Goal: Task Accomplishment & Management: Manage account settings

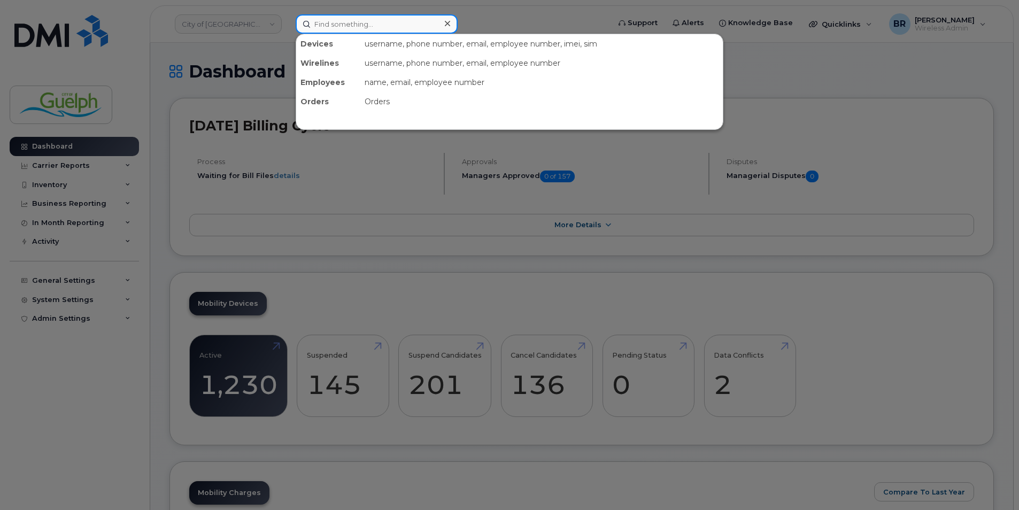
click at [384, 23] on input at bounding box center [377, 23] width 162 height 19
paste input "2268205669"
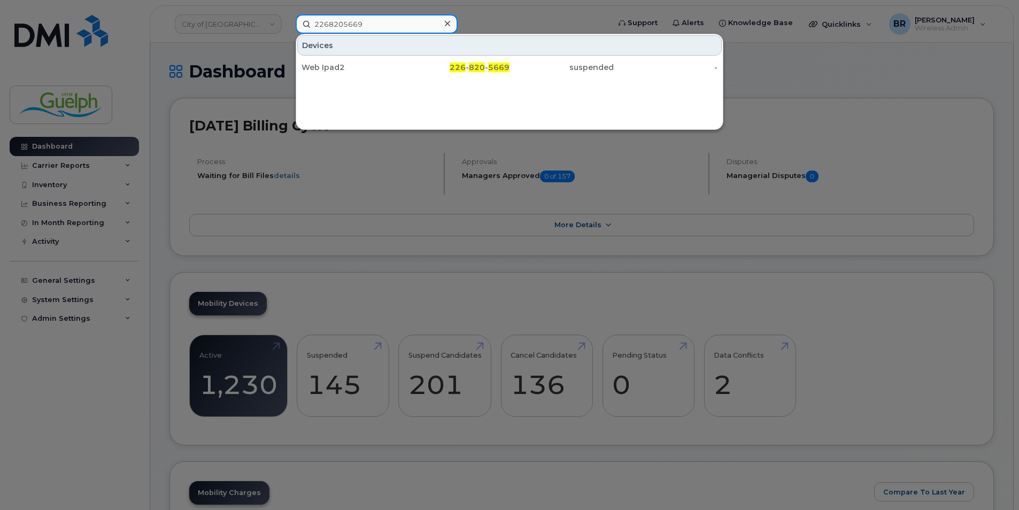
type input "2268205669"
click at [450, 23] on icon at bounding box center [447, 23] width 5 height 9
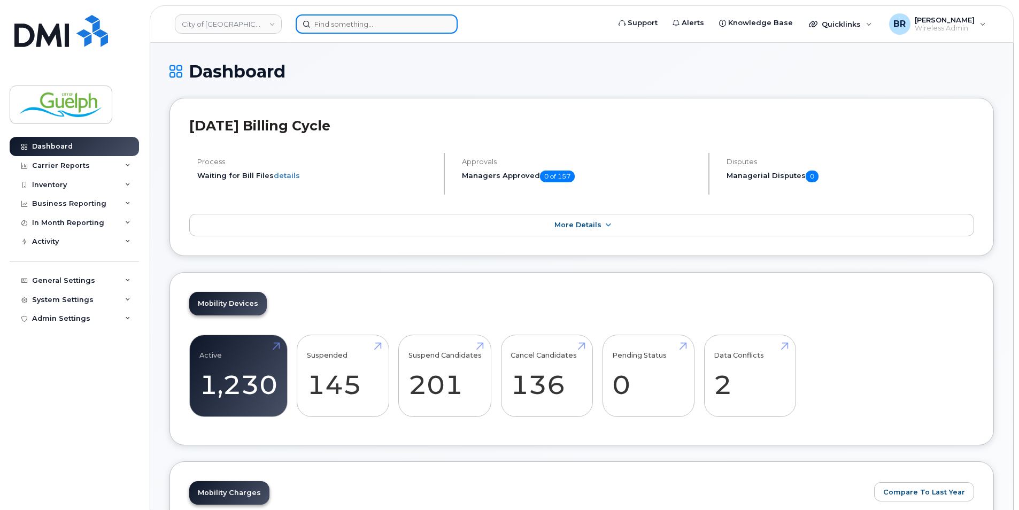
click at [344, 27] on input at bounding box center [377, 23] width 162 height 19
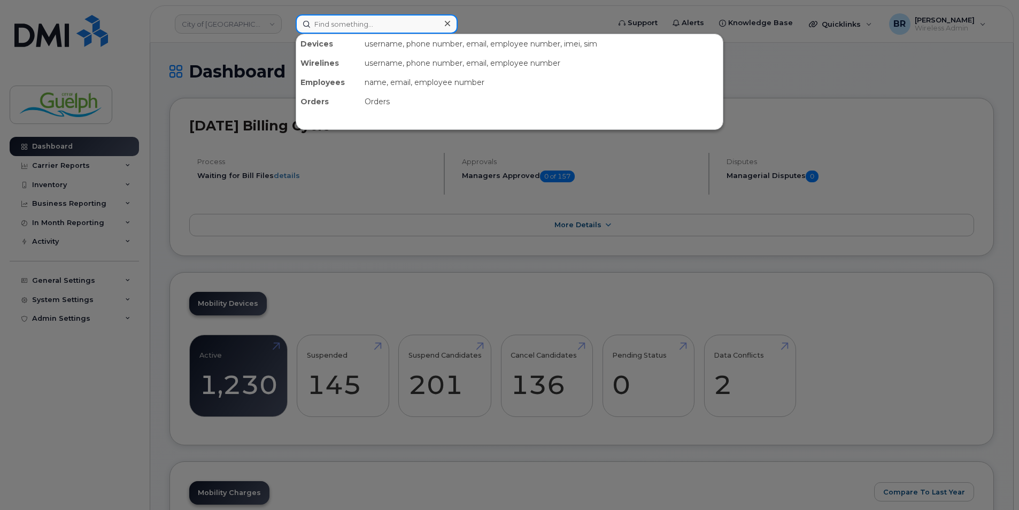
paste input "2268205669"
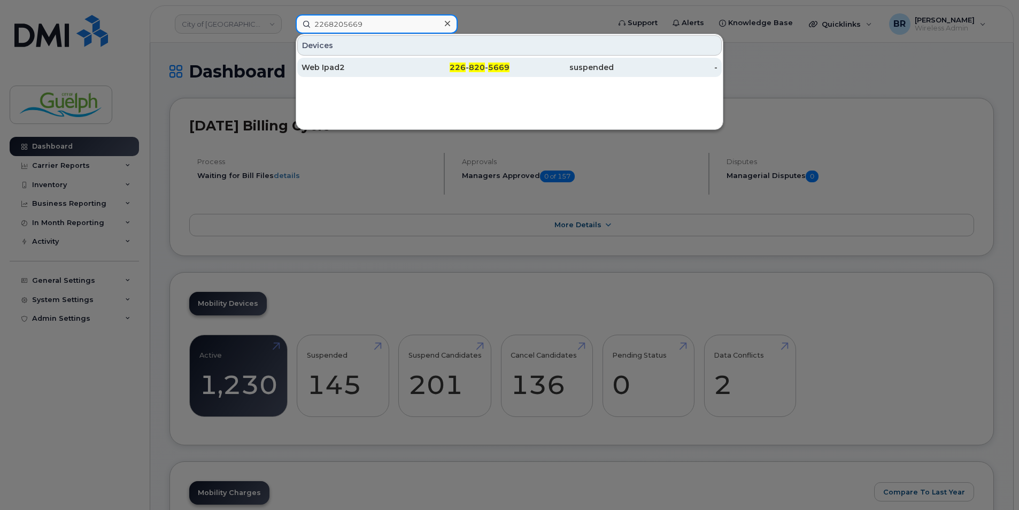
type input "2268205669"
click at [334, 69] on div "Web Ipad2" at bounding box center [353, 67] width 104 height 11
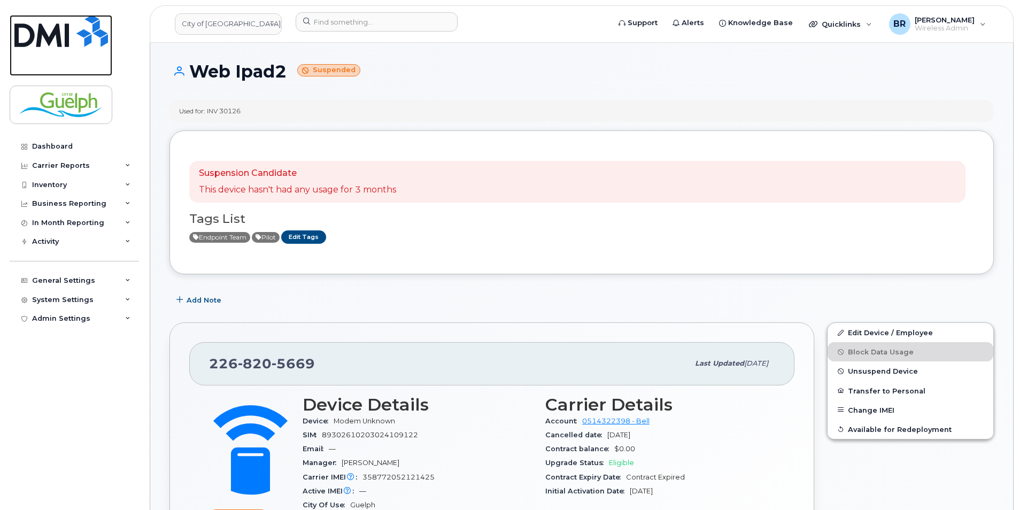
click at [90, 41] on img at bounding box center [61, 31] width 94 height 32
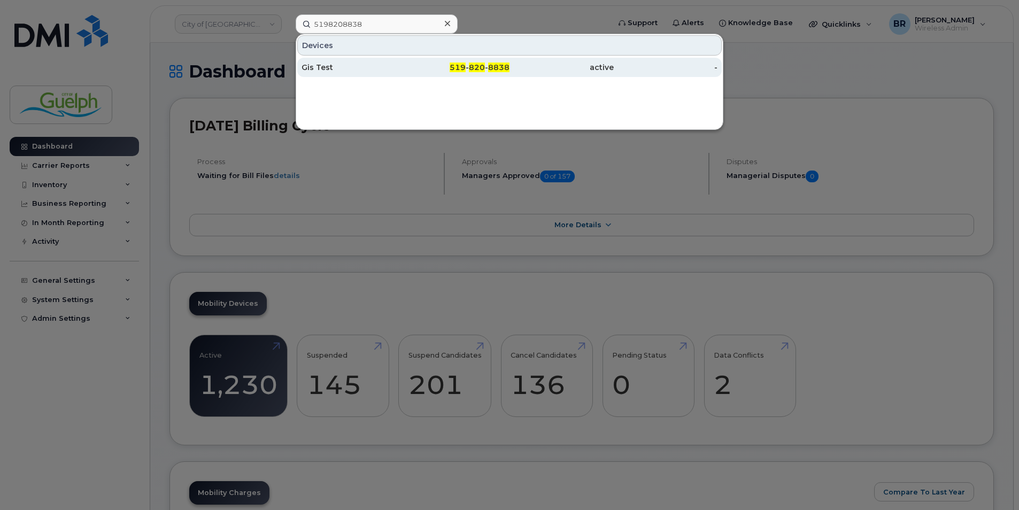
type input "5198208838"
click at [335, 63] on div "Gis Test" at bounding box center [353, 67] width 104 height 11
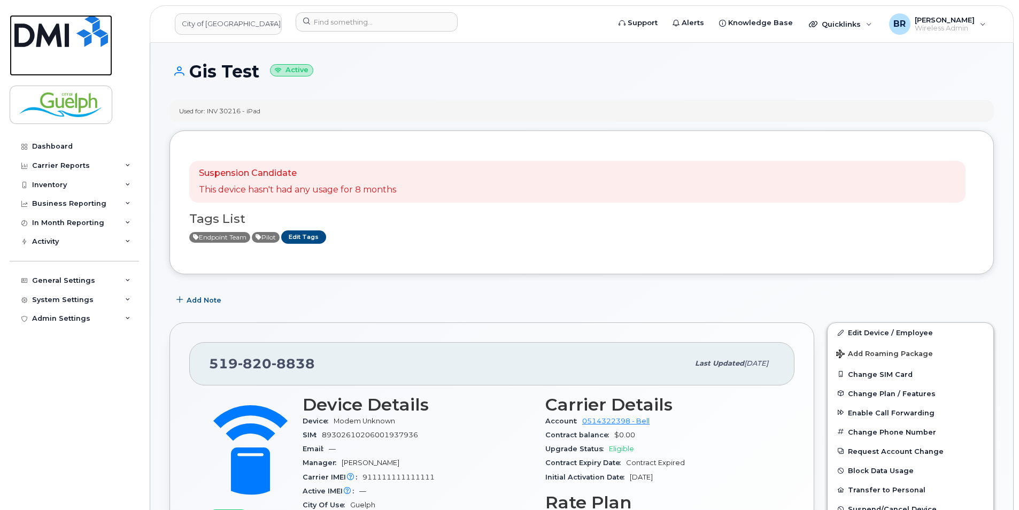
drag, startPoint x: 80, startPoint y: 36, endPoint x: 97, endPoint y: 34, distance: 16.8
click at [80, 36] on img at bounding box center [61, 31] width 94 height 32
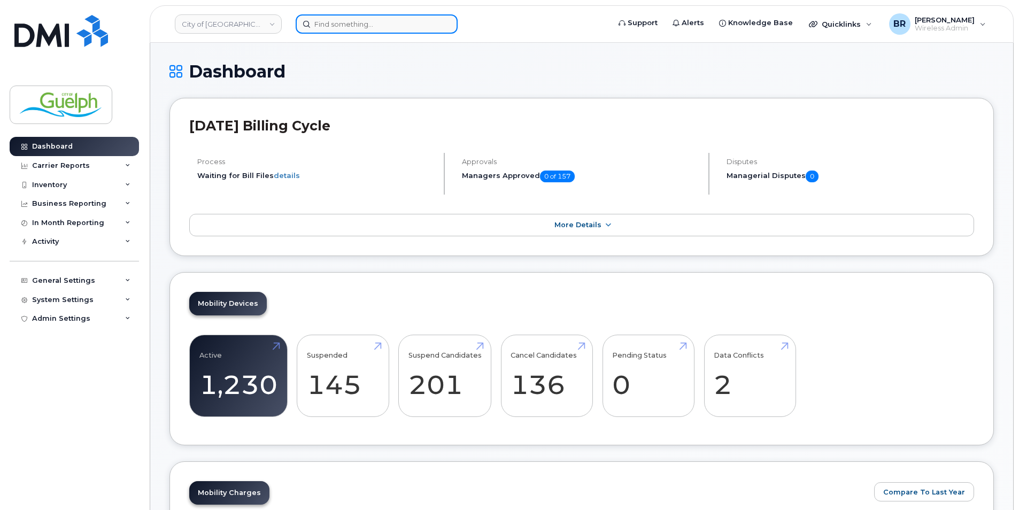
click at [350, 32] on input at bounding box center [377, 23] width 162 height 19
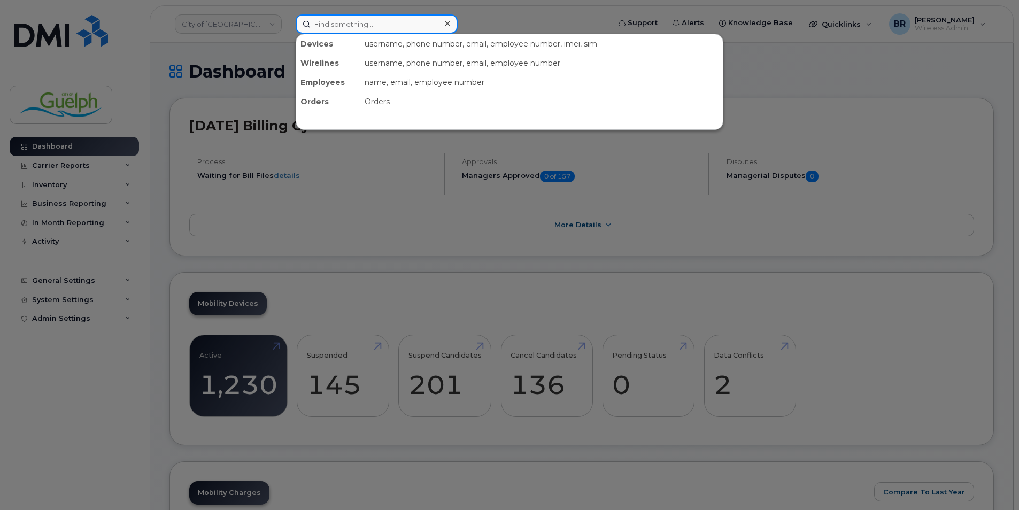
paste input "[PHONE_NUMBER]"
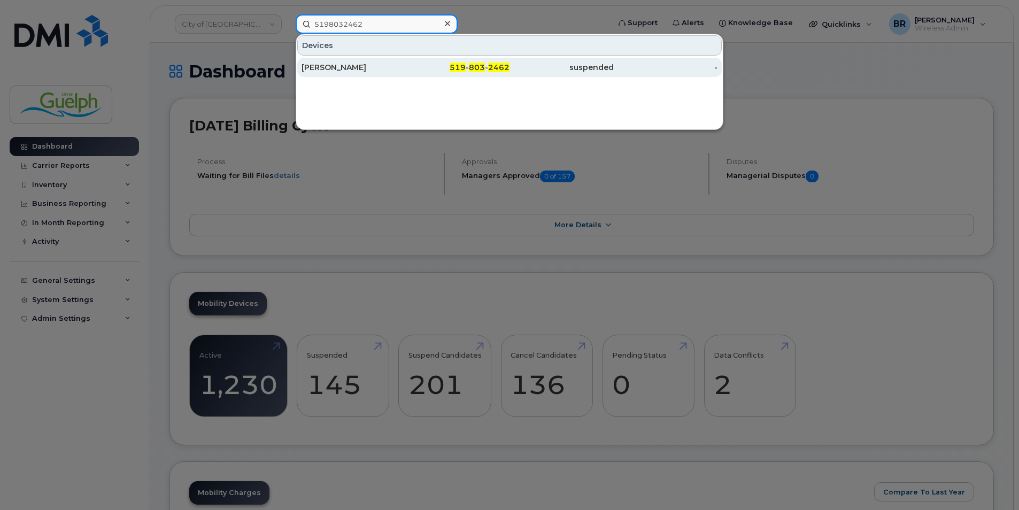
type input "5198032462"
click at [331, 72] on div "[PERSON_NAME]" at bounding box center [353, 67] width 104 height 11
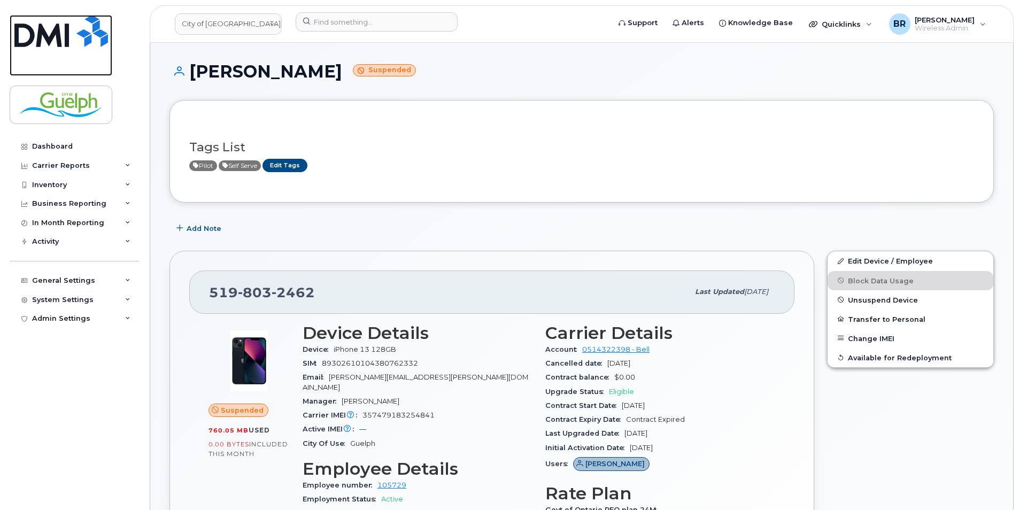
click at [71, 37] on img at bounding box center [61, 31] width 94 height 32
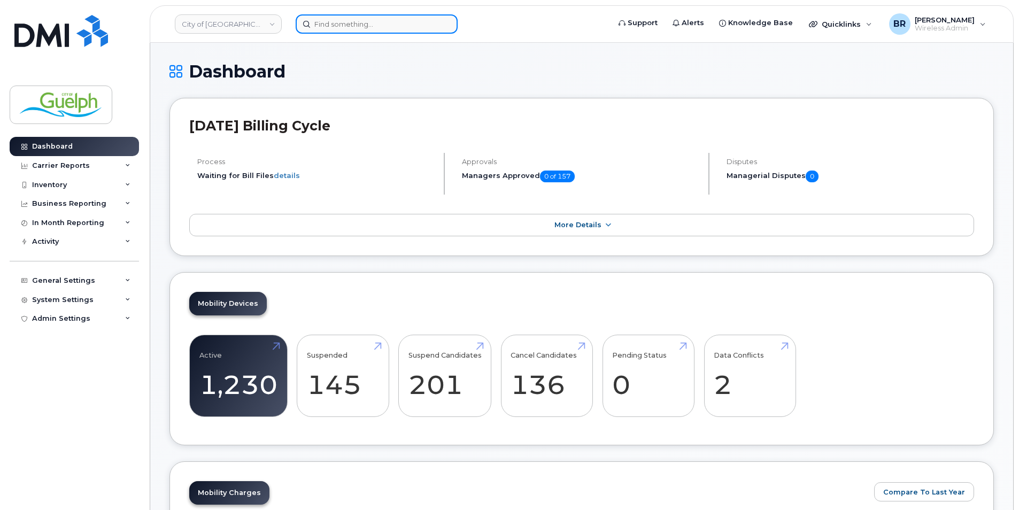
click at [361, 27] on input at bounding box center [377, 23] width 162 height 19
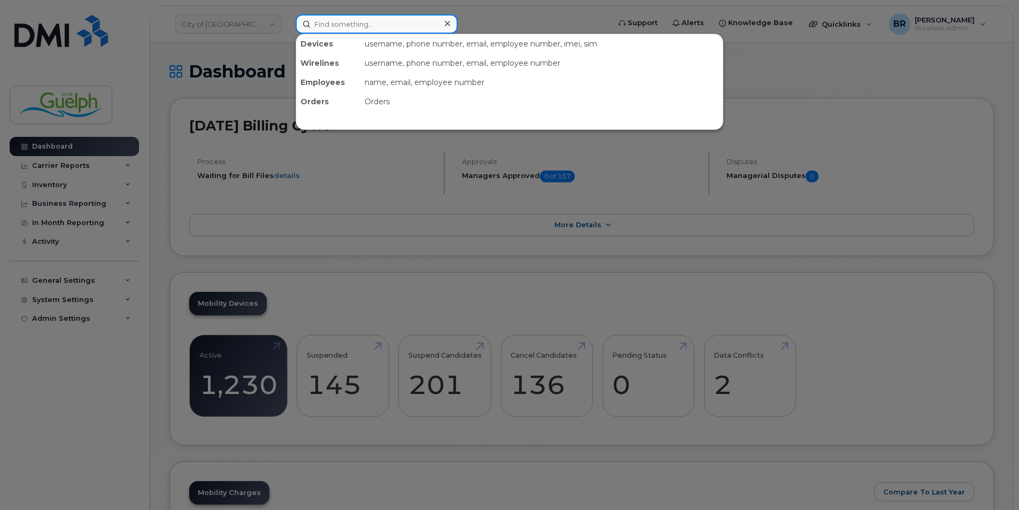
paste input "2268213879"
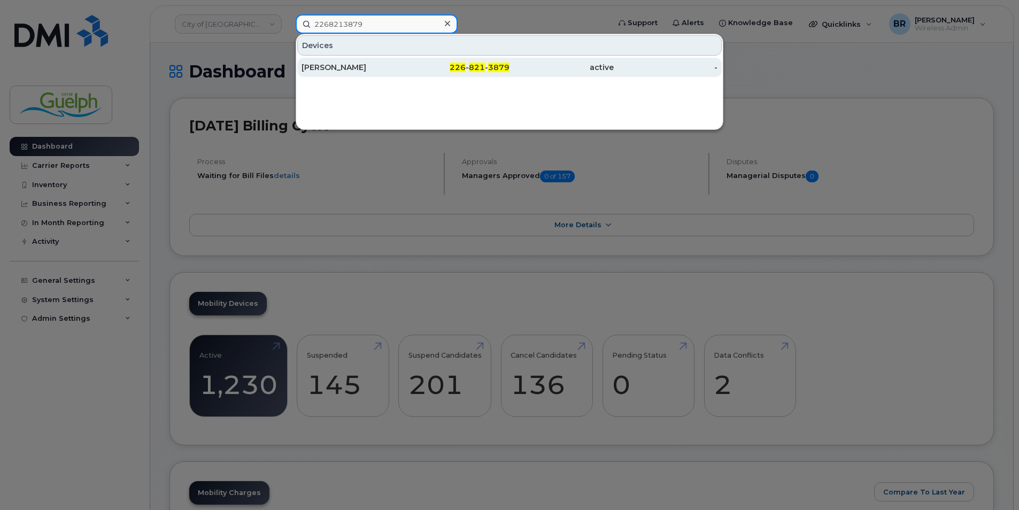
type input "2268213879"
click at [392, 64] on div "[PERSON_NAME]" at bounding box center [353, 67] width 104 height 11
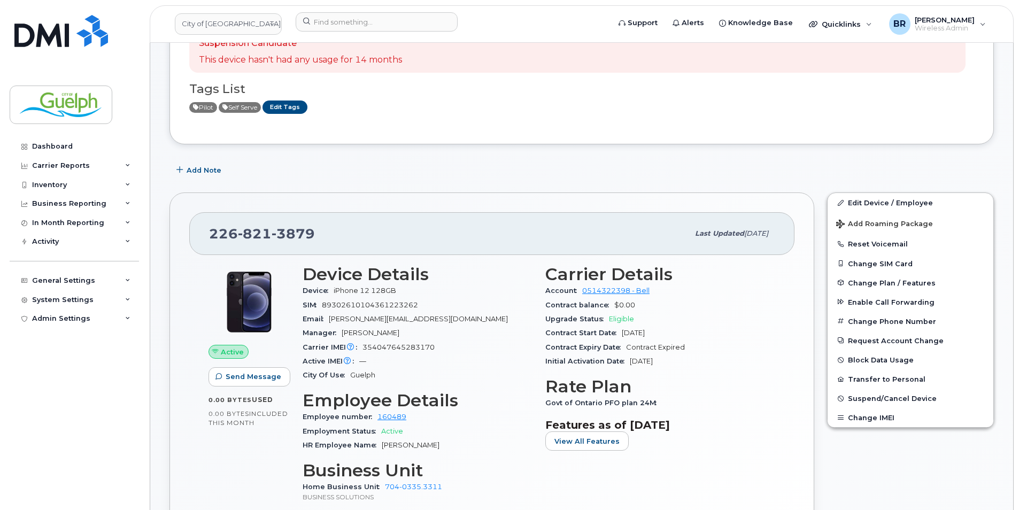
scroll to position [214, 0]
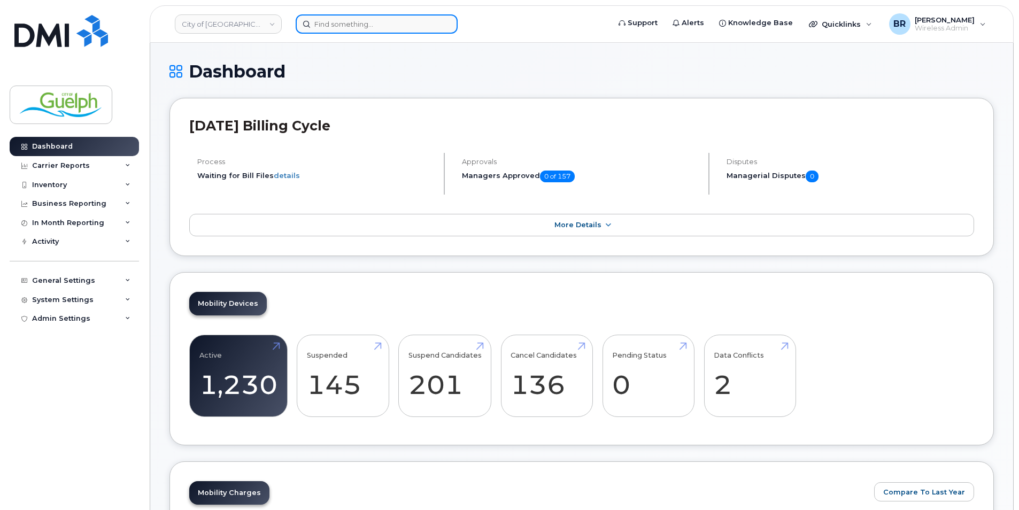
click at [370, 23] on input at bounding box center [377, 23] width 162 height 19
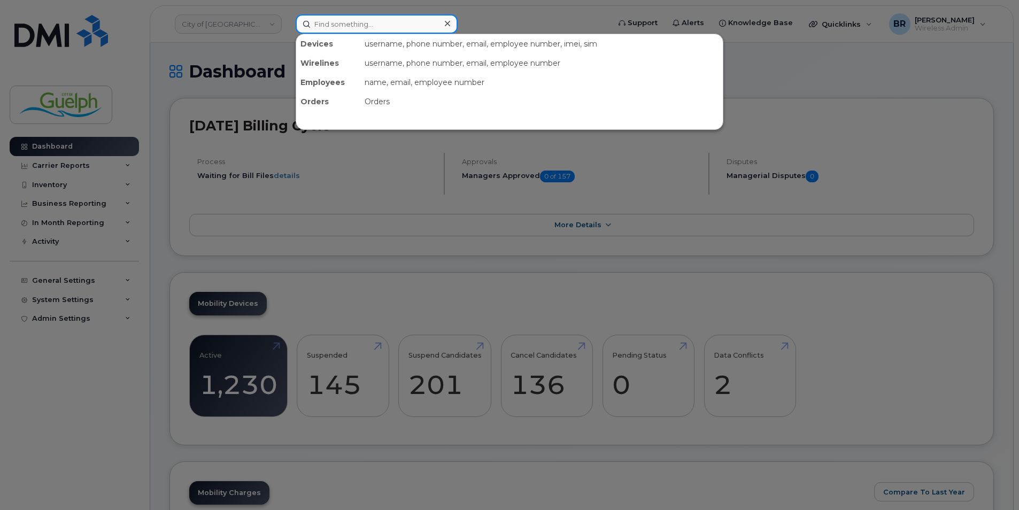
paste input "2268213879"
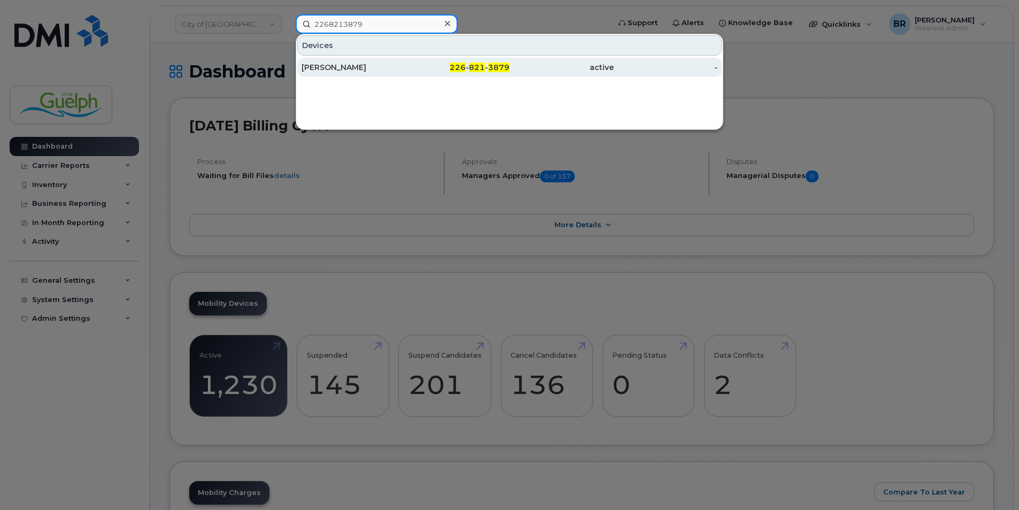
type input "2268213879"
click at [329, 68] on div "Adeline Ishimwe" at bounding box center [353, 67] width 104 height 11
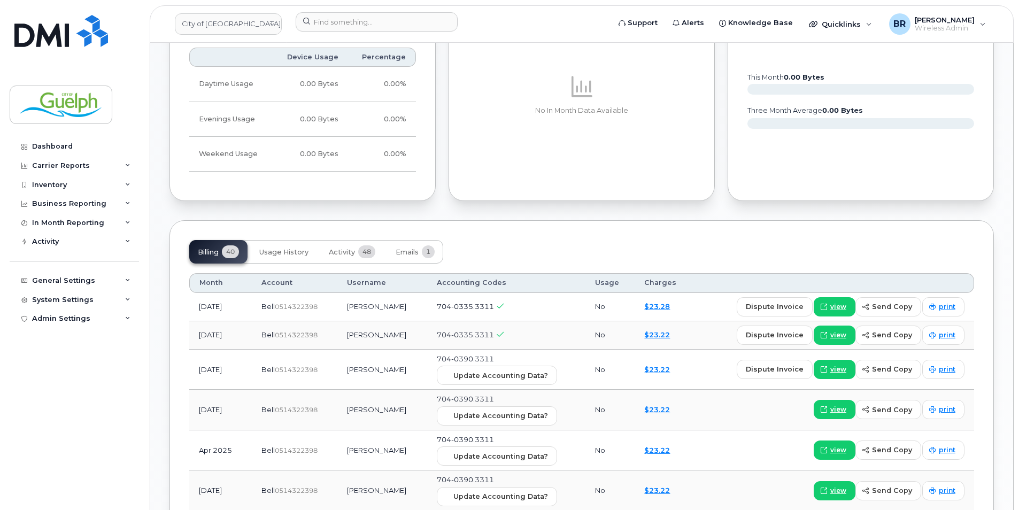
scroll to position [695, 0]
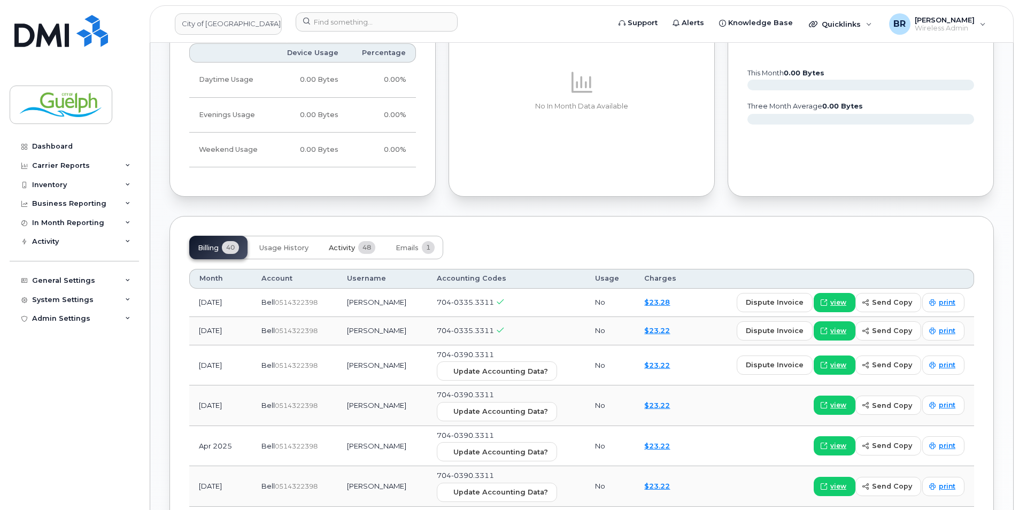
click at [350, 249] on span "Activity" at bounding box center [342, 248] width 26 height 9
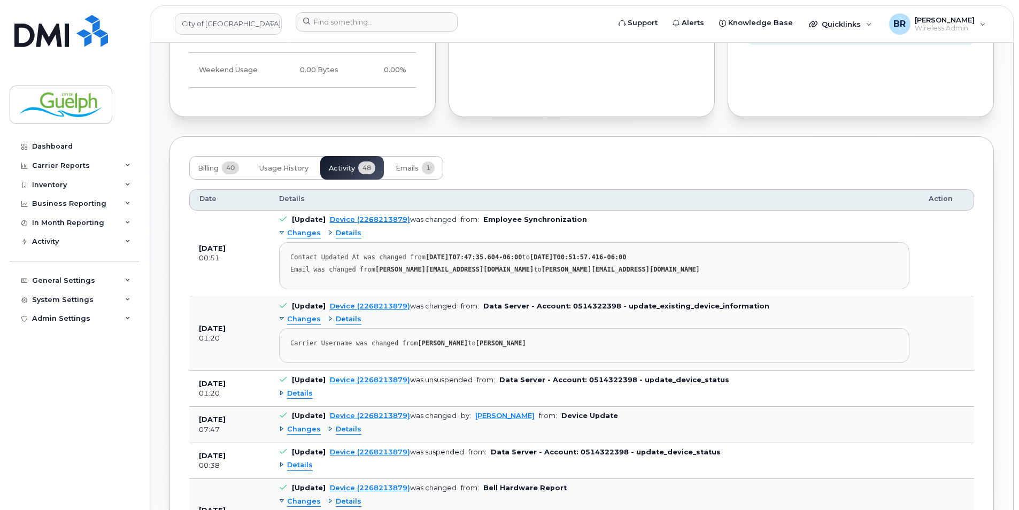
scroll to position [802, 0]
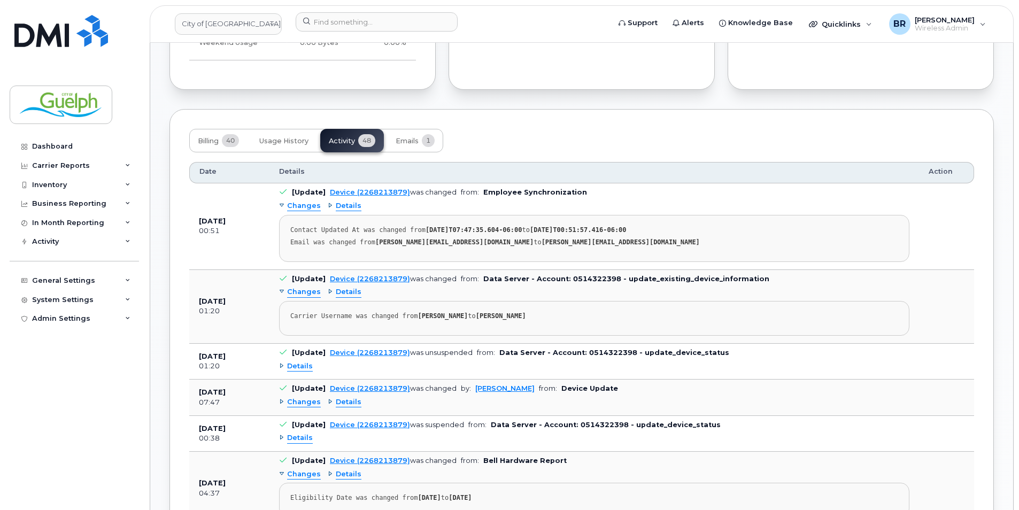
click at [308, 406] on span "Changes" at bounding box center [304, 402] width 34 height 10
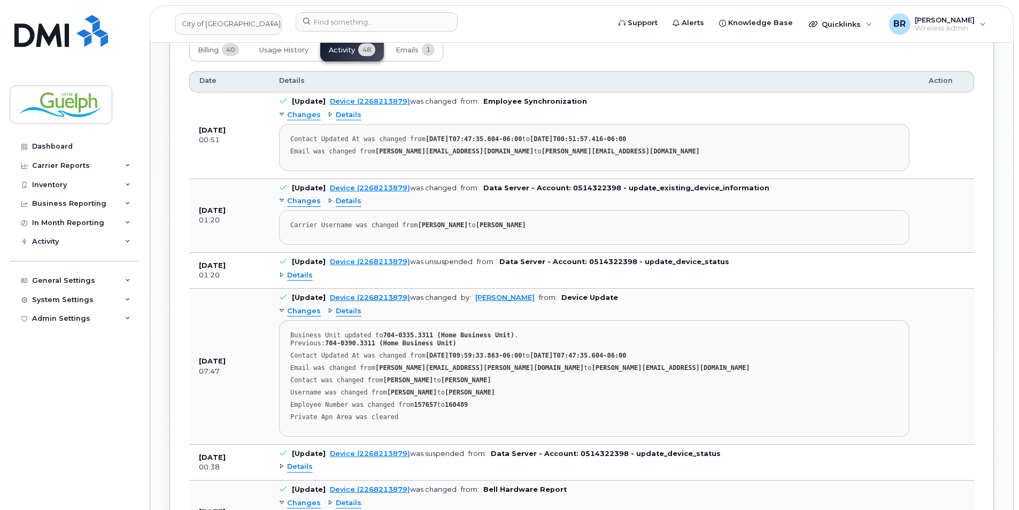
scroll to position [909, 0]
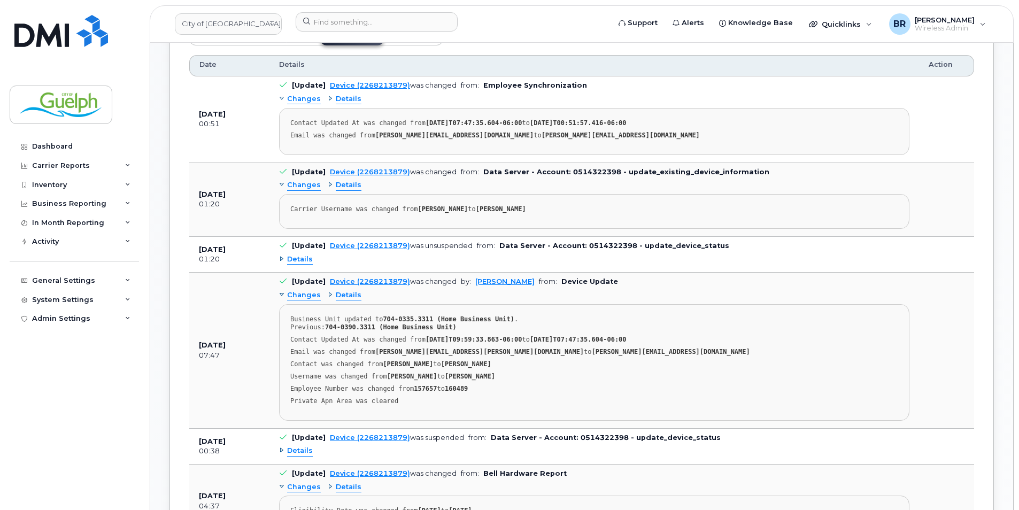
click at [297, 290] on span "Changes" at bounding box center [304, 295] width 34 height 10
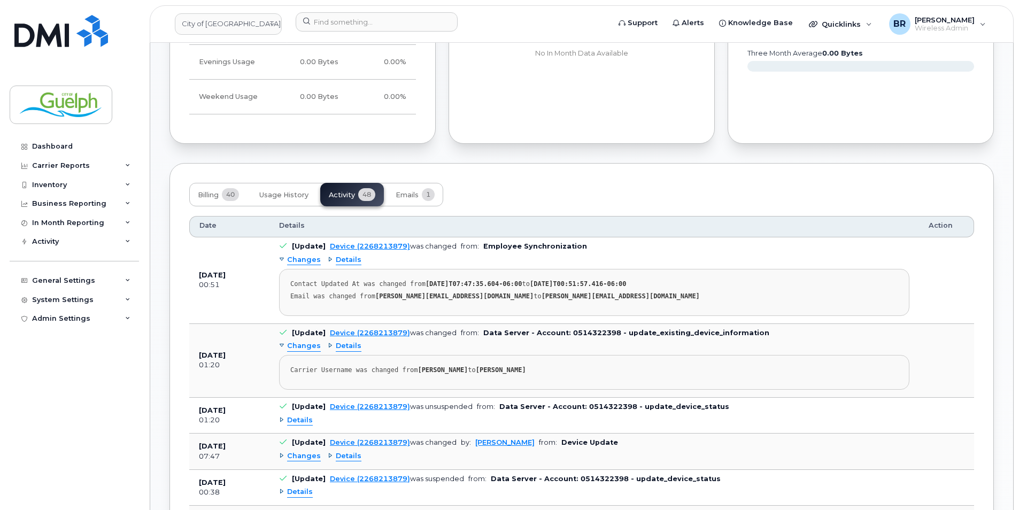
scroll to position [695, 0]
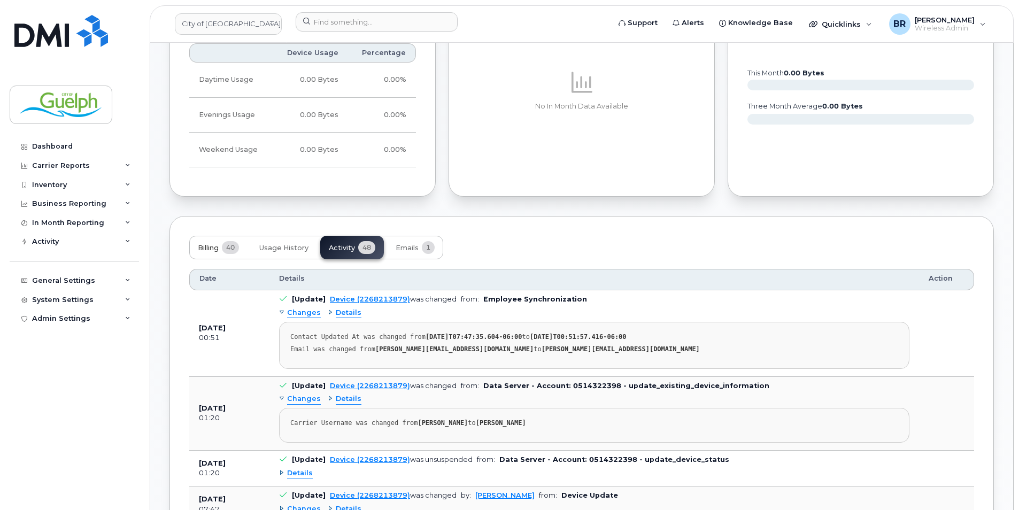
click at [226, 249] on span "40" at bounding box center [230, 247] width 17 height 13
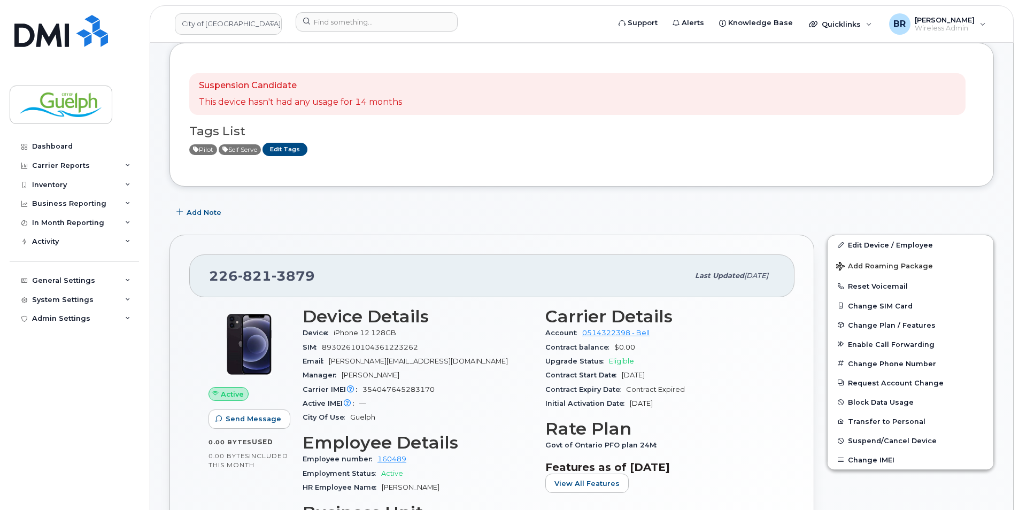
scroll to position [0, 0]
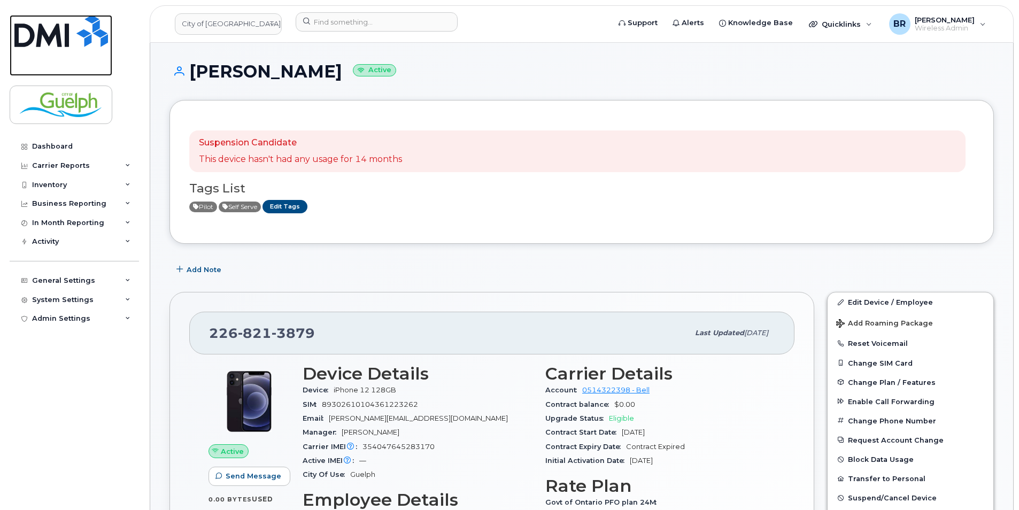
click at [44, 19] on img at bounding box center [61, 31] width 94 height 32
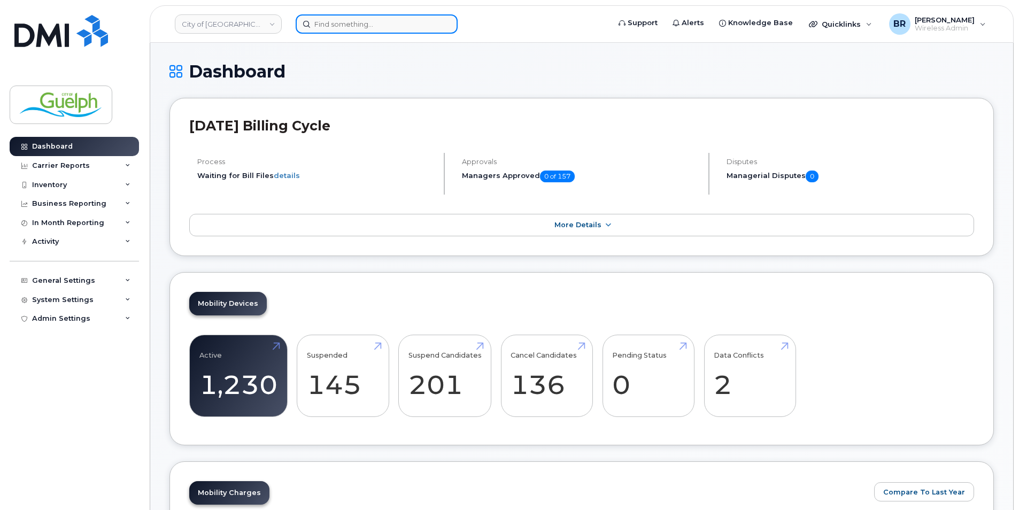
click at [366, 16] on input at bounding box center [377, 23] width 162 height 19
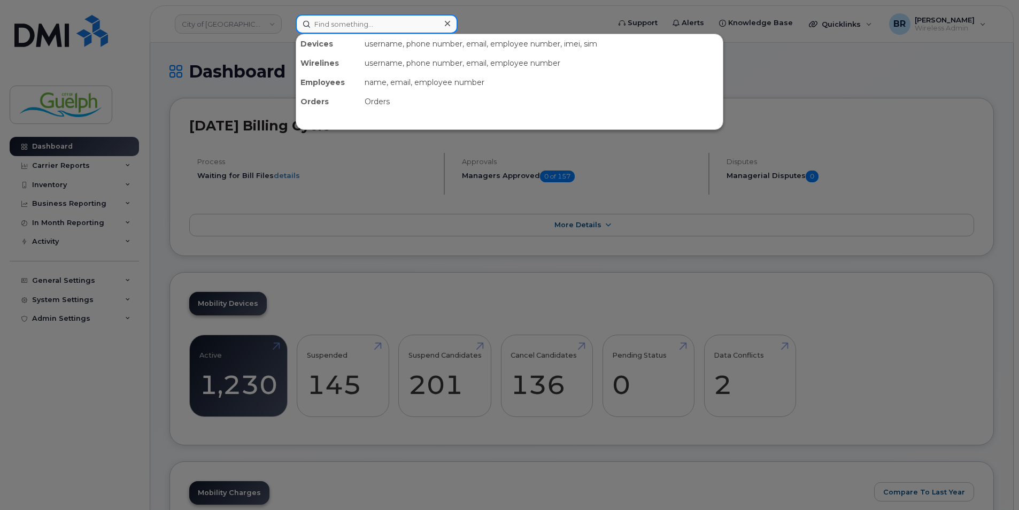
paste input "226-332-1883"
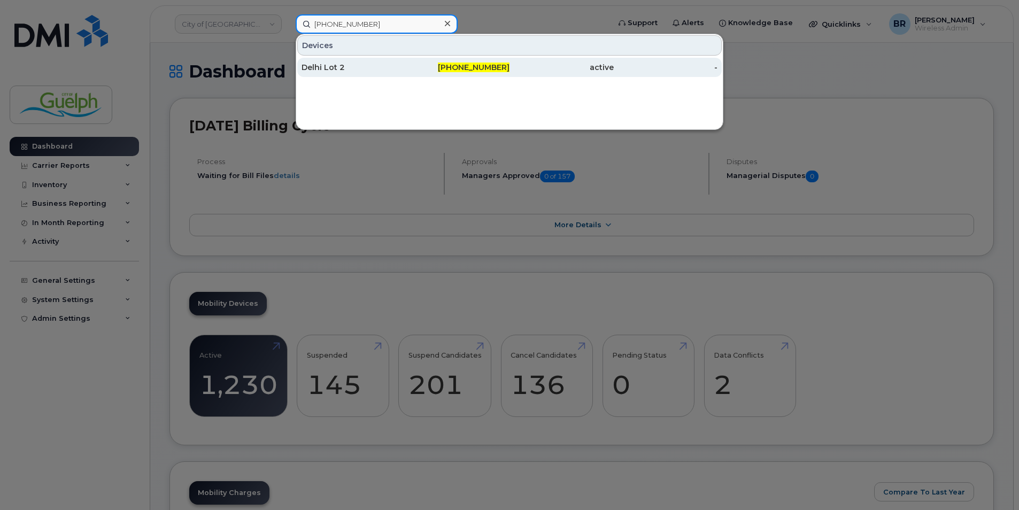
type input "226-332-1883"
click at [509, 61] on div "226-332-1883" at bounding box center [561, 67] width 104 height 19
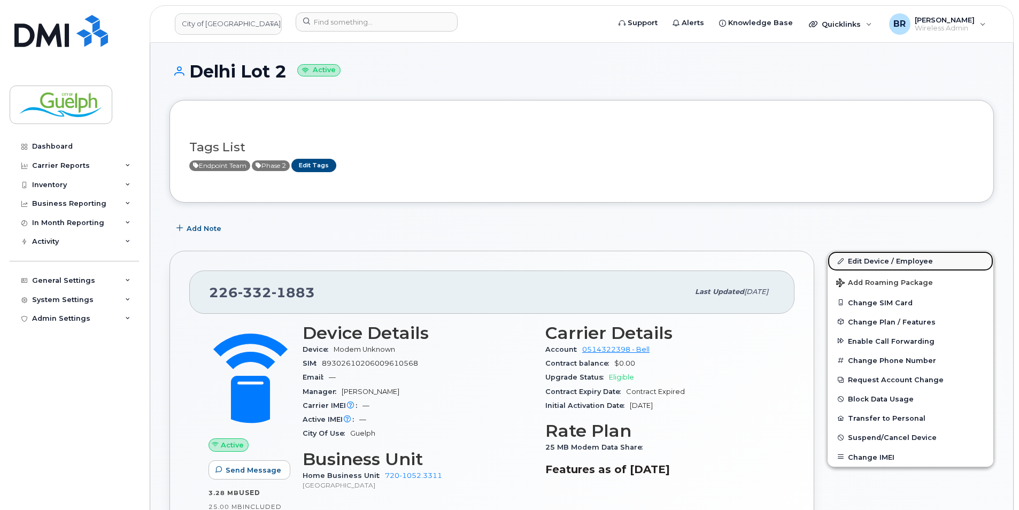
click at [888, 261] on link "Edit Device / Employee" at bounding box center [910, 260] width 166 height 19
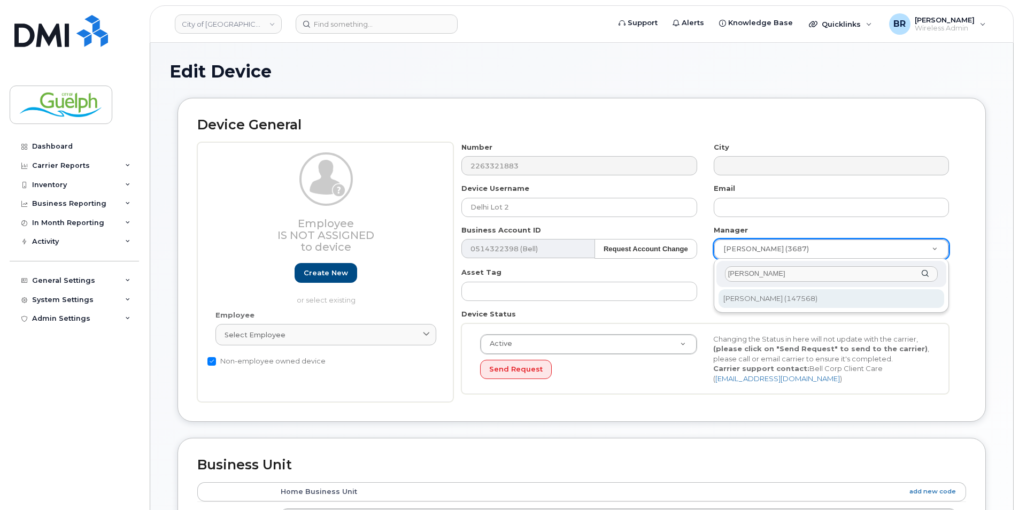
type input "ashley k"
type input "525396"
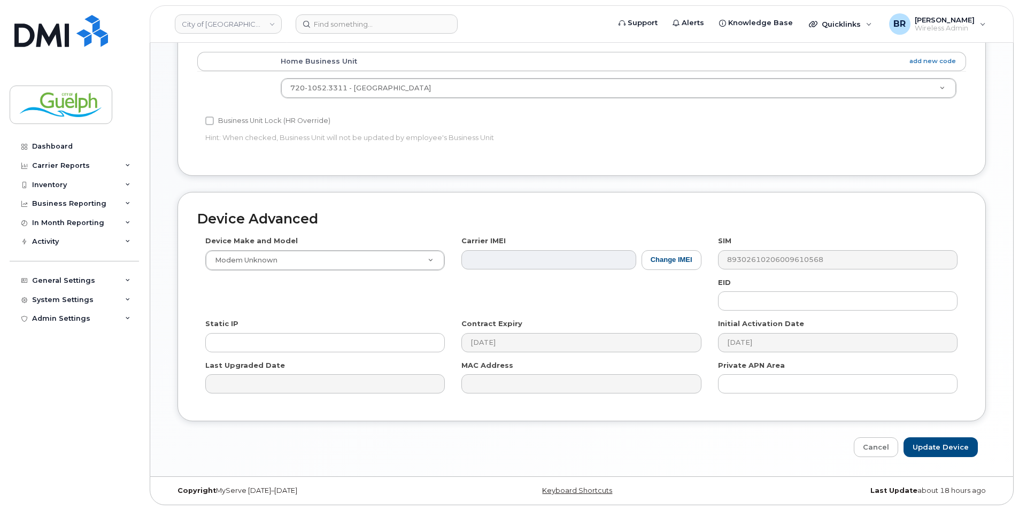
scroll to position [431, 0]
click at [933, 445] on input "Update Device" at bounding box center [940, 447] width 74 height 20
type input "Saving..."
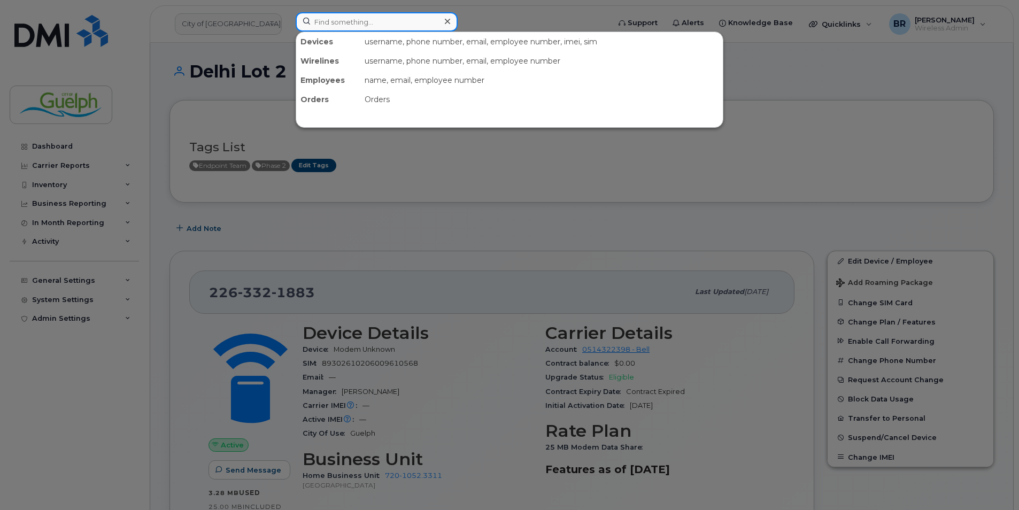
click at [359, 20] on input at bounding box center [377, 21] width 162 height 19
paste input "[PHONE_NUMBER]"
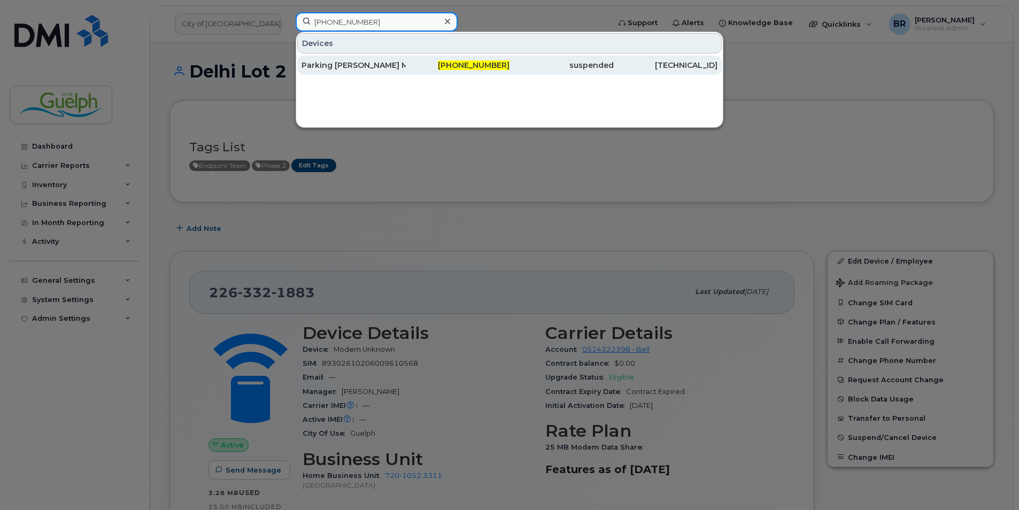
type input "[PHONE_NUMBER]"
click at [339, 63] on div "Parking [PERSON_NAME] Modem" at bounding box center [353, 65] width 104 height 11
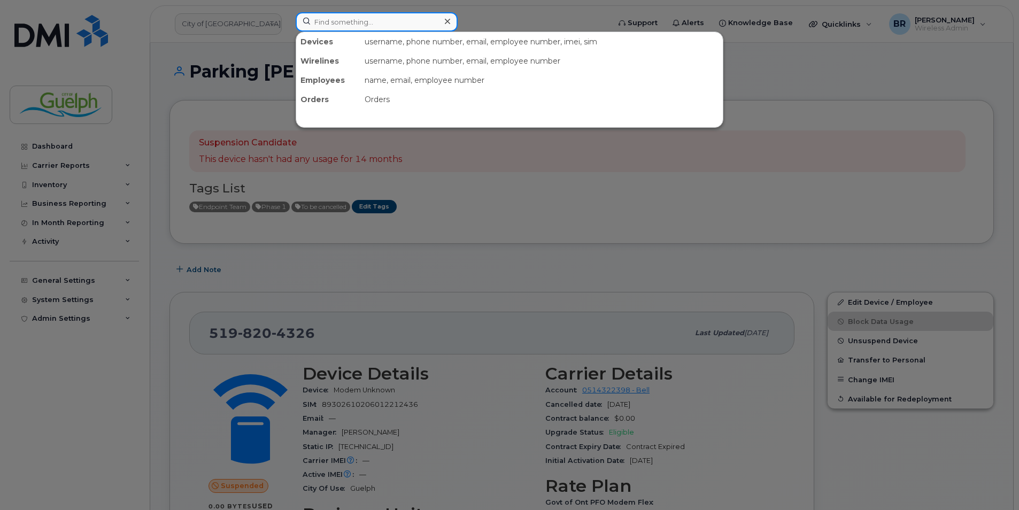
click at [350, 23] on input at bounding box center [377, 21] width 162 height 19
paste input "[PHONE_NUMBER]"
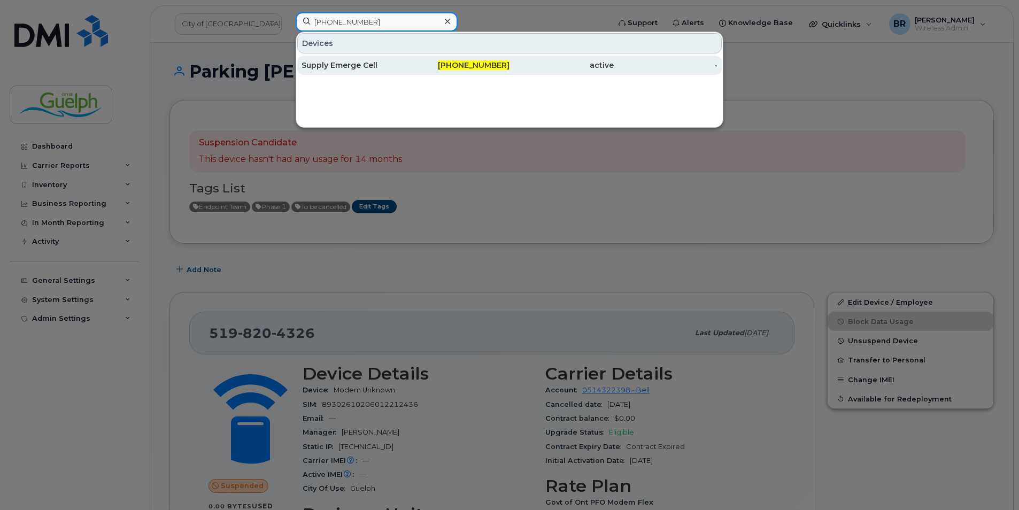
type input "[PHONE_NUMBER]"
click at [362, 65] on div "Supply Emerge Cell" at bounding box center [353, 65] width 104 height 11
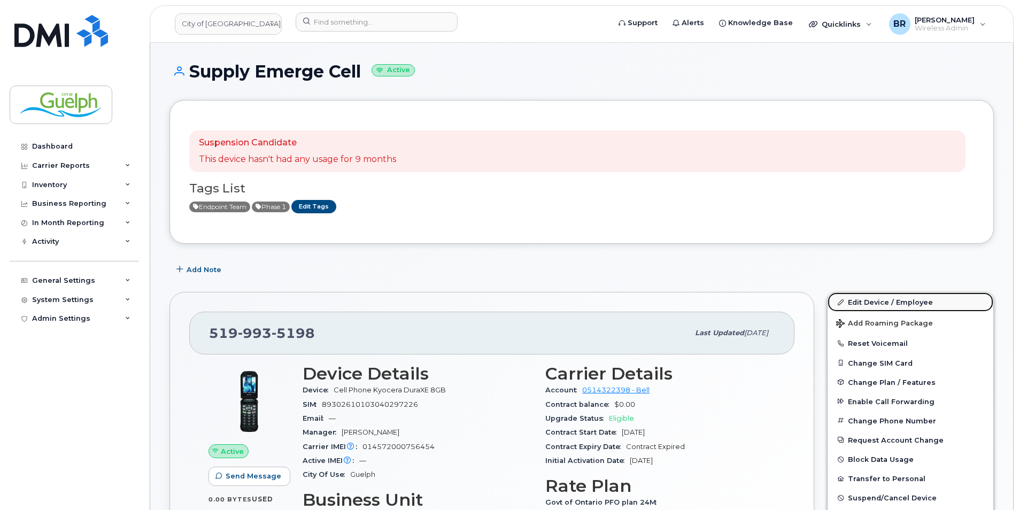
drag, startPoint x: 907, startPoint y: 299, endPoint x: 887, endPoint y: 293, distance: 20.5
click at [907, 299] on link "Edit Device / Employee" at bounding box center [910, 301] width 166 height 19
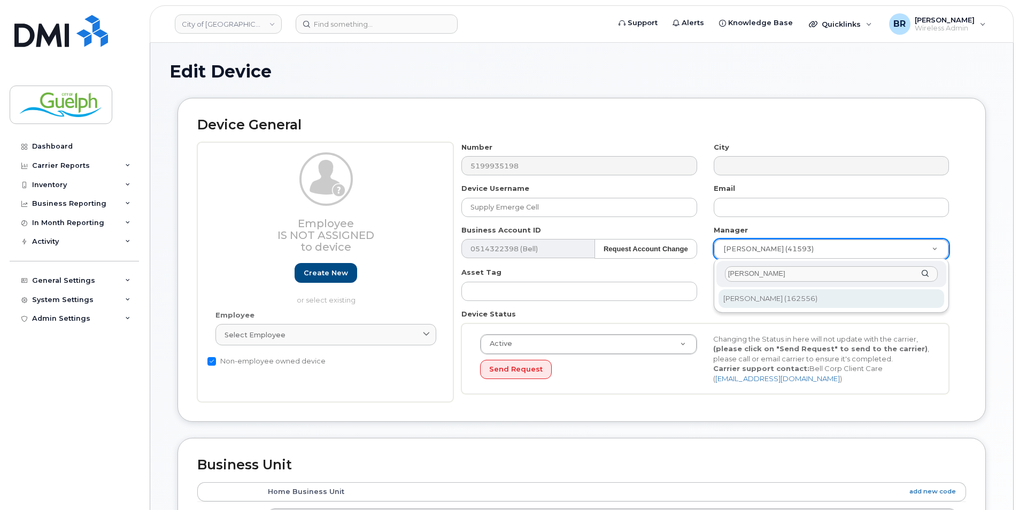
type input "matt bender"
type input "1960017"
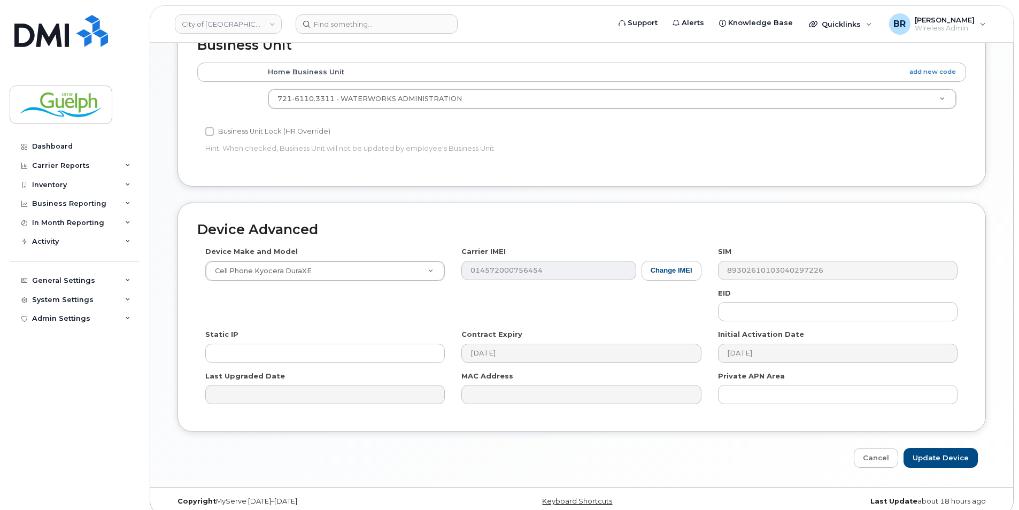
scroll to position [428, 0]
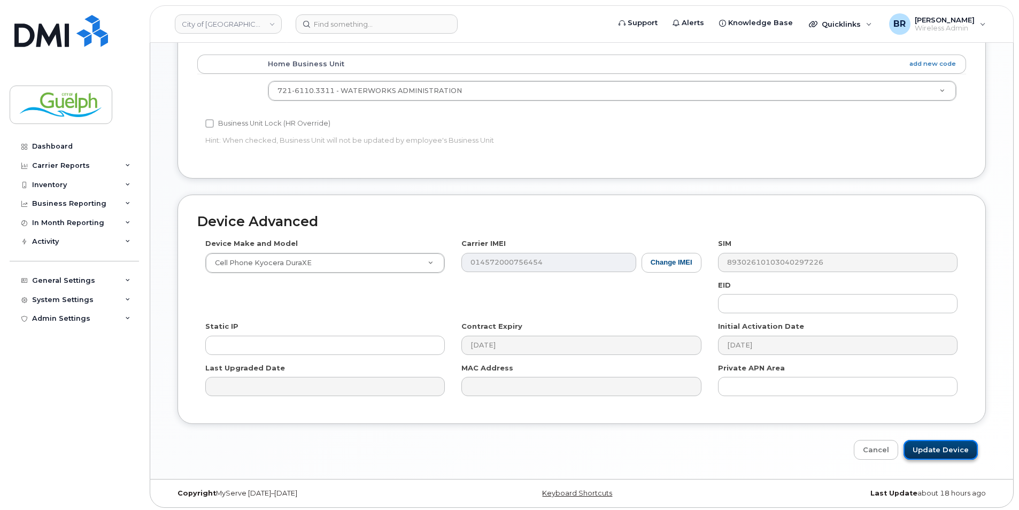
click at [958, 452] on input "Update Device" at bounding box center [940, 450] width 74 height 20
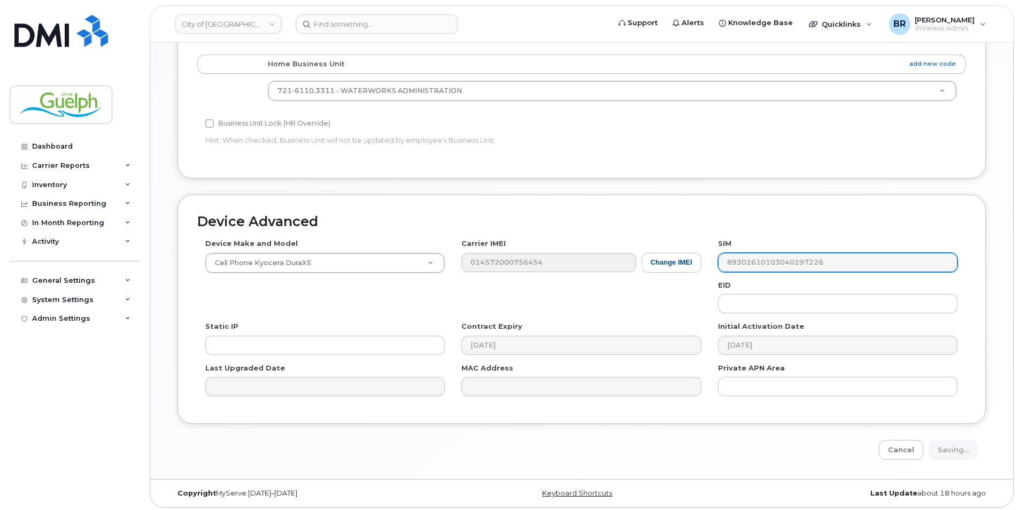
type input "Saving..."
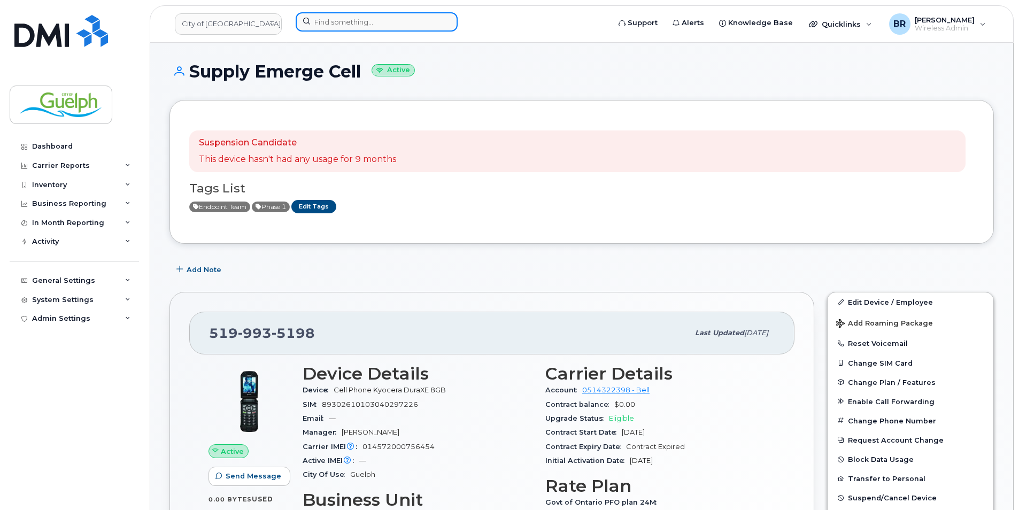
click at [340, 21] on input at bounding box center [377, 21] width 162 height 19
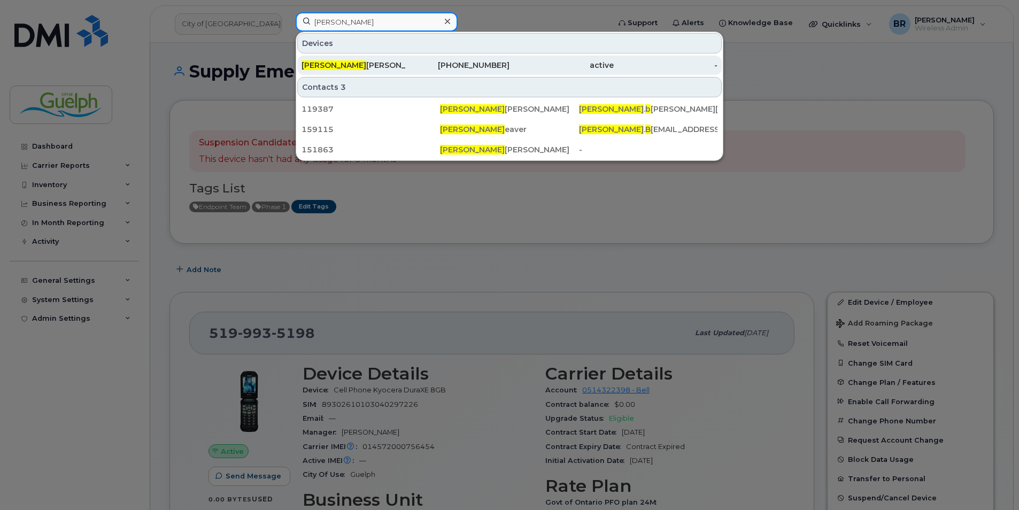
type input "[PERSON_NAME]"
click at [406, 59] on div "[PERSON_NAME]" at bounding box center [458, 65] width 104 height 19
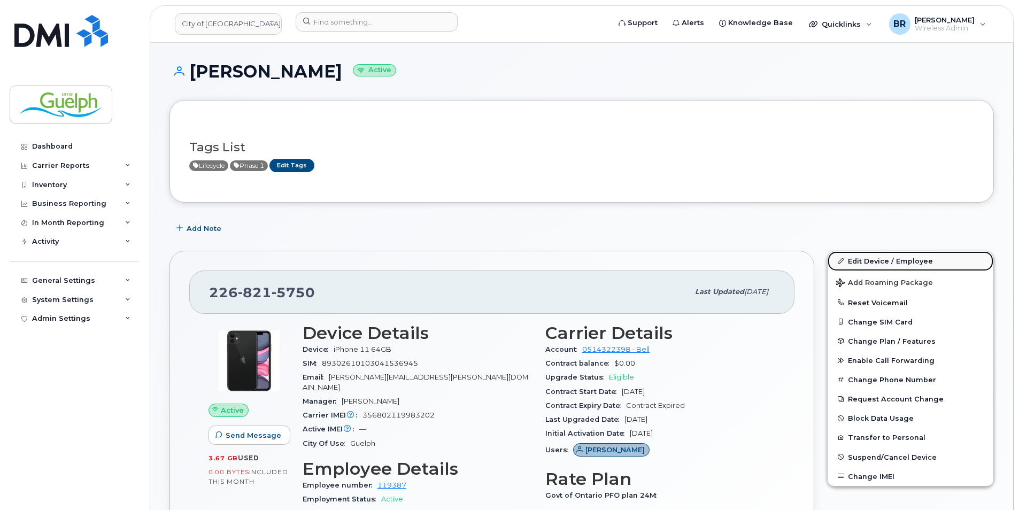
click at [913, 264] on link "Edit Device / Employee" at bounding box center [910, 260] width 166 height 19
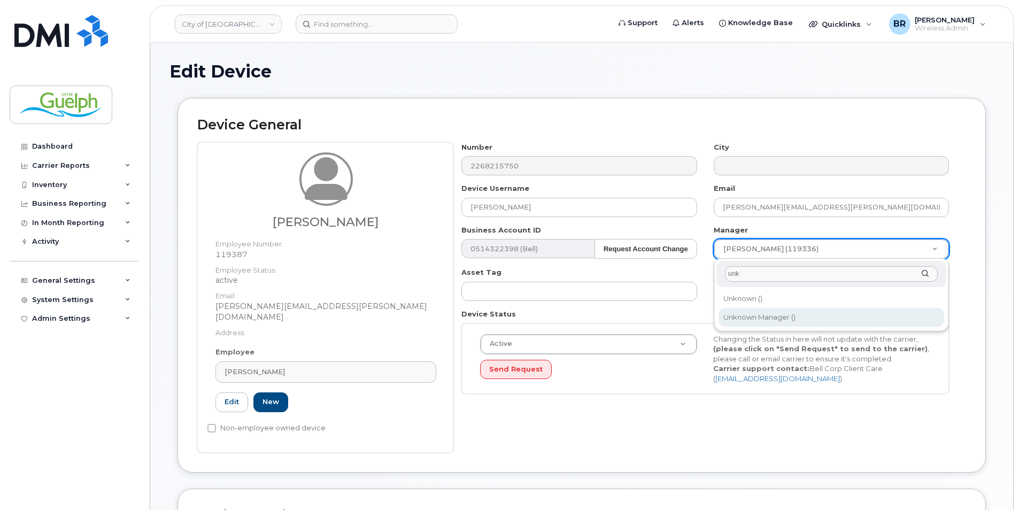
type input "unk"
type input "161723"
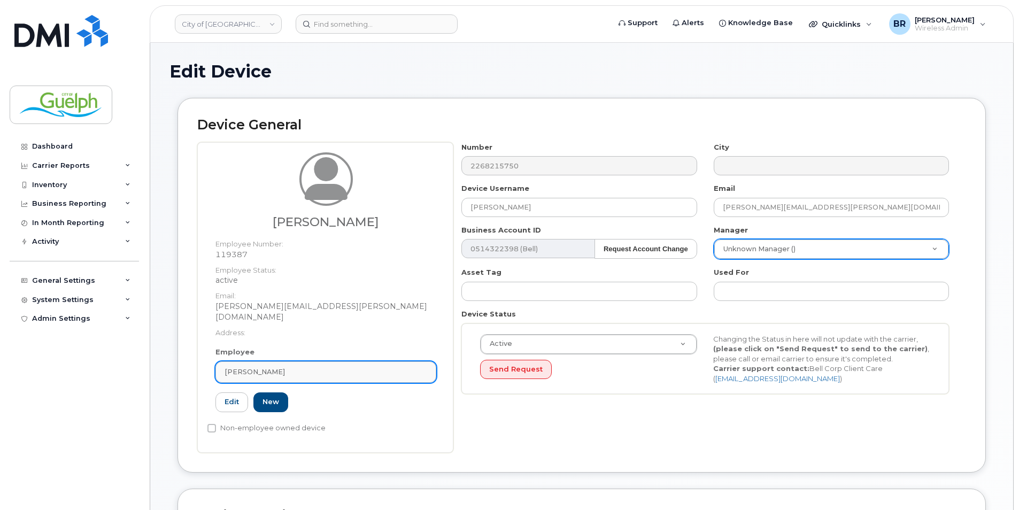
click at [317, 367] on div "[PERSON_NAME]" at bounding box center [326, 372] width 203 height 10
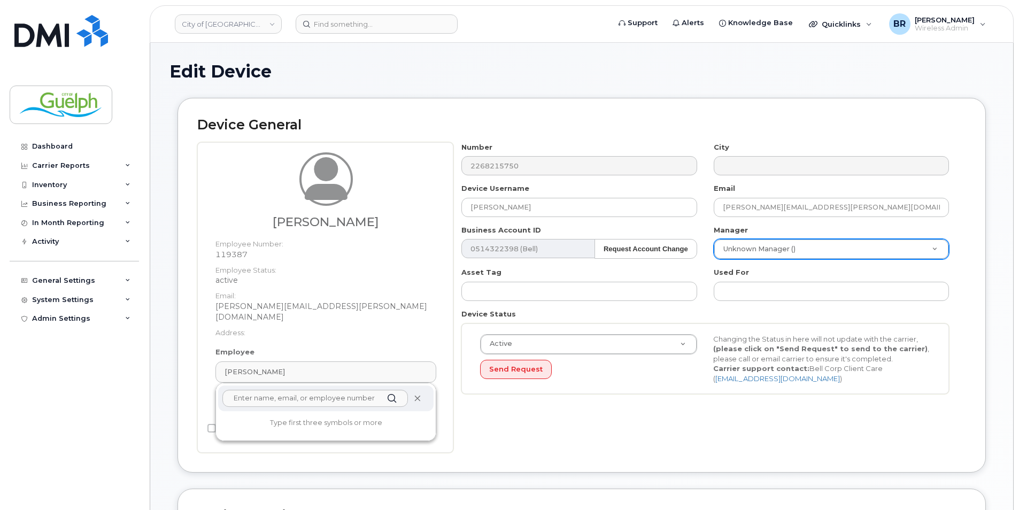
click at [417, 395] on icon at bounding box center [417, 398] width 7 height 7
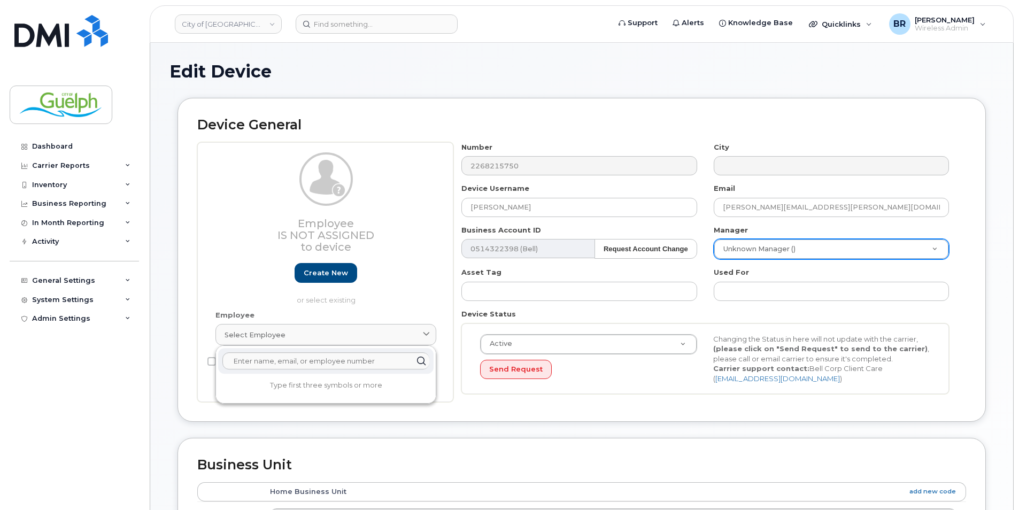
click at [443, 410] on div "Device General Employee Is not assigned to device Create new or select existing…" at bounding box center [581, 260] width 808 height 324
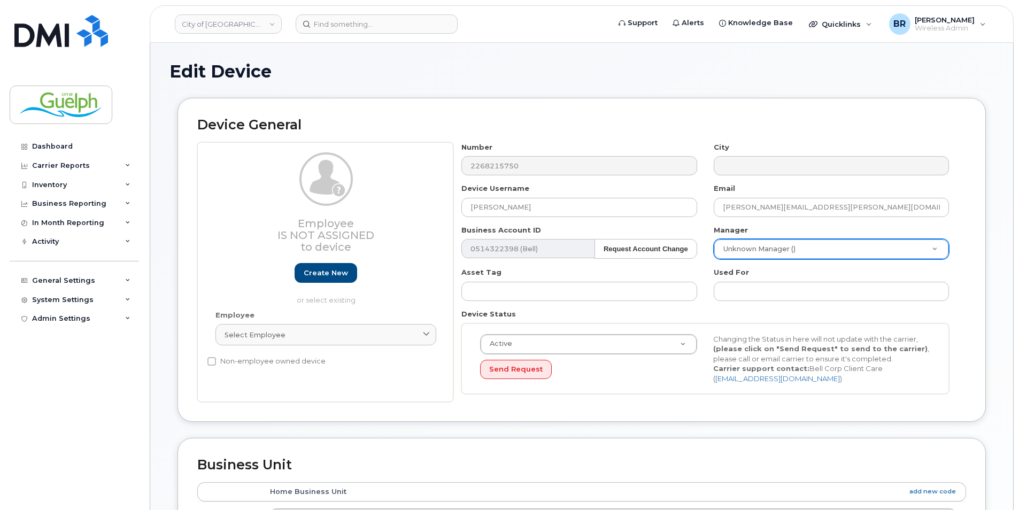
click at [226, 358] on label "Non-employee owned device" at bounding box center [266, 361] width 118 height 13
click at [216, 358] on input "Non-employee owned device" at bounding box center [211, 361] width 9 height 9
checkbox input "true"
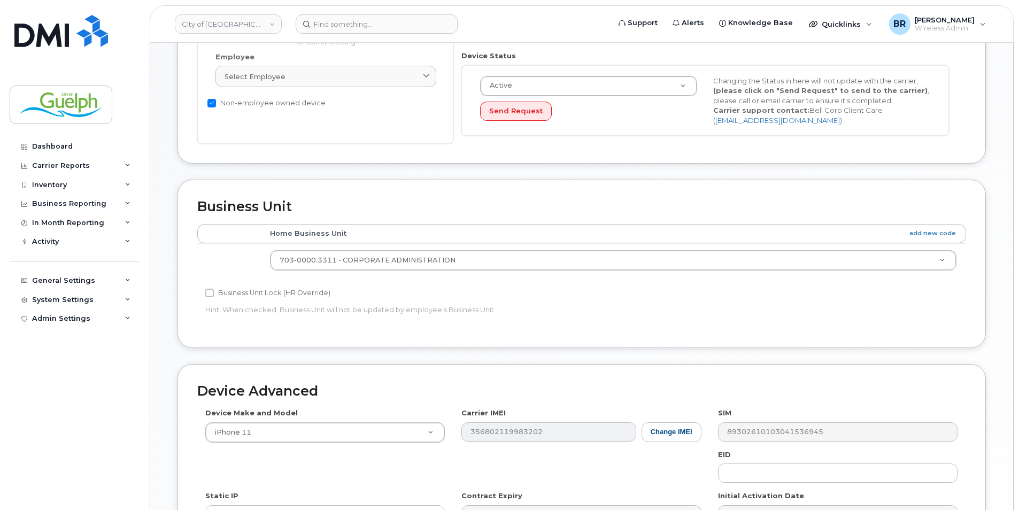
scroll to position [428, 0]
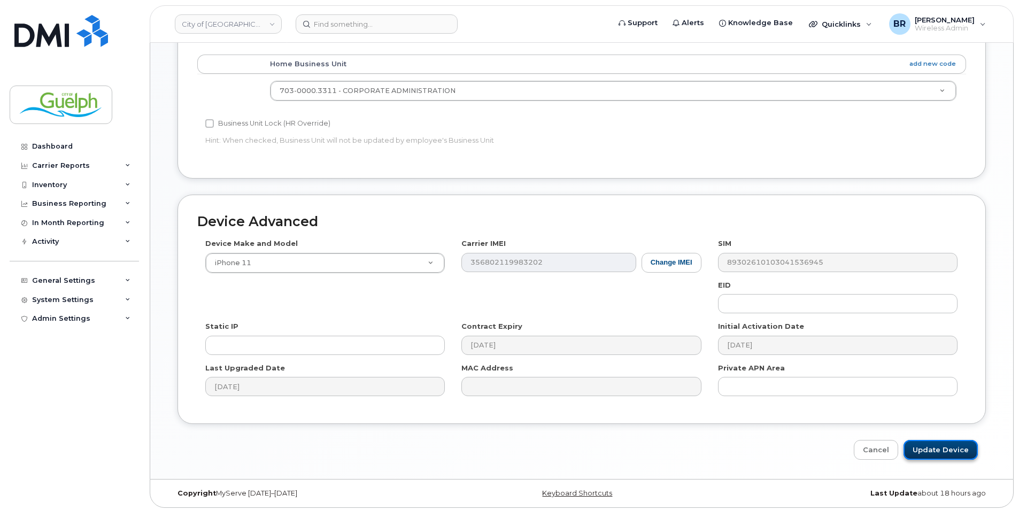
click at [964, 454] on input "Update Device" at bounding box center [940, 450] width 74 height 20
type input "Saving..."
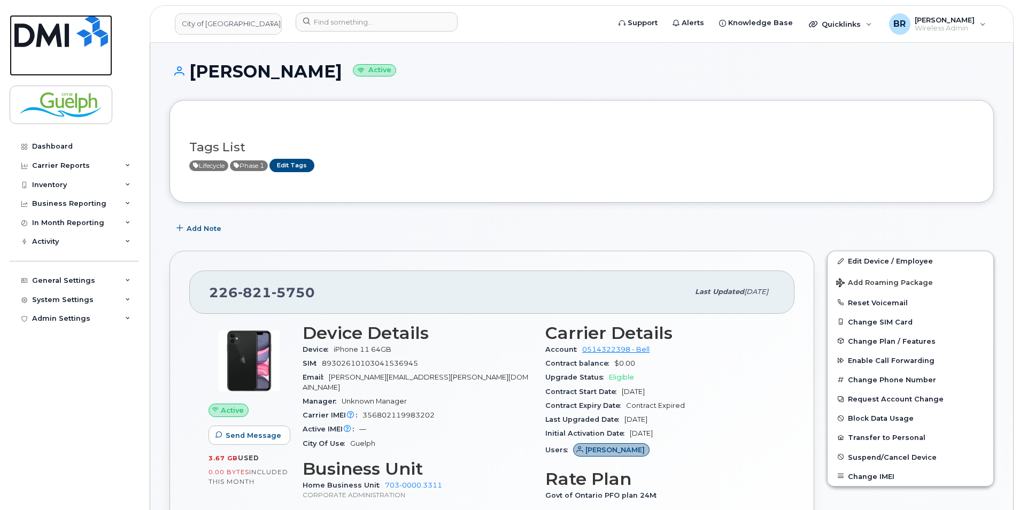
drag, startPoint x: 66, startPoint y: 35, endPoint x: 241, endPoint y: 59, distance: 176.4
click at [66, 35] on img at bounding box center [61, 31] width 94 height 32
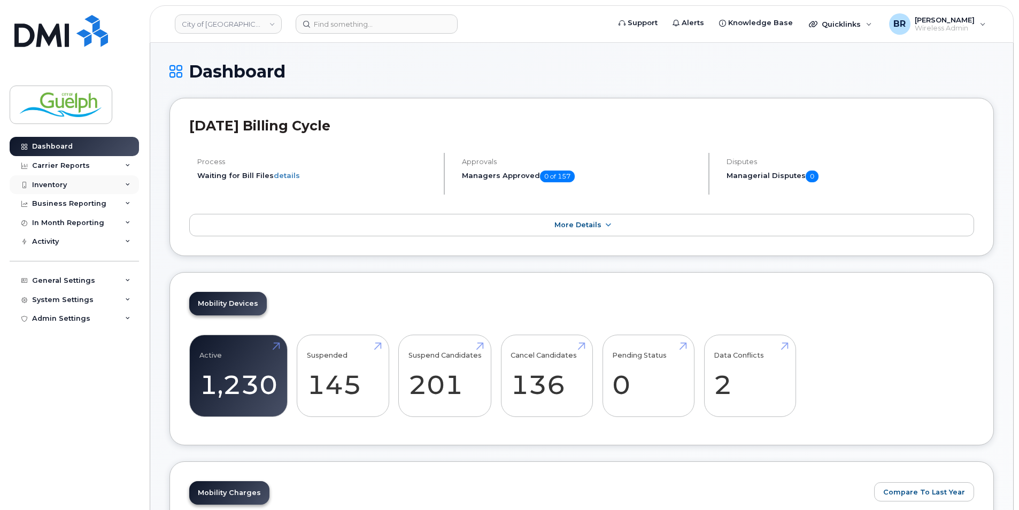
click at [64, 188] on div "Inventory" at bounding box center [49, 185] width 35 height 9
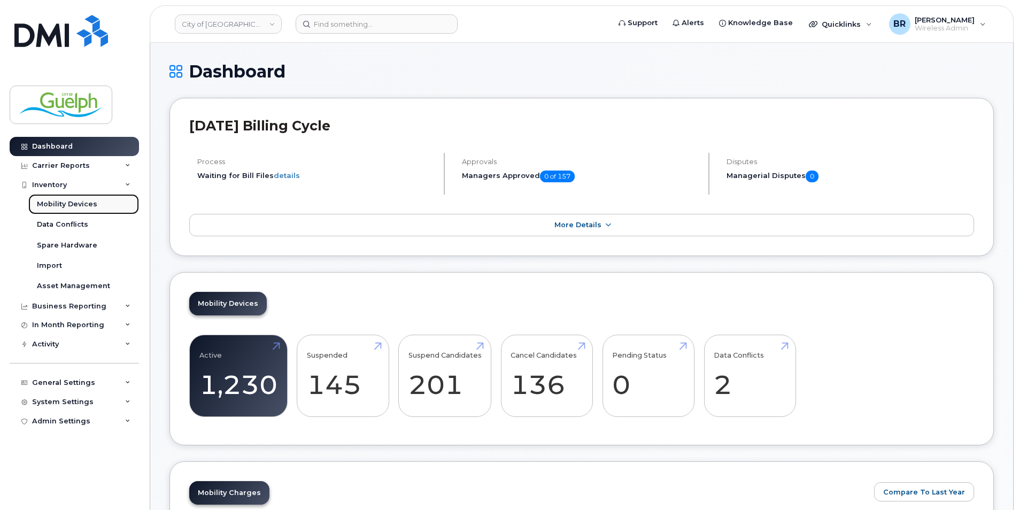
click at [78, 208] on div "Mobility Devices" at bounding box center [67, 204] width 60 height 10
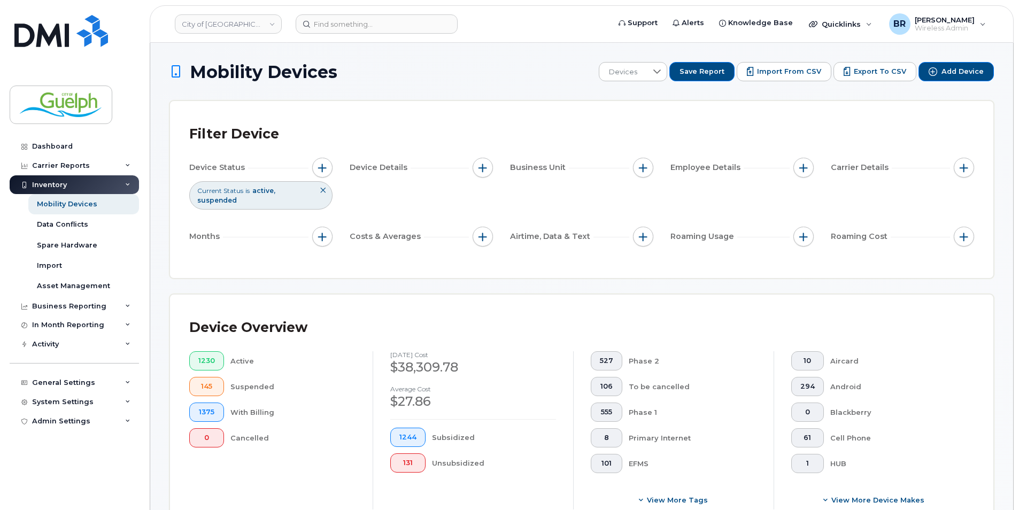
scroll to position [267, 0]
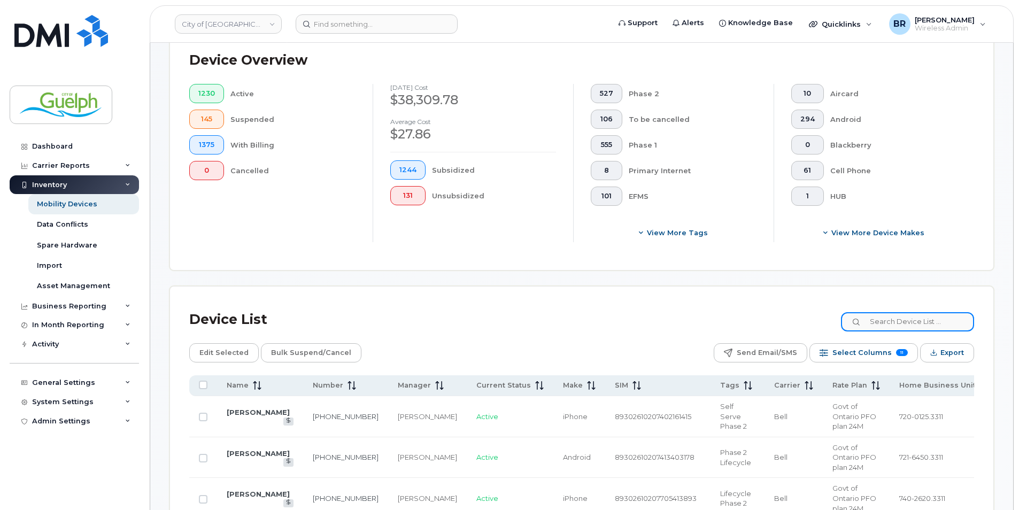
click at [915, 326] on input at bounding box center [907, 321] width 133 height 19
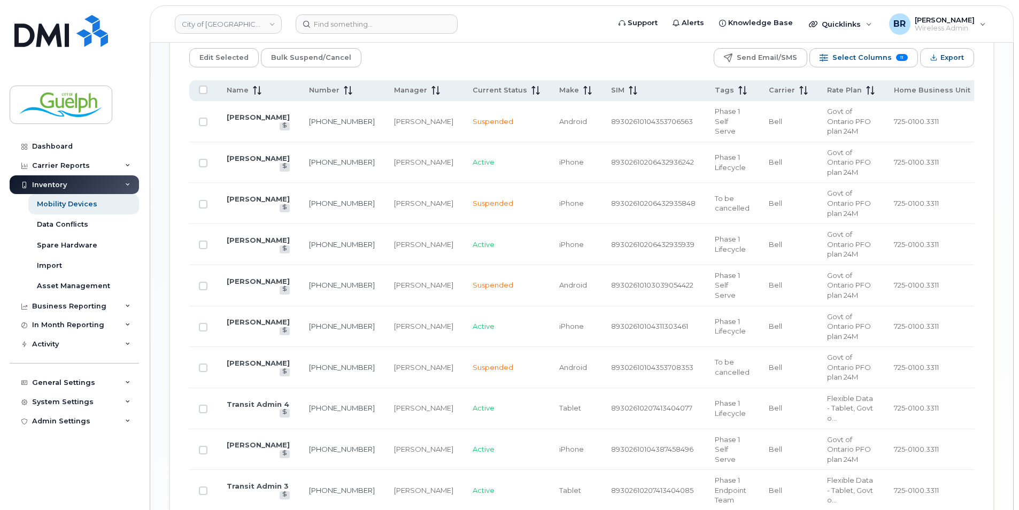
scroll to position [588, 0]
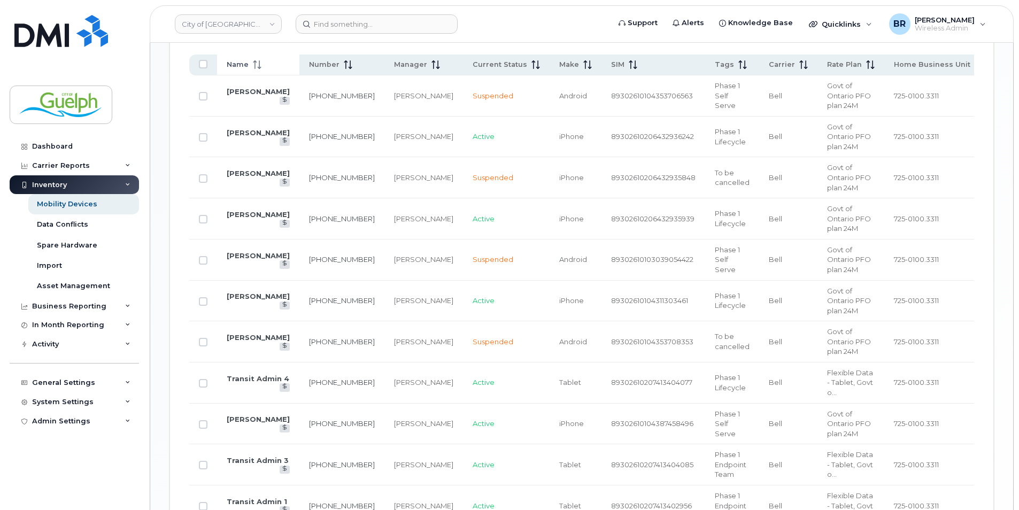
type input "transit admin"
click at [230, 65] on span "Name" at bounding box center [238, 65] width 22 height 10
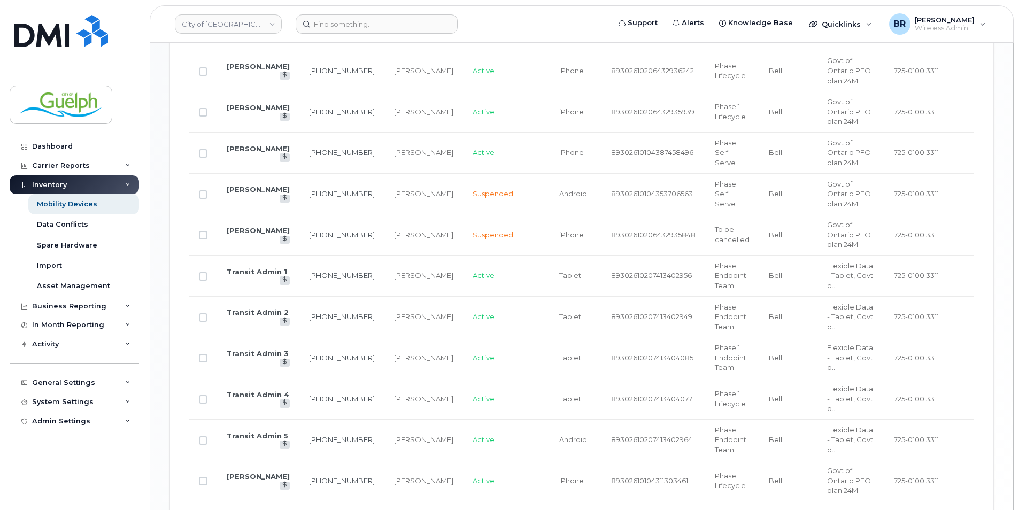
scroll to position [748, 0]
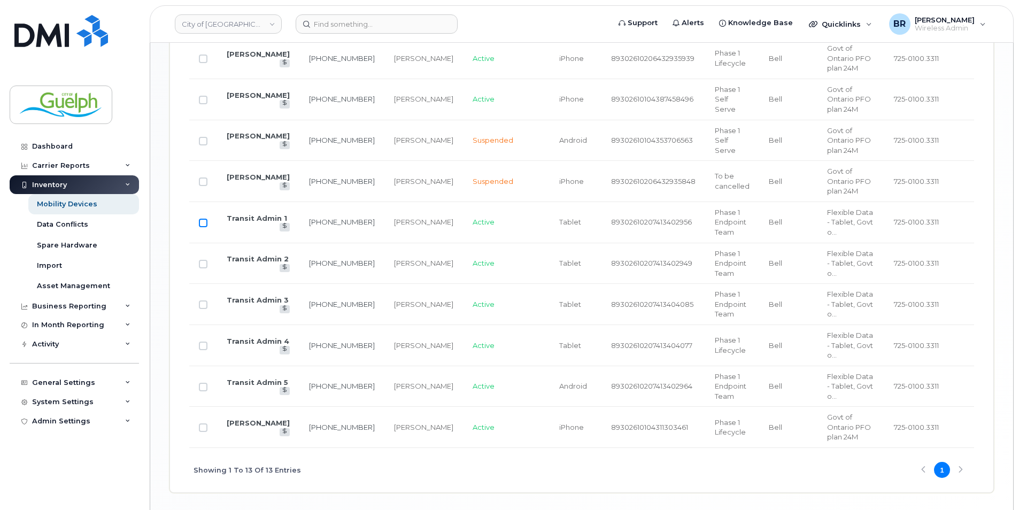
click at [202, 222] on input "Row Unselected" at bounding box center [203, 223] width 9 height 9
checkbox input "true"
click at [202, 261] on input "Row Unselected" at bounding box center [203, 264] width 9 height 9
checkbox input "true"
click at [203, 299] on td at bounding box center [203, 304] width 28 height 41
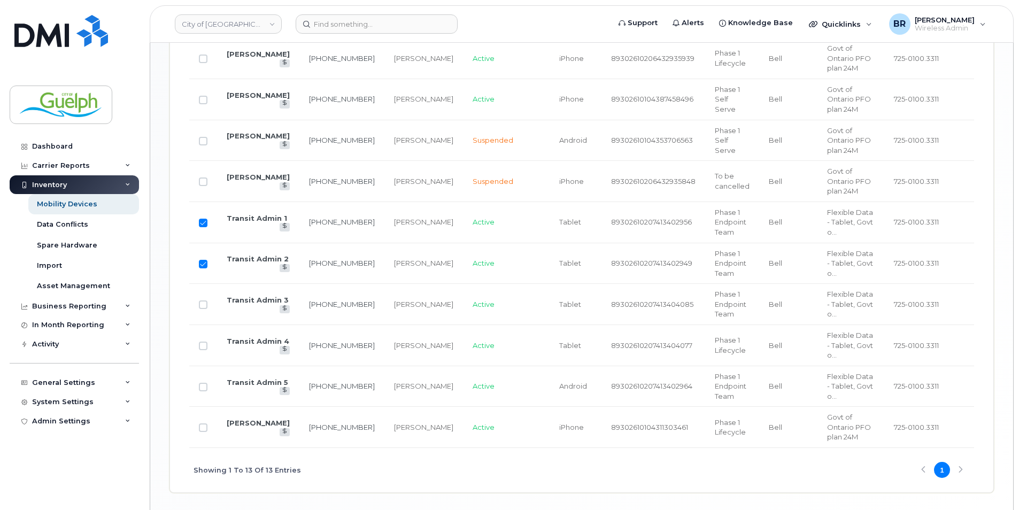
click at [199, 310] on td at bounding box center [203, 304] width 28 height 41
click at [206, 304] on input "Row Unselected" at bounding box center [203, 304] width 9 height 9
checkbox input "true"
click at [200, 348] on input "Row Unselected" at bounding box center [203, 346] width 9 height 9
checkbox input "true"
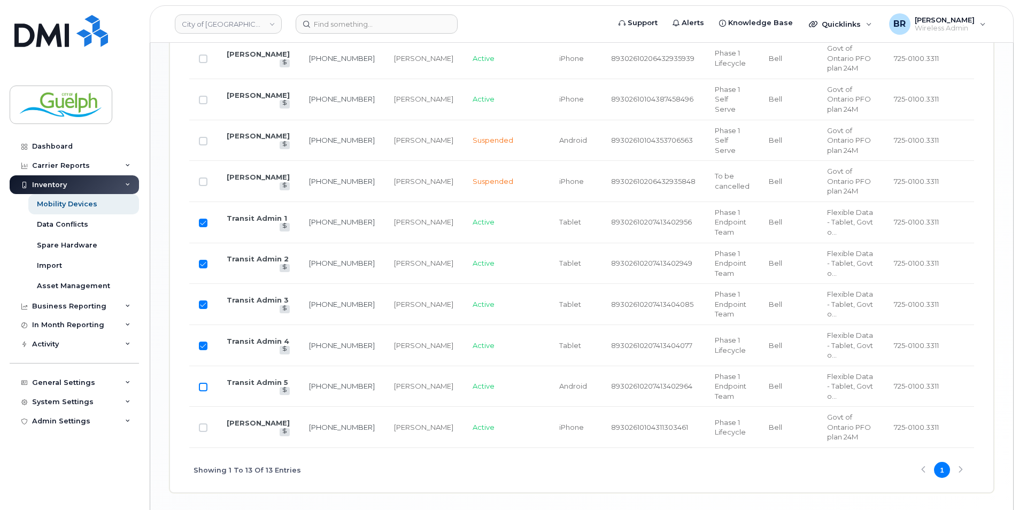
click at [201, 388] on input "Row Unselected" at bounding box center [203, 387] width 9 height 9
checkbox input "true"
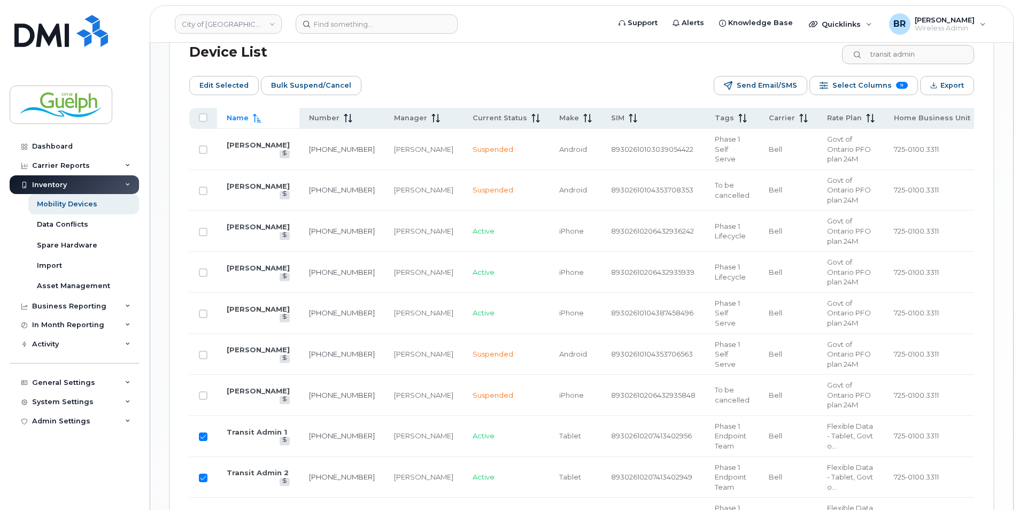
scroll to position [481, 0]
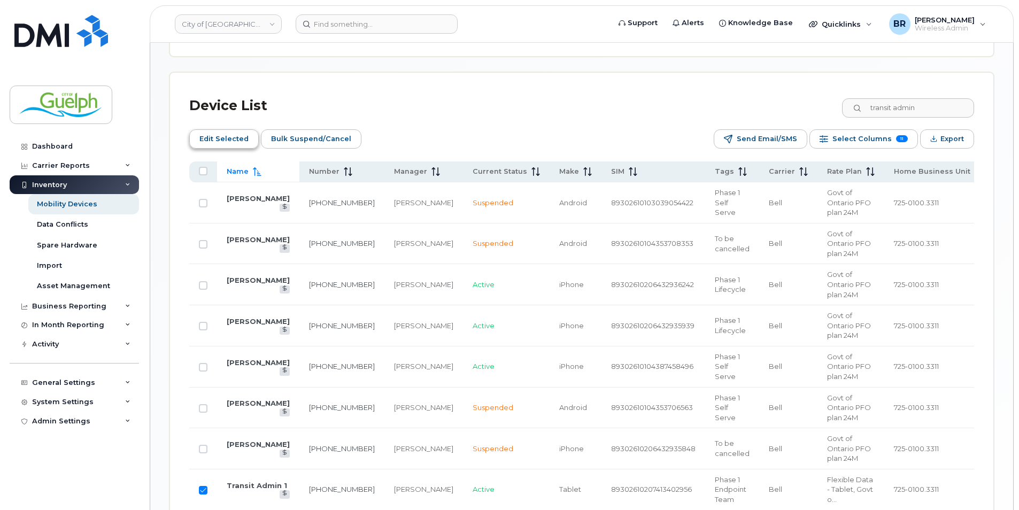
click at [225, 135] on span "Edit Selected" at bounding box center [223, 139] width 49 height 16
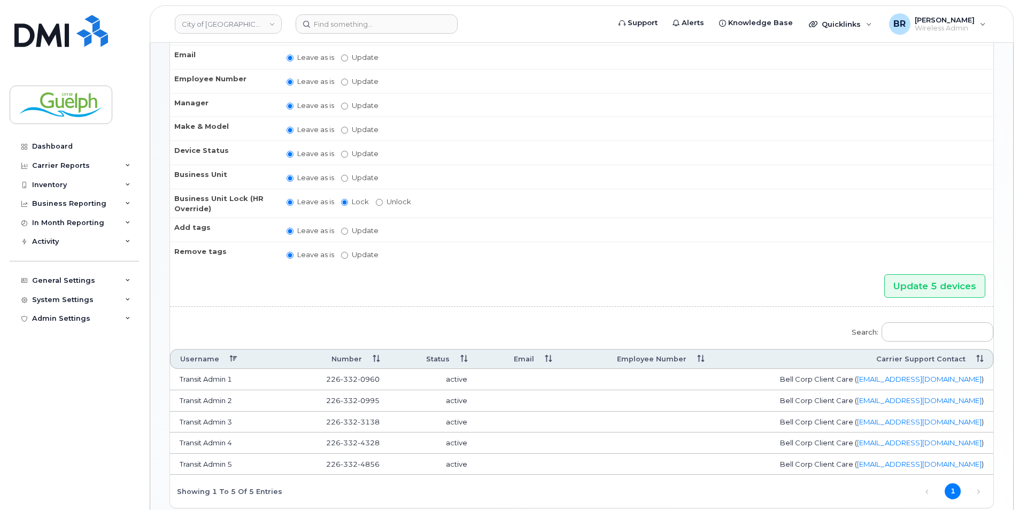
scroll to position [53, 0]
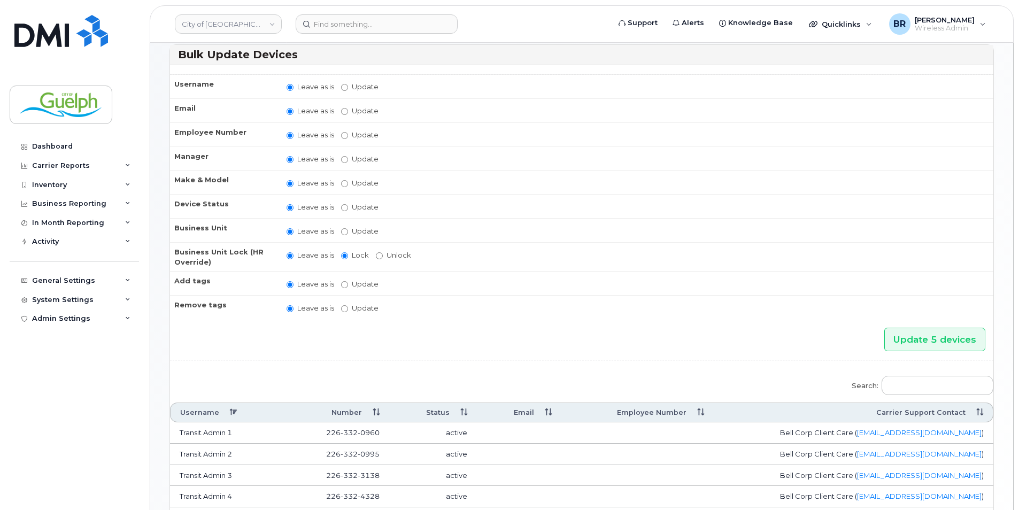
click at [345, 154] on label "Update Abby Spielmacher Abby Watts Adam Fischer Adam Geldart Adam Rutherford Ad…" at bounding box center [359, 159] width 37 height 10
click at [345, 156] on input "Update Abby Spielmacher Abby Watts Adam Fischer Adam Geldart Adam Rutherford Ad…" at bounding box center [344, 159] width 7 height 7
radio input "true"
radio input "false"
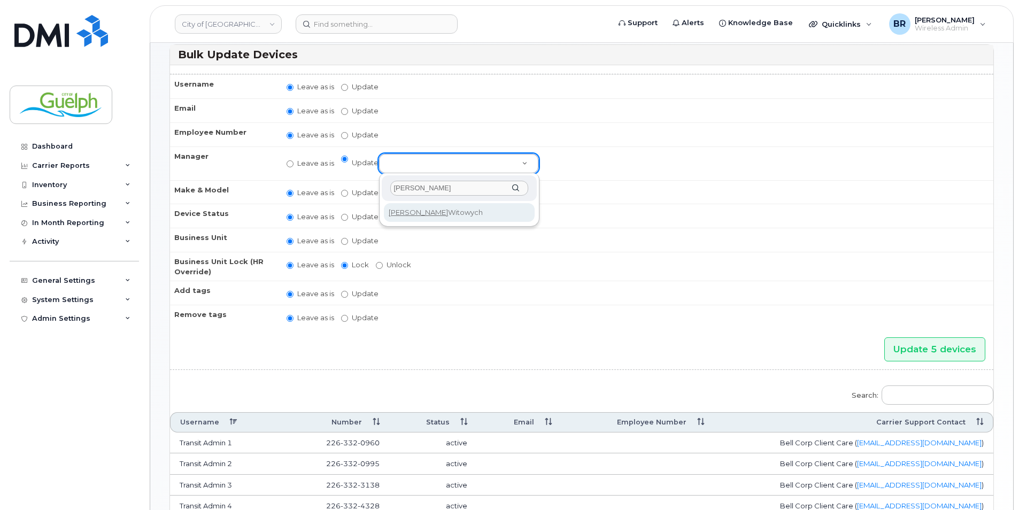
type input "ihor"
select select "2414226"
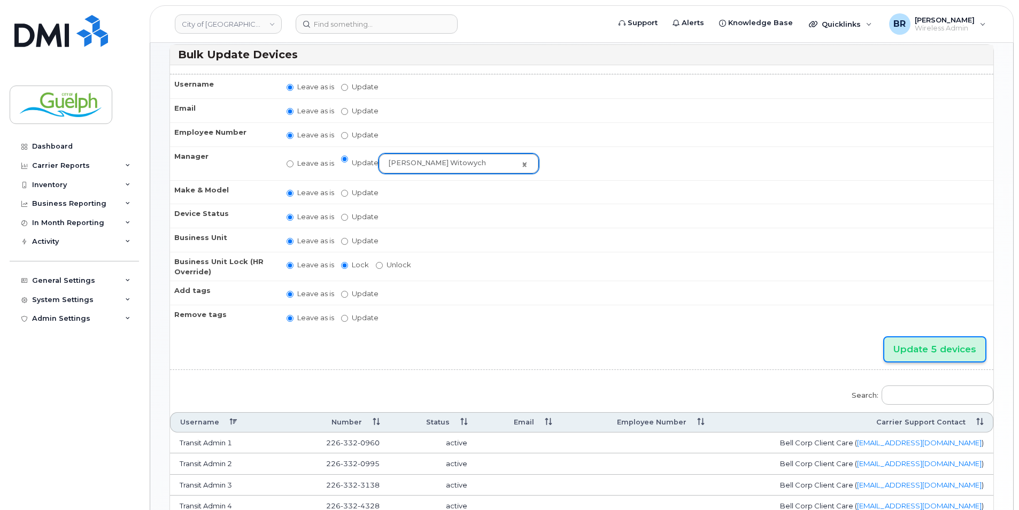
click at [933, 352] on input "Update 5 devices" at bounding box center [934, 349] width 101 height 24
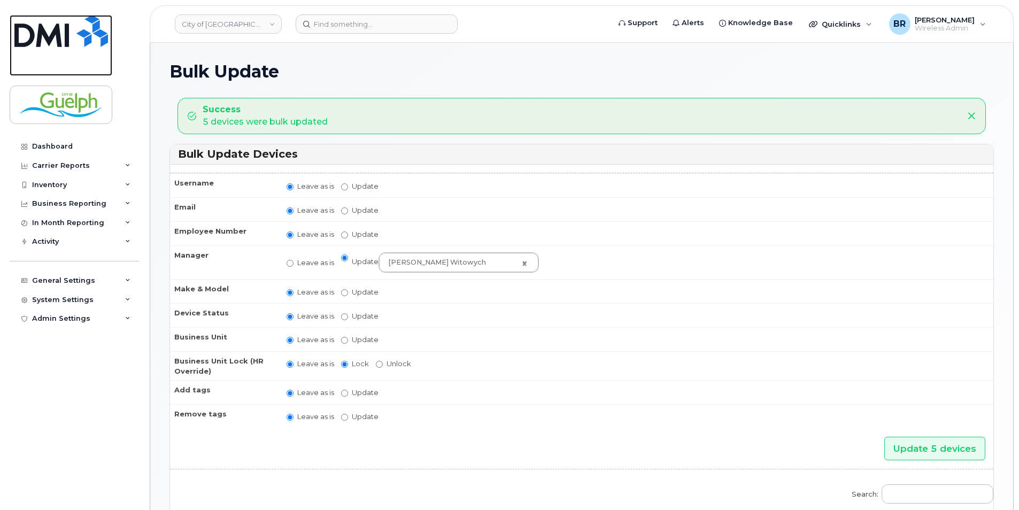
click at [62, 36] on img at bounding box center [61, 31] width 94 height 32
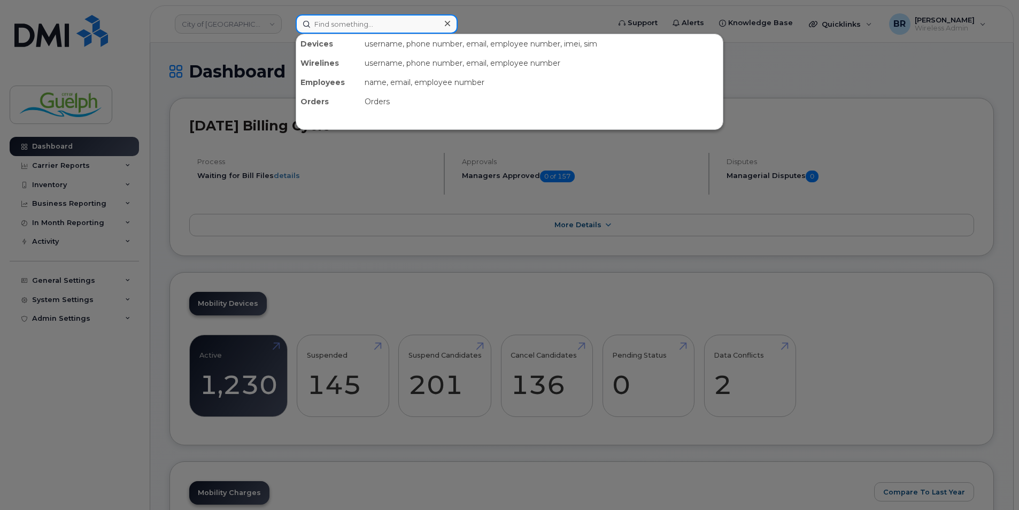
click at [355, 27] on input at bounding box center [377, 23] width 162 height 19
click at [361, 27] on input at bounding box center [377, 23] width 162 height 19
click at [366, 22] on input at bounding box center [377, 23] width 162 height 19
paste input "226-821-4671"
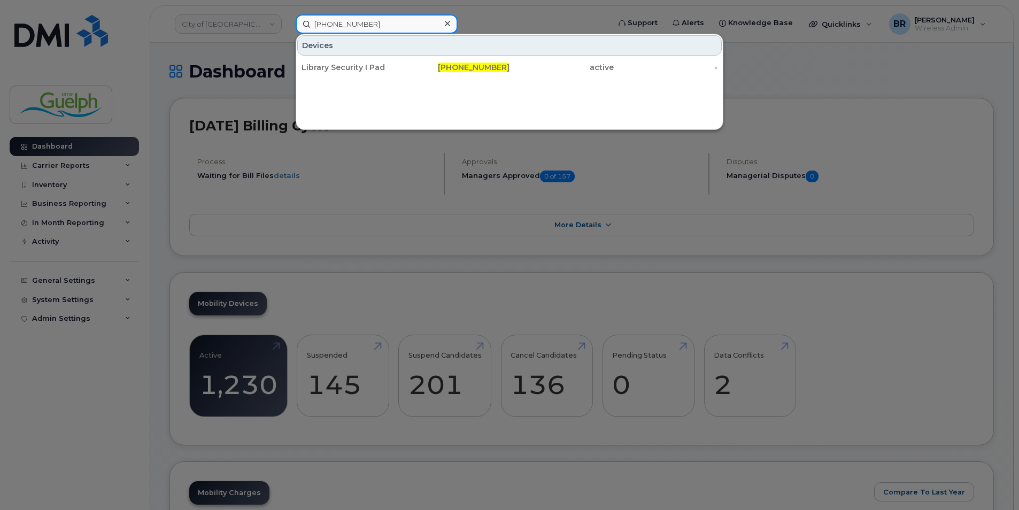
type input "226-821-4671"
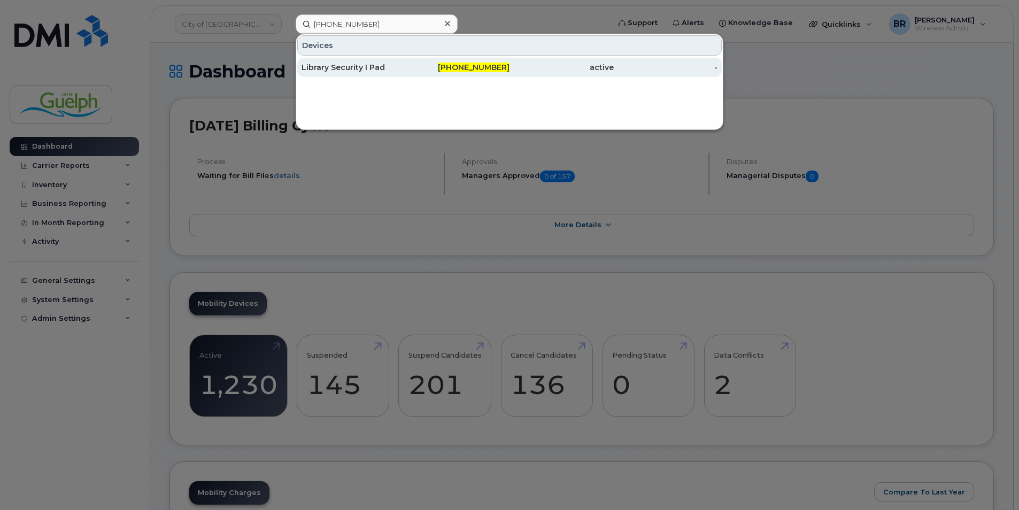
click at [347, 64] on div "Library Security I Pad" at bounding box center [353, 67] width 104 height 11
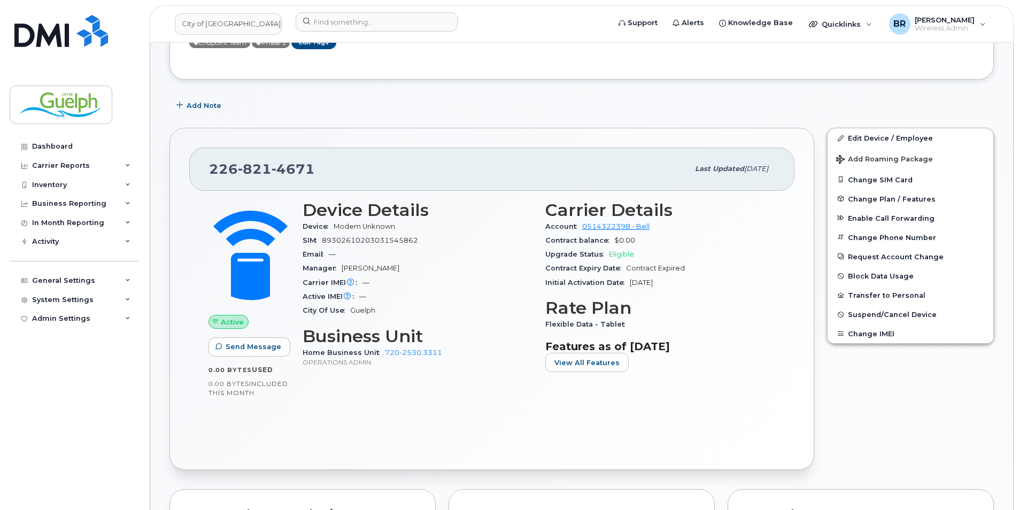
scroll to position [214, 0]
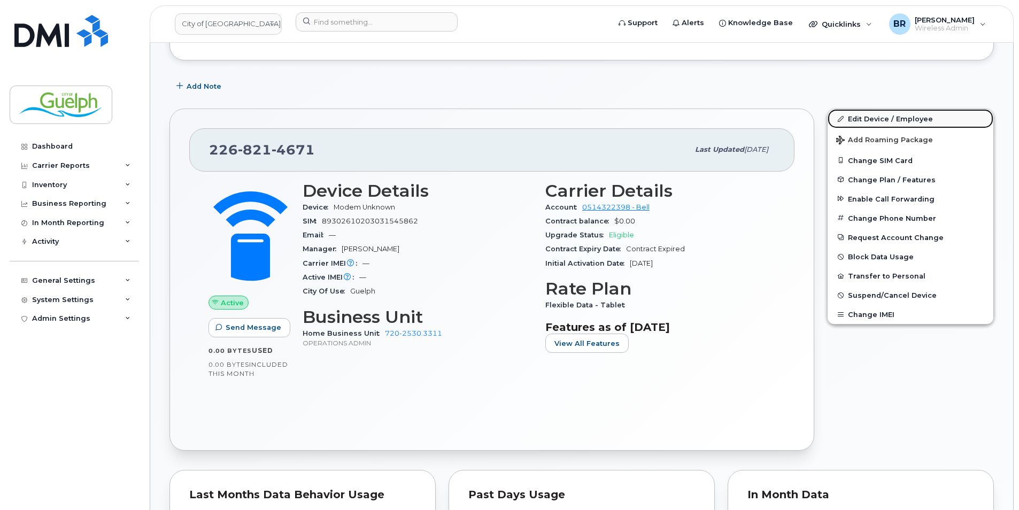
click at [861, 121] on link "Edit Device / Employee" at bounding box center [910, 118] width 166 height 19
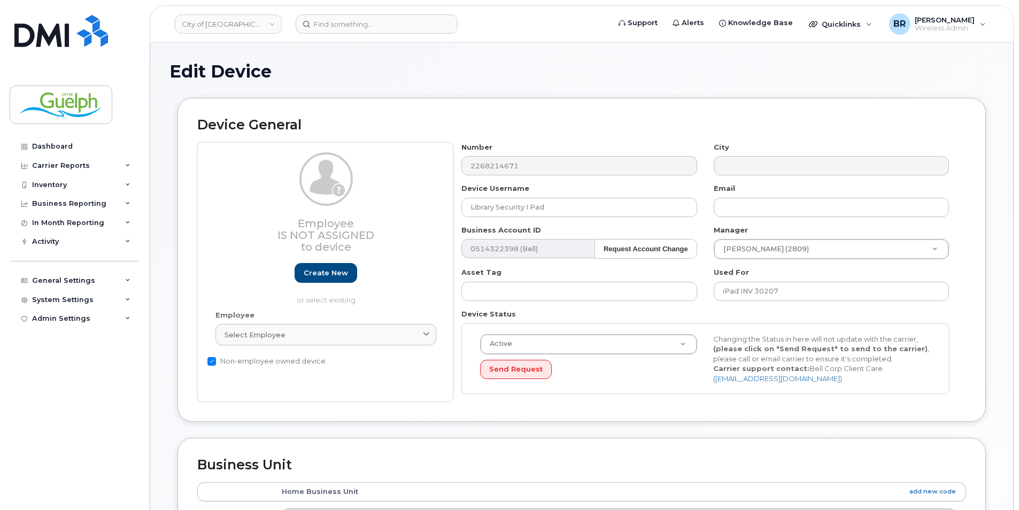
click at [242, 360] on label "Non-employee owned device" at bounding box center [266, 361] width 118 height 13
click at [216, 360] on input "Non-employee owned device" at bounding box center [211, 361] width 9 height 9
click at [242, 360] on label "Non-employee owned device" at bounding box center [266, 361] width 118 height 13
click at [216, 360] on input "Non-employee owned device" at bounding box center [211, 361] width 9 height 9
checkbox input "true"
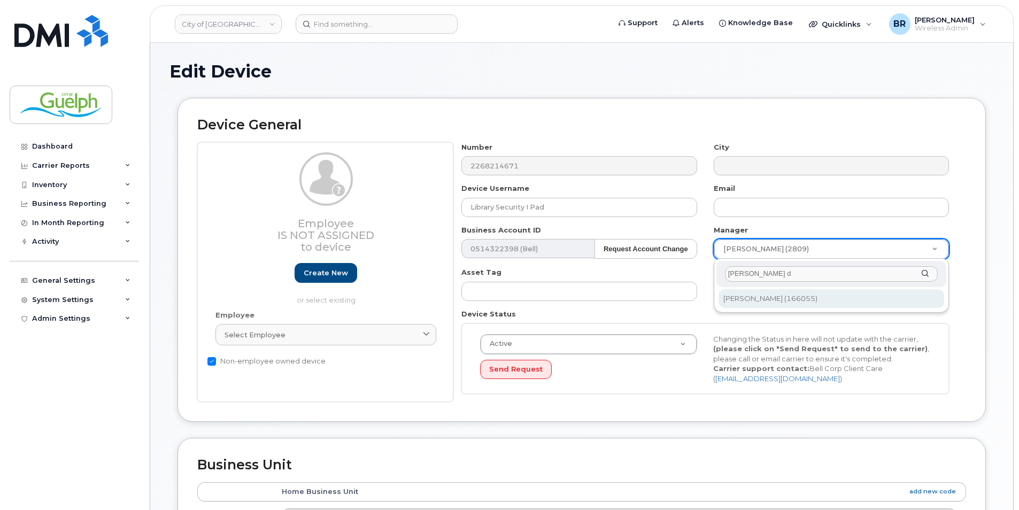
type input "kristie d"
type input "2970480"
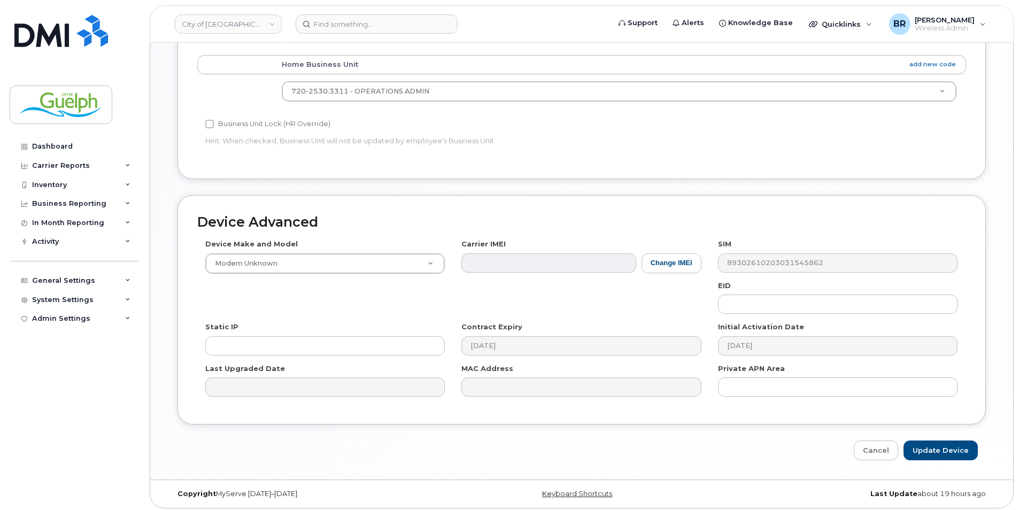
scroll to position [431, 0]
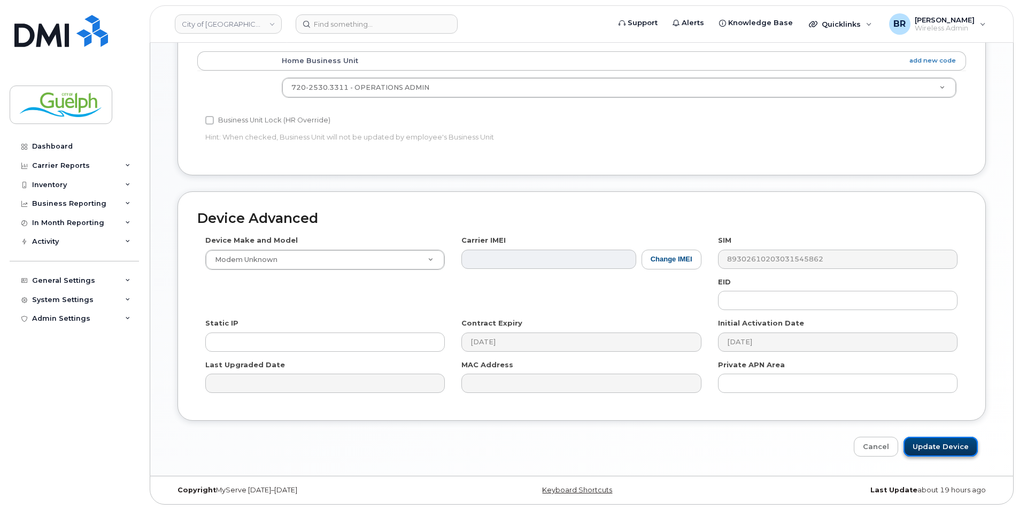
click at [947, 439] on input "Update Device" at bounding box center [940, 447] width 74 height 20
type input "Saving..."
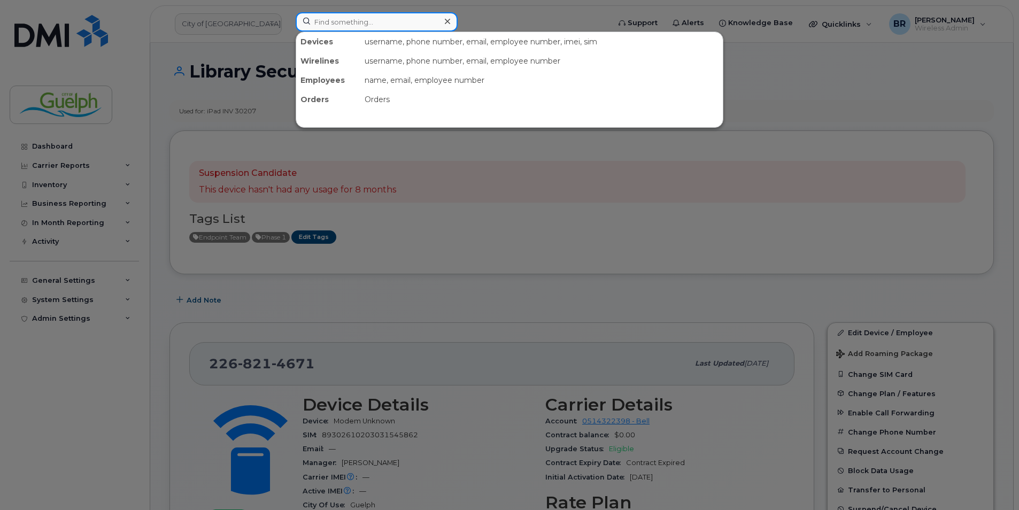
click at [371, 26] on input at bounding box center [377, 21] width 162 height 19
paste input "[PHONE_NUMBER]"
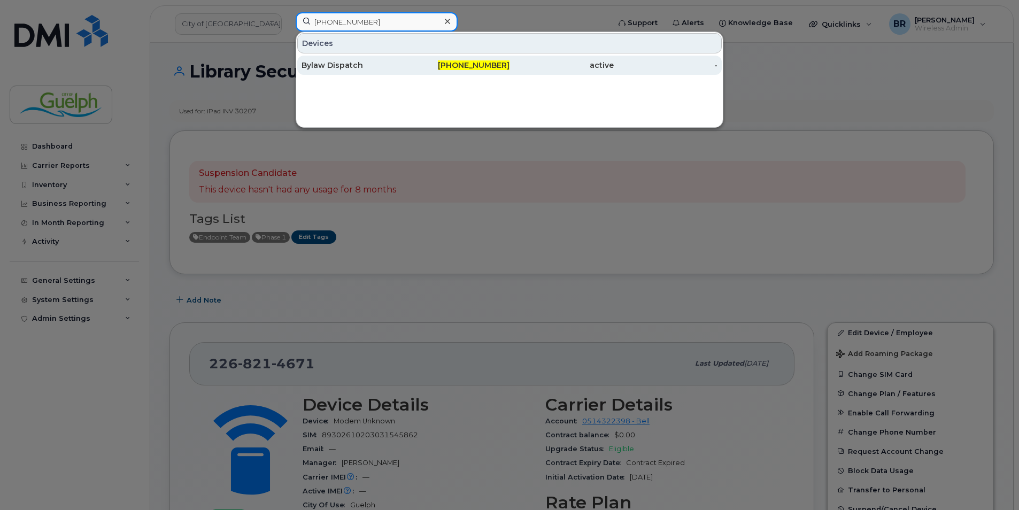
type input "519-362-2348"
click at [336, 65] on div "Bylaw Dispatch" at bounding box center [353, 65] width 104 height 11
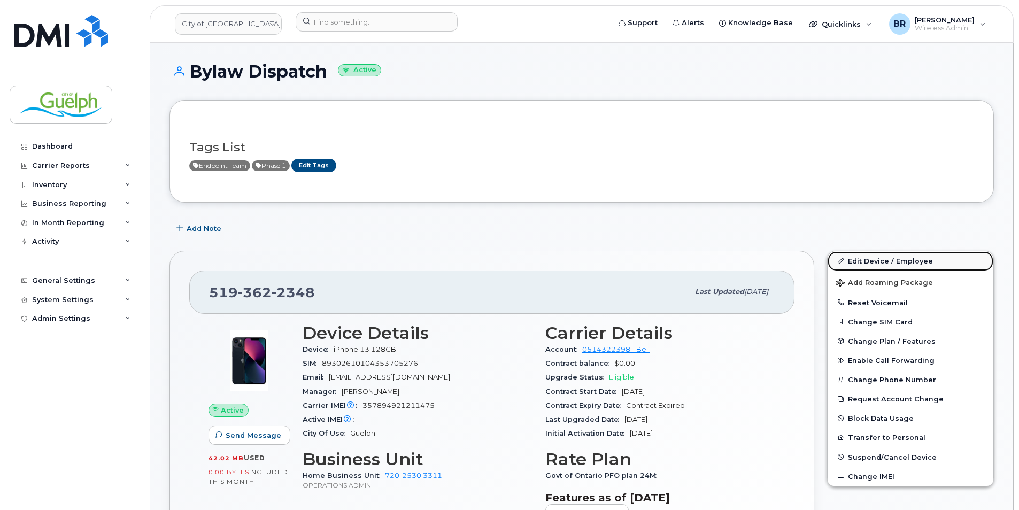
click at [874, 259] on link "Edit Device / Employee" at bounding box center [910, 260] width 166 height 19
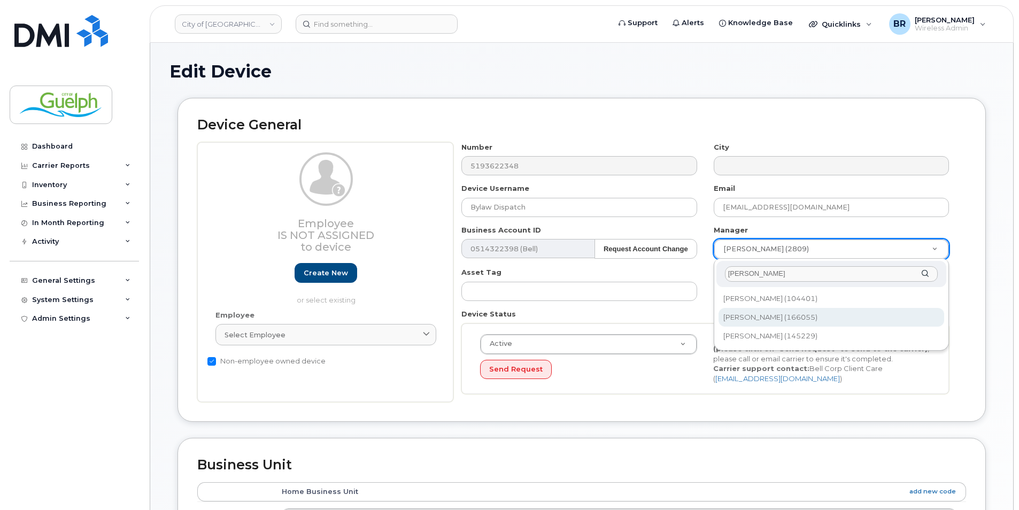
type input "[PERSON_NAME]"
type input "2970480"
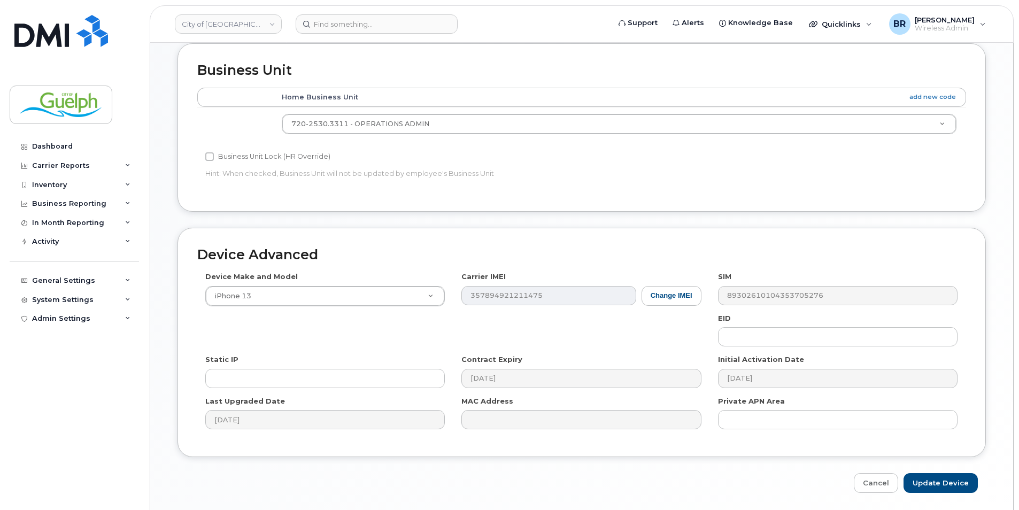
scroll to position [428, 0]
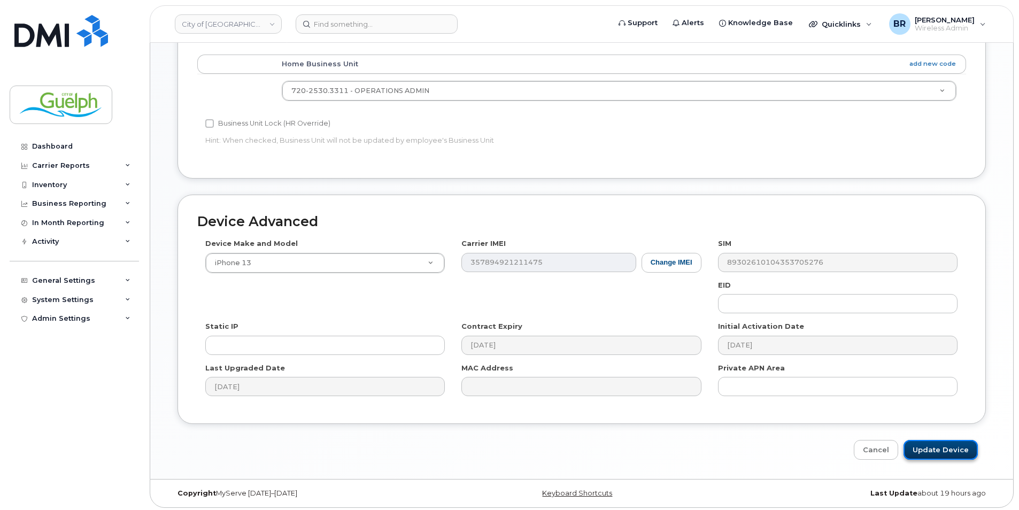
click at [937, 445] on input "Update Device" at bounding box center [940, 450] width 74 height 20
type input "Saving..."
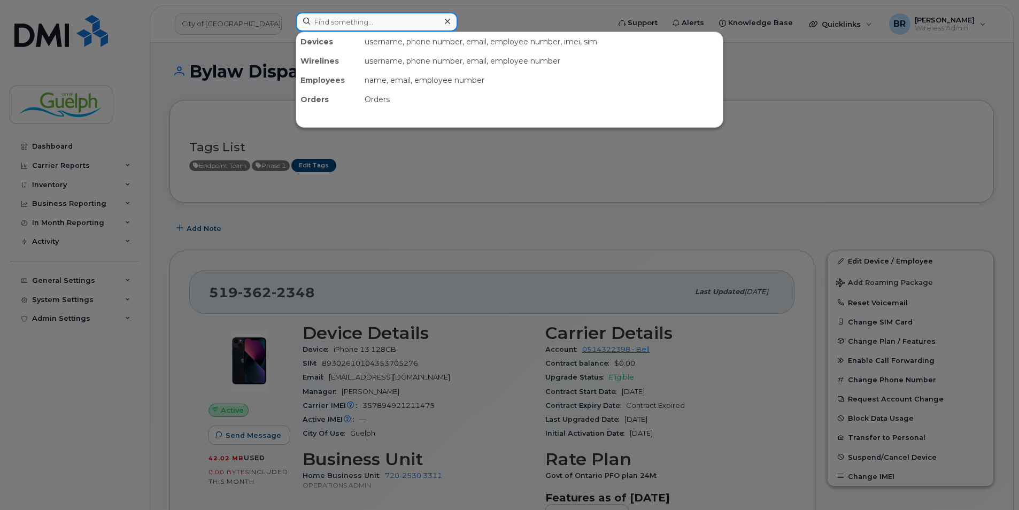
click at [352, 23] on input at bounding box center [377, 21] width 162 height 19
paste input "519-362-3756"
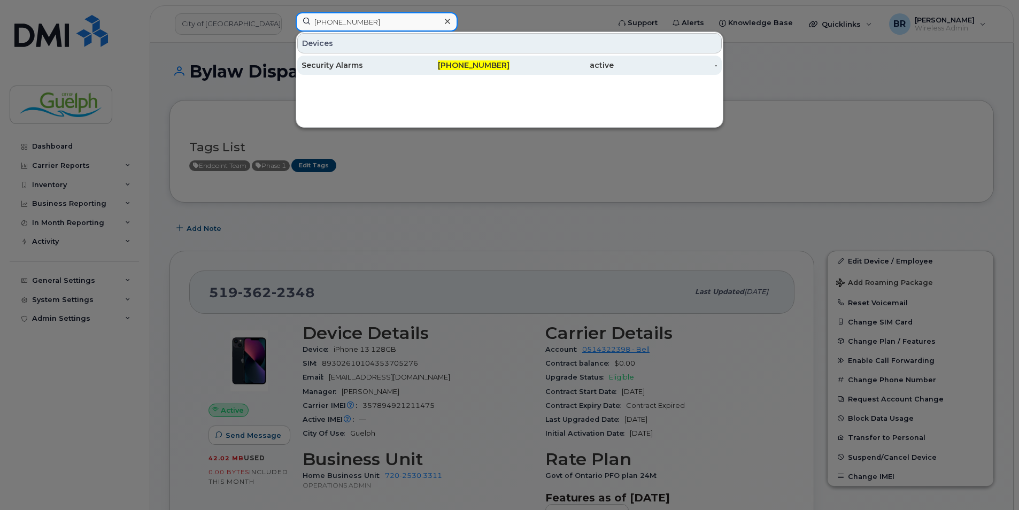
type input "519-362-3756"
click at [341, 64] on div "Security Alarms" at bounding box center [353, 65] width 104 height 11
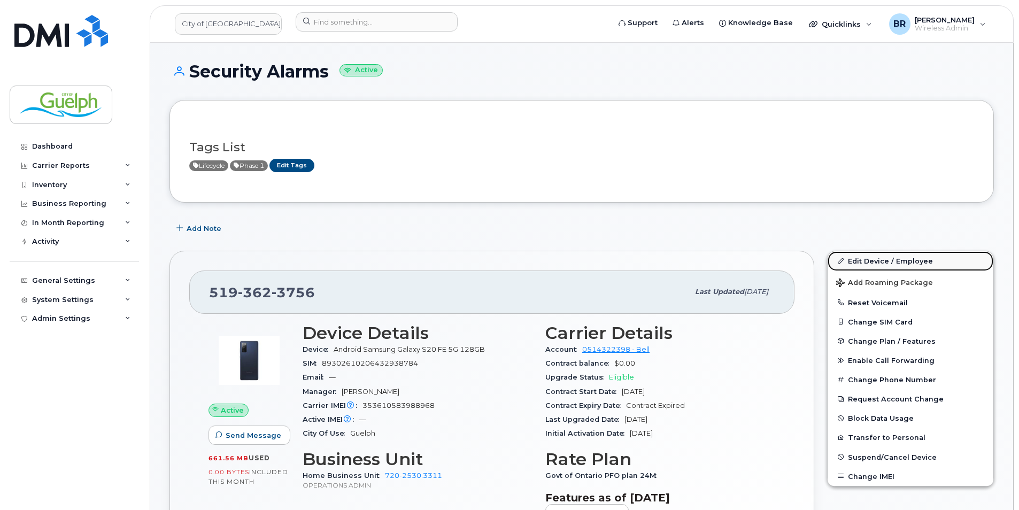
click at [888, 260] on link "Edit Device / Employee" at bounding box center [910, 260] width 166 height 19
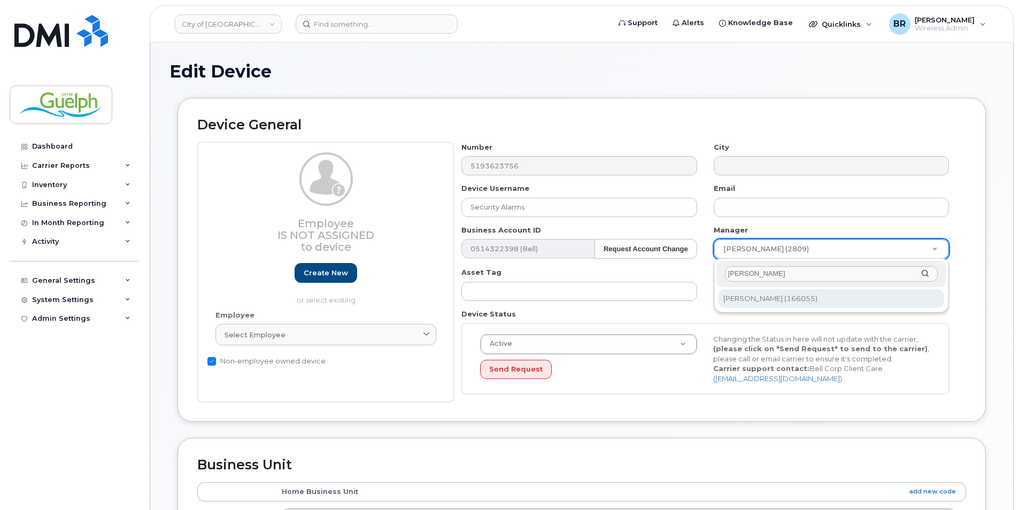
type input "kristie"
type input "2970480"
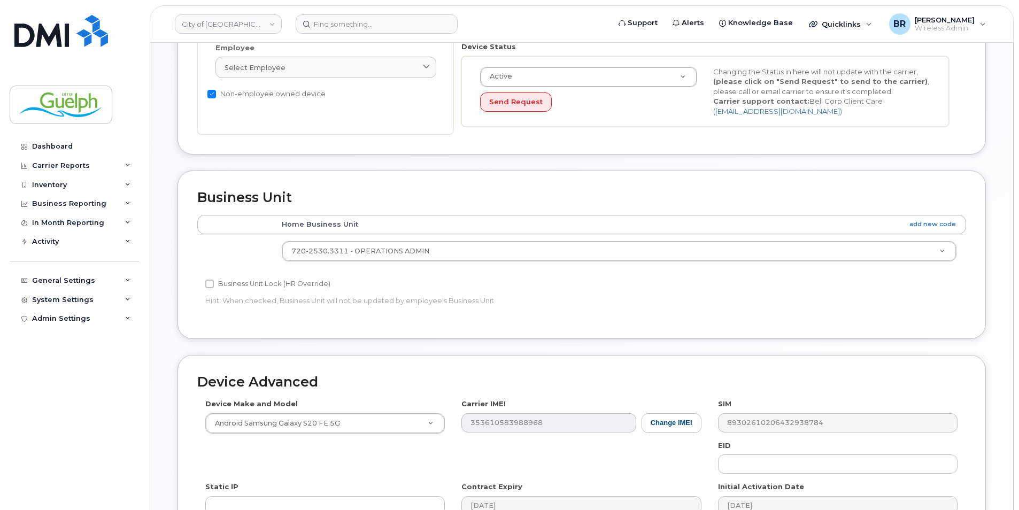
scroll to position [431, 0]
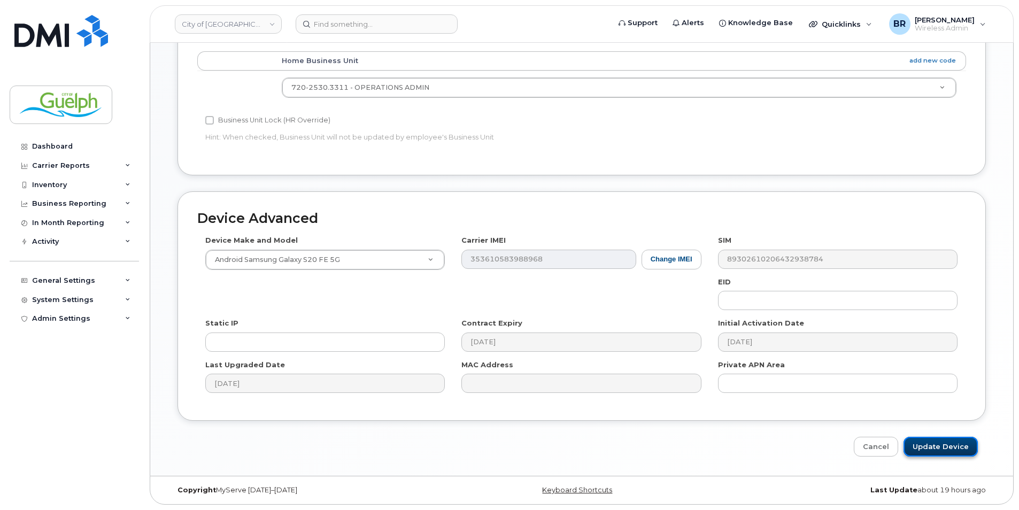
click at [953, 442] on input "Update Device" at bounding box center [940, 447] width 74 height 20
type input "Saving..."
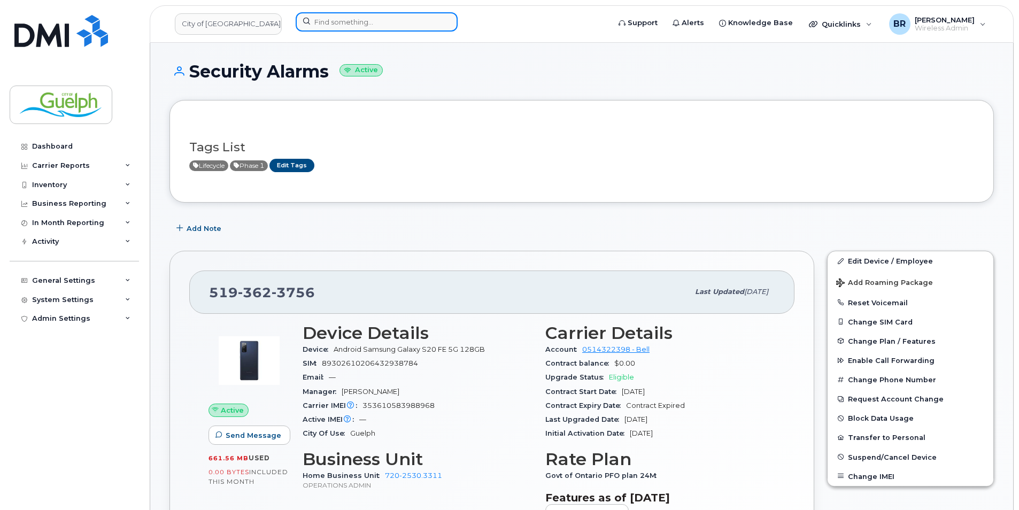
click at [376, 20] on input at bounding box center [377, 21] width 162 height 19
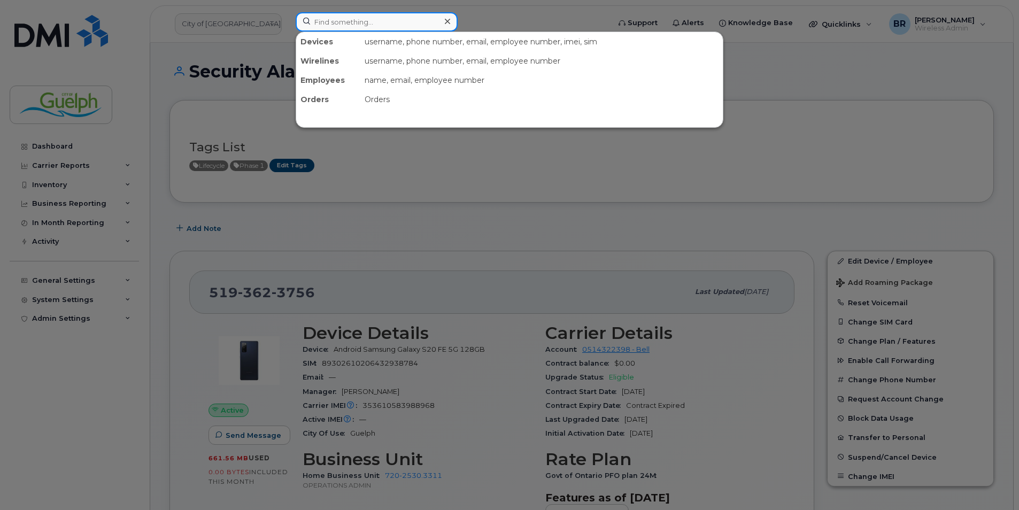
paste input "[PHONE_NUMBER]"
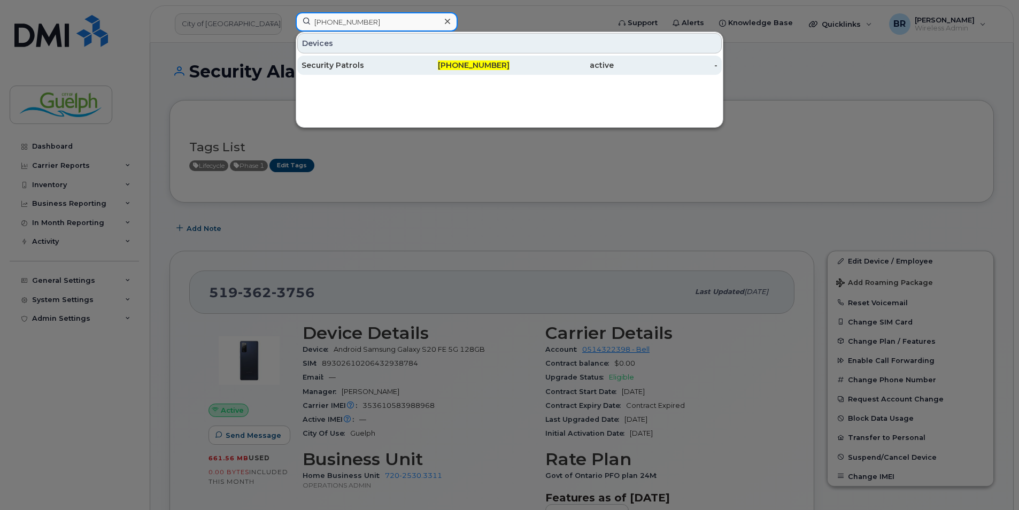
type input "[PHONE_NUMBER]"
click at [406, 60] on div "Security Patrols" at bounding box center [458, 65] width 104 height 19
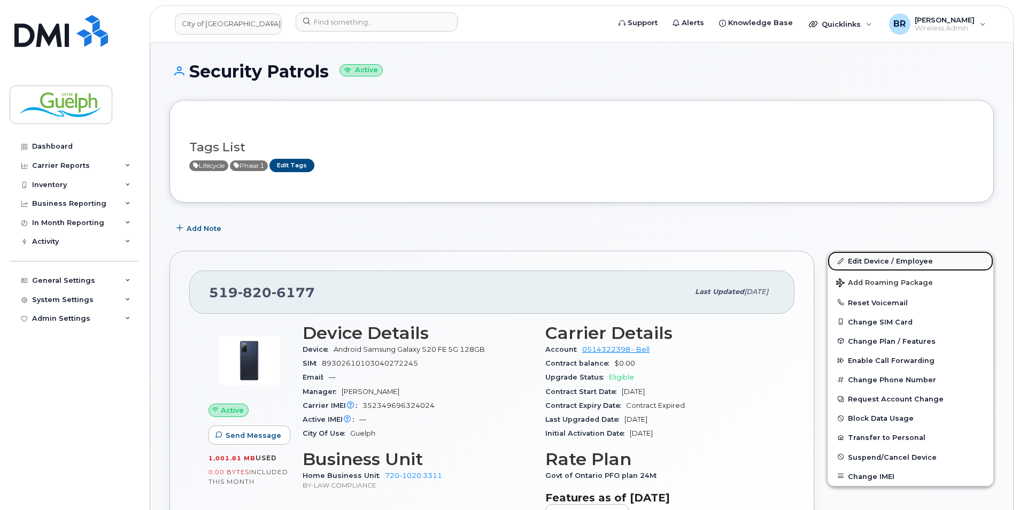
click at [869, 265] on link "Edit Device / Employee" at bounding box center [910, 260] width 166 height 19
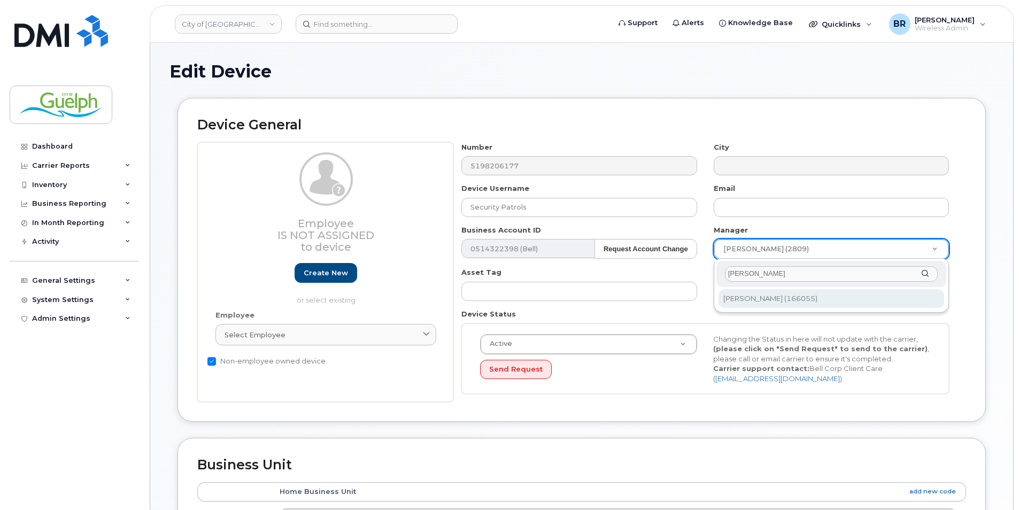
type input "[PERSON_NAME]"
type input "2970480"
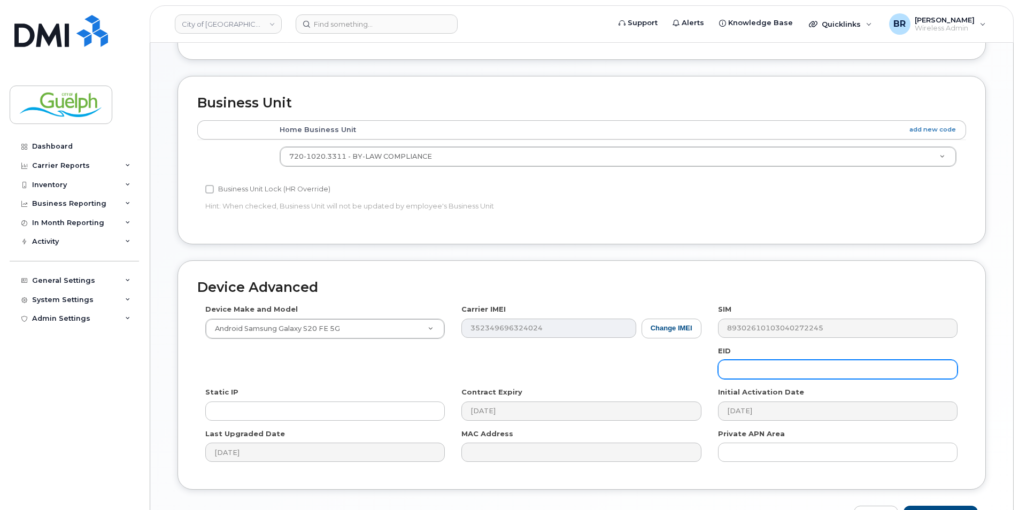
scroll to position [431, 0]
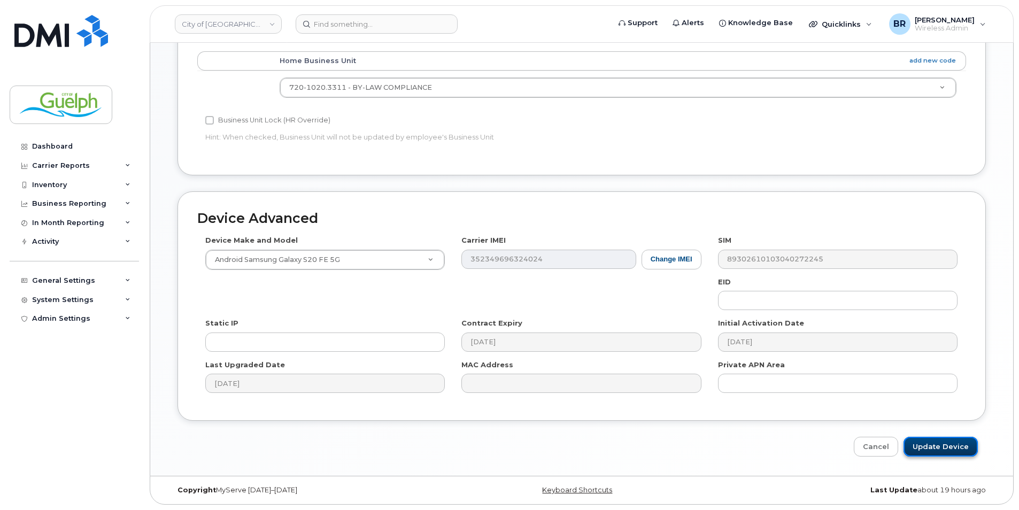
click at [955, 445] on input "Update Device" at bounding box center [940, 447] width 74 height 20
type input "Saving..."
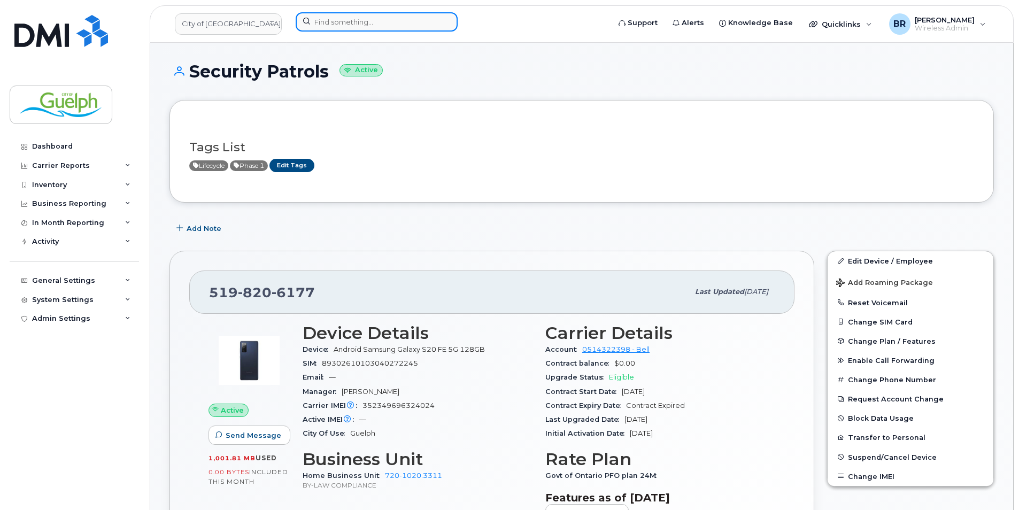
click at [392, 17] on input at bounding box center [377, 21] width 162 height 19
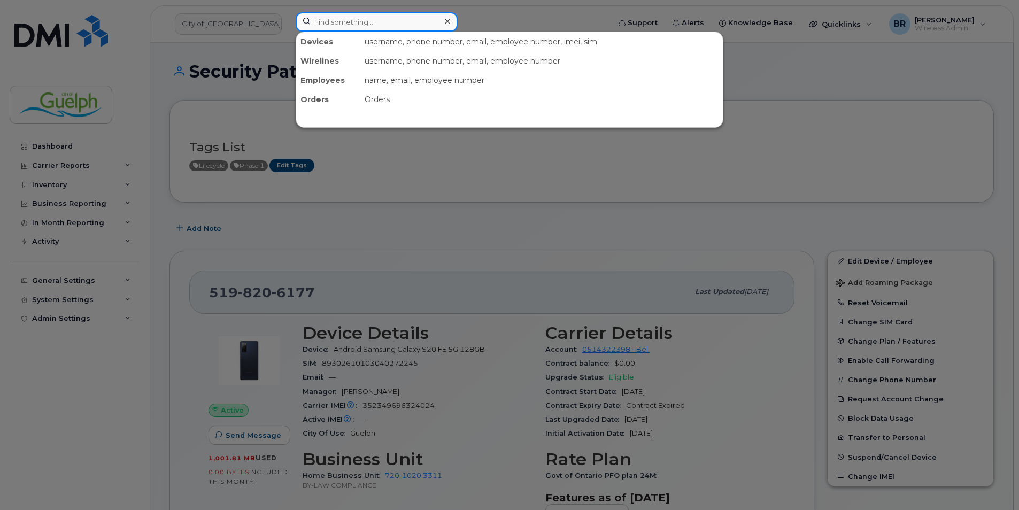
paste input "226-821-2971"
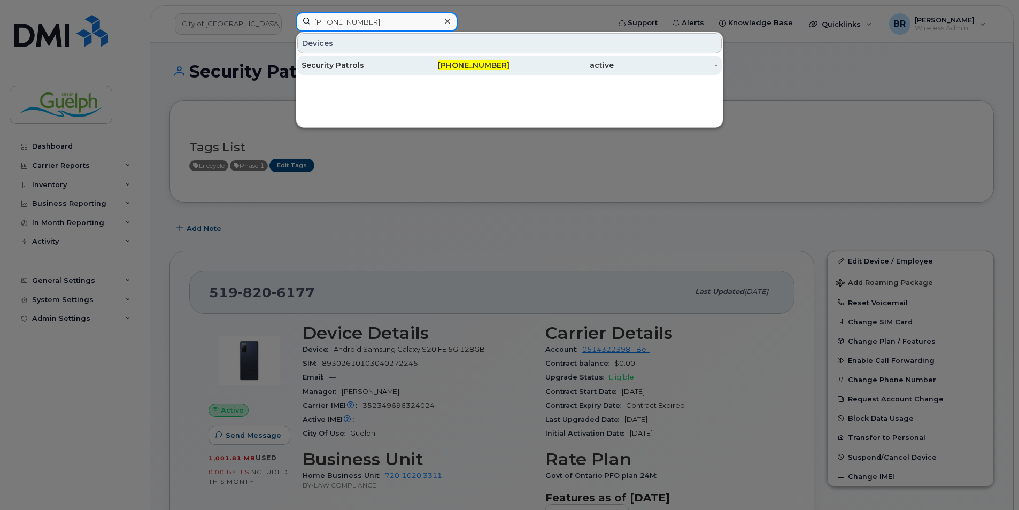
type input "226-821-2971"
click at [406, 59] on div "Security Patrols" at bounding box center [458, 65] width 104 height 19
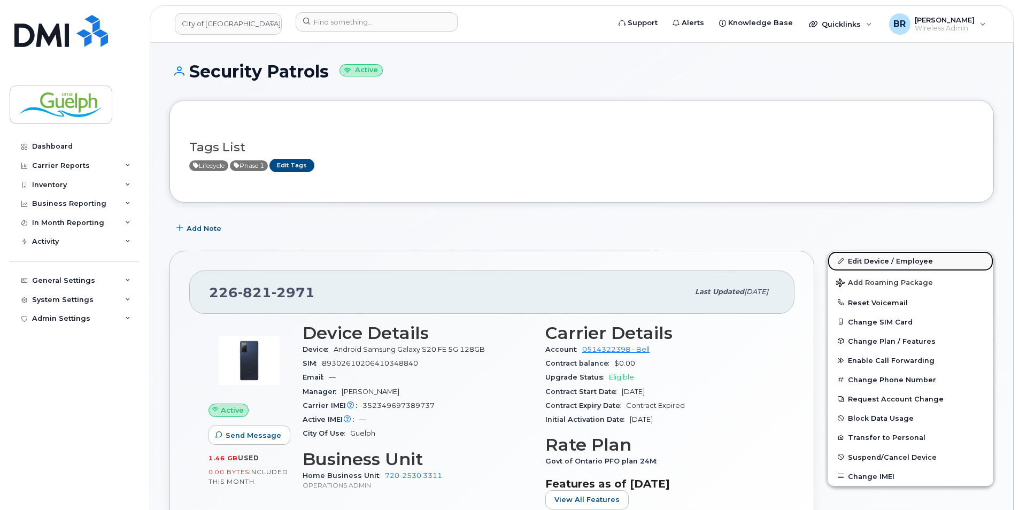
click at [870, 257] on link "Edit Device / Employee" at bounding box center [910, 260] width 166 height 19
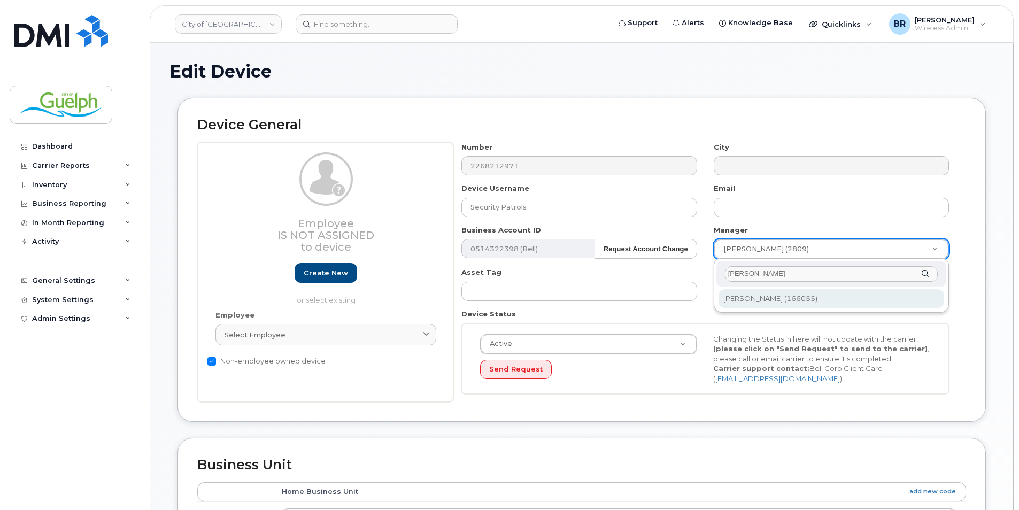
type input "kristie"
type input "2970480"
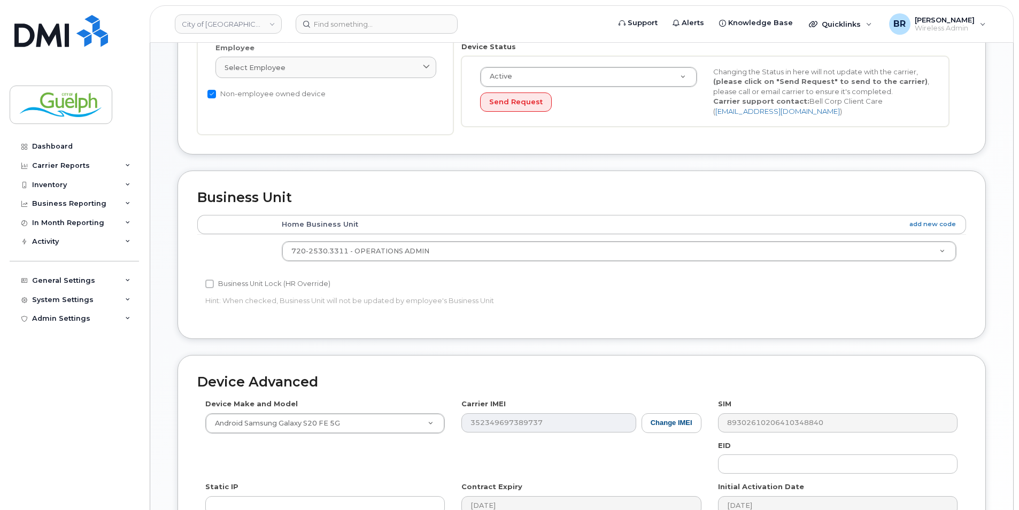
scroll to position [431, 0]
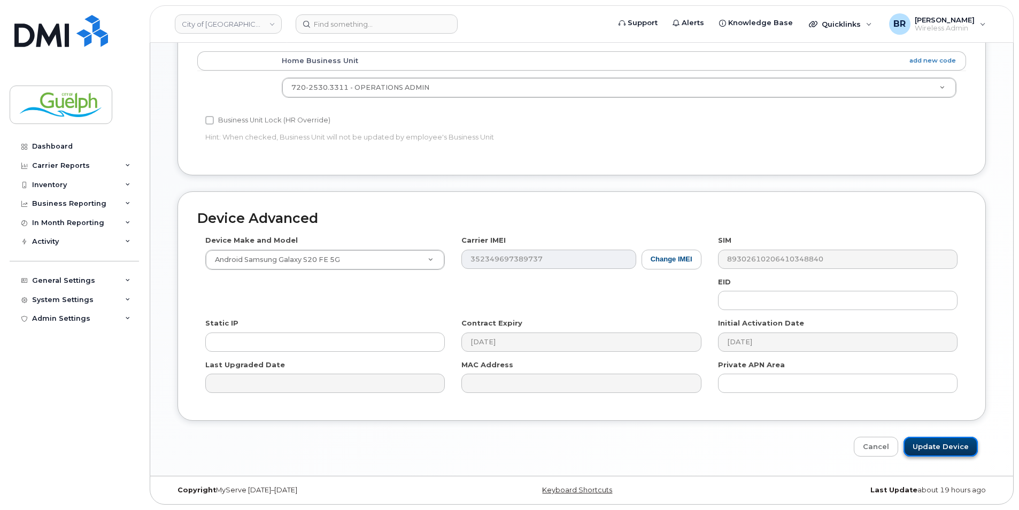
click at [953, 446] on input "Update Device" at bounding box center [940, 447] width 74 height 20
type input "Saving..."
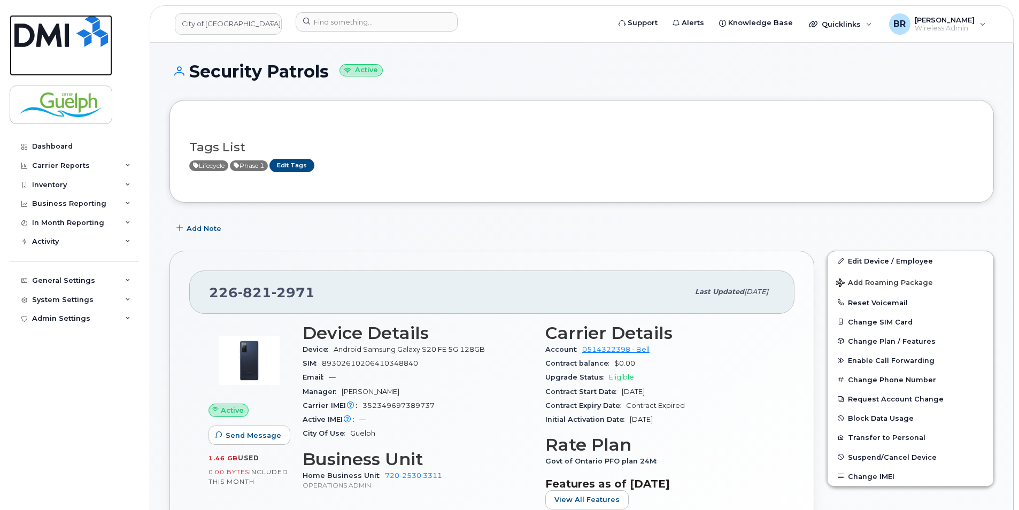
click at [72, 28] on img at bounding box center [61, 31] width 94 height 32
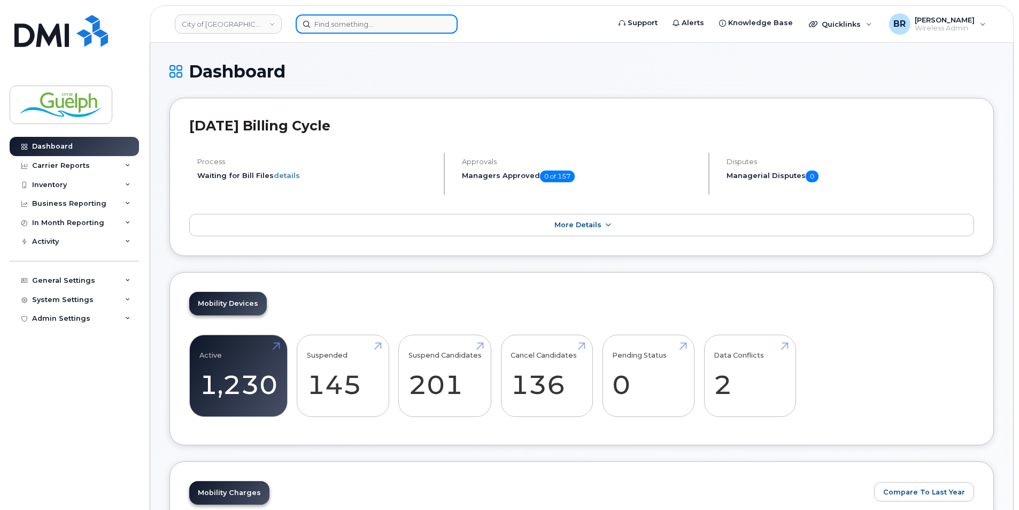
click at [363, 28] on input at bounding box center [377, 23] width 162 height 19
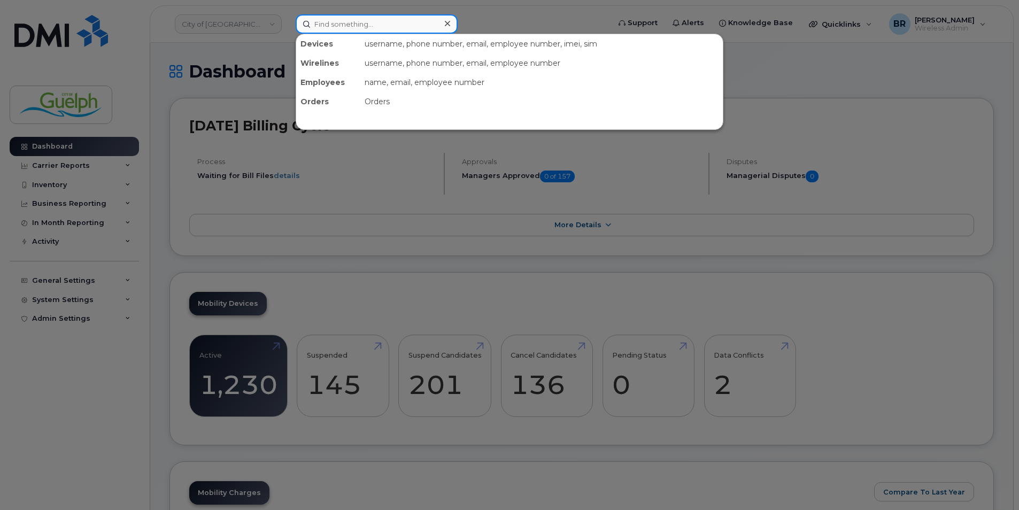
paste input "226-820-6072"
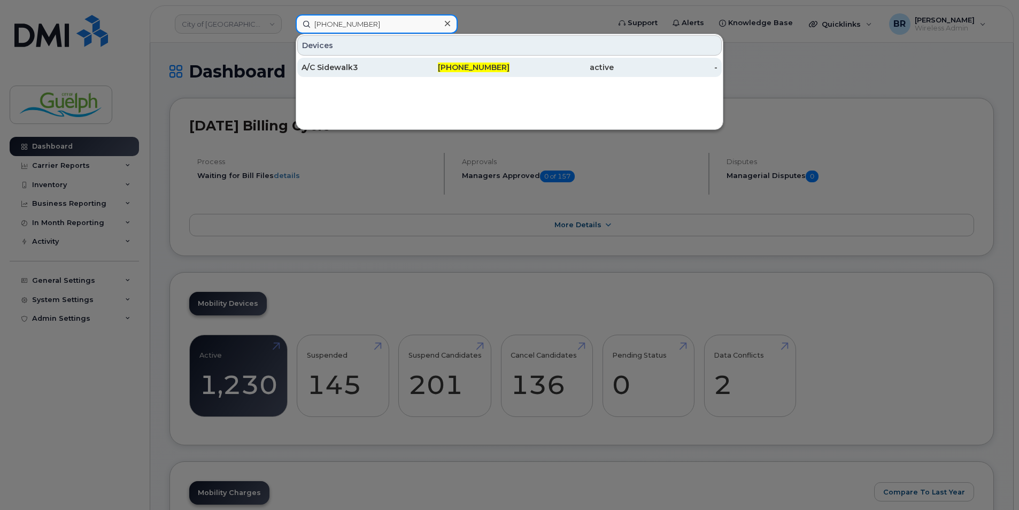
type input "226-820-6072"
click at [354, 67] on div "A/C Sidewalk3" at bounding box center [353, 67] width 104 height 11
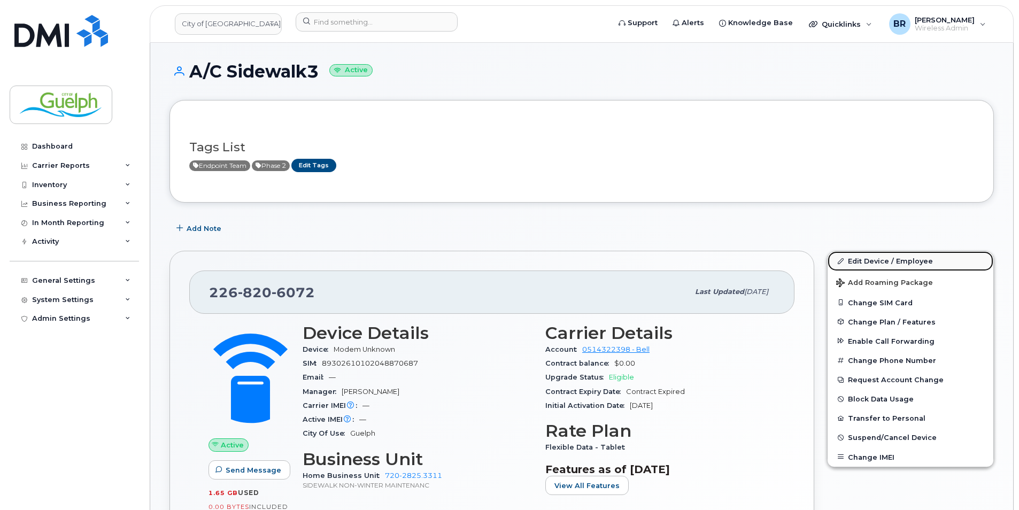
click at [909, 268] on link "Edit Device / Employee" at bounding box center [910, 260] width 166 height 19
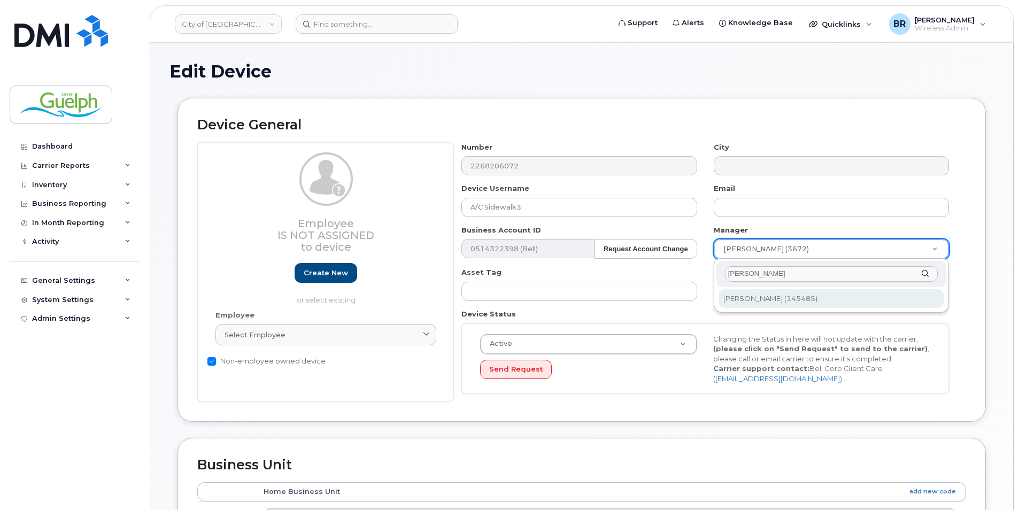
type input "[PERSON_NAME]"
type input "525273"
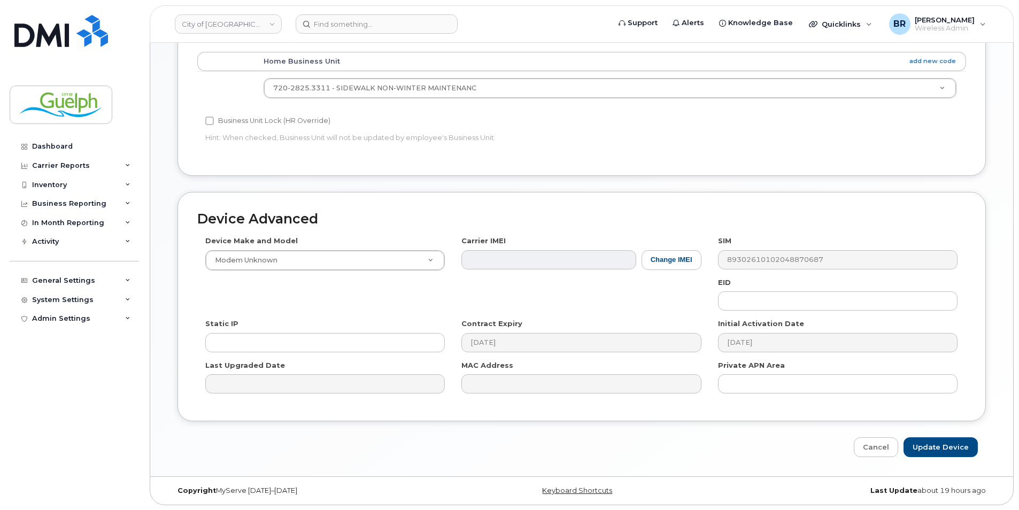
scroll to position [431, 0]
click at [941, 446] on input "Update Device" at bounding box center [940, 447] width 74 height 20
type input "Saving..."
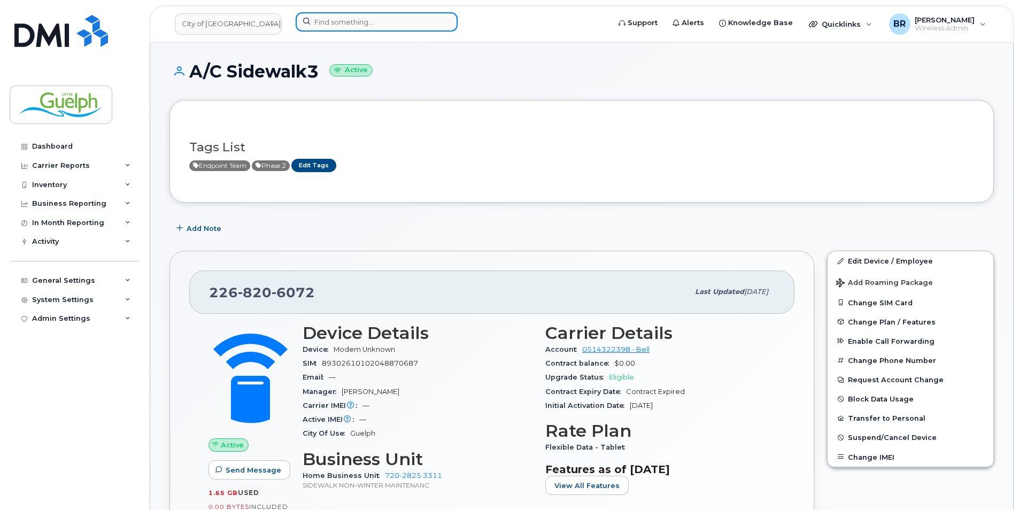
click at [350, 22] on input at bounding box center [377, 21] width 162 height 19
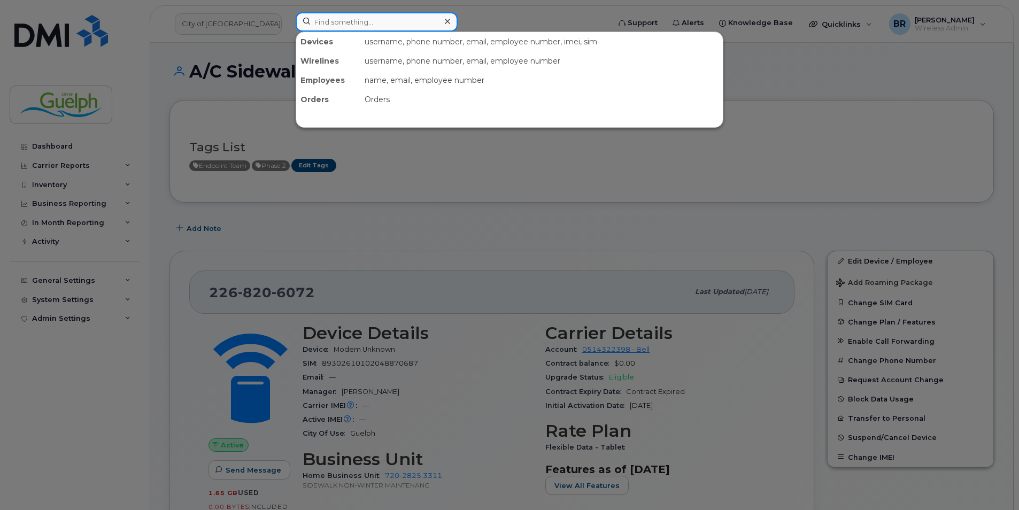
paste input "[PHONE_NUMBER]"
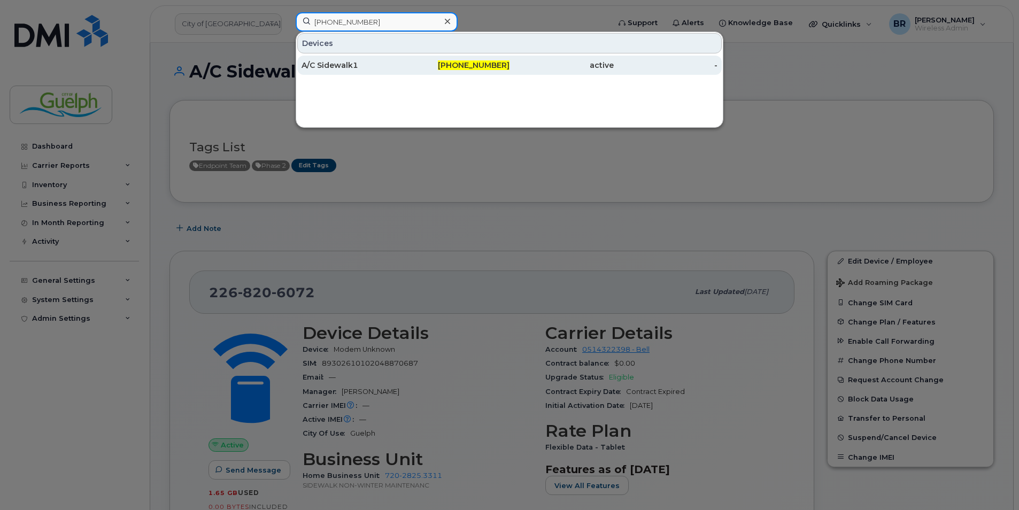
type input "[PHONE_NUMBER]"
click at [406, 58] on div "A/C Sidewalk1" at bounding box center [458, 65] width 104 height 19
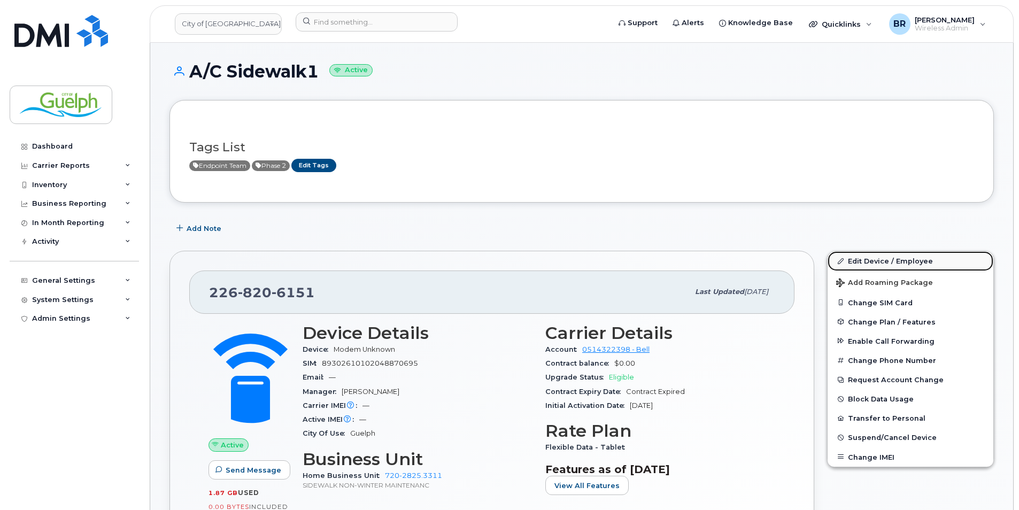
click at [881, 259] on link "Edit Device / Employee" at bounding box center [910, 260] width 166 height 19
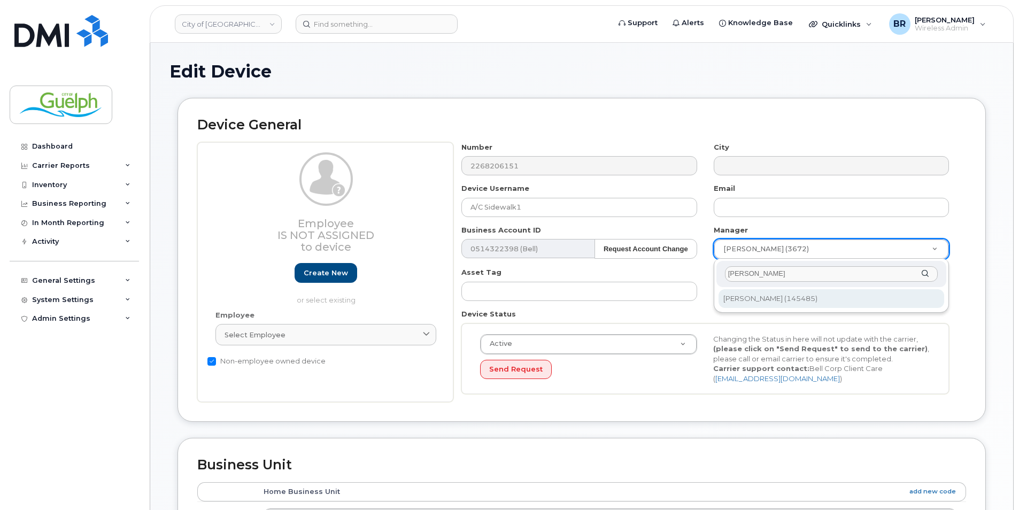
type input "terry d"
type input "525273"
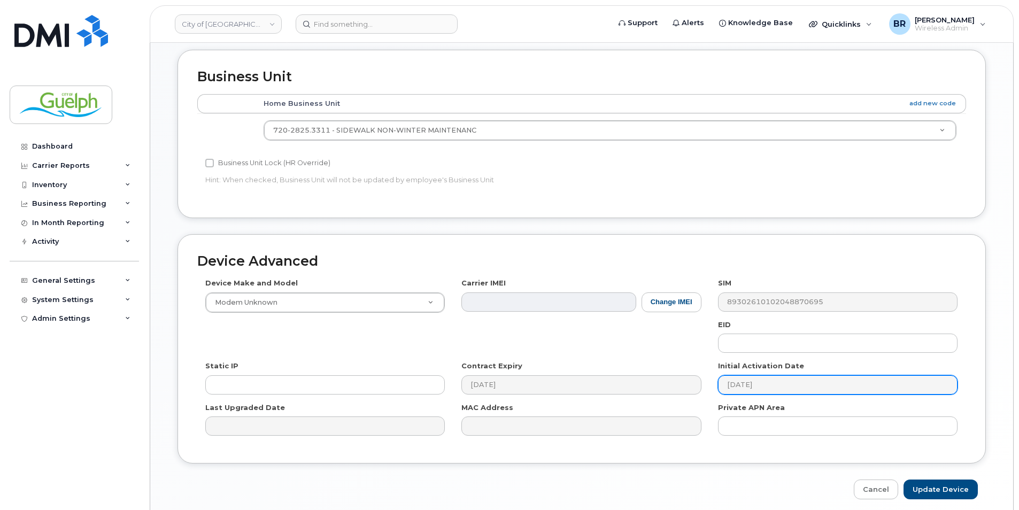
scroll to position [431, 0]
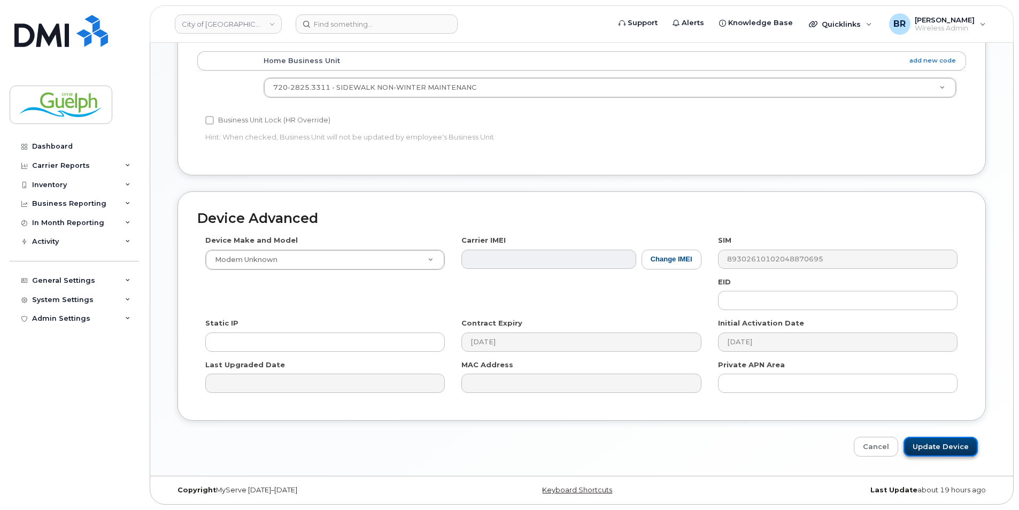
click at [948, 446] on input "Update Device" at bounding box center [940, 447] width 74 height 20
type input "Saving..."
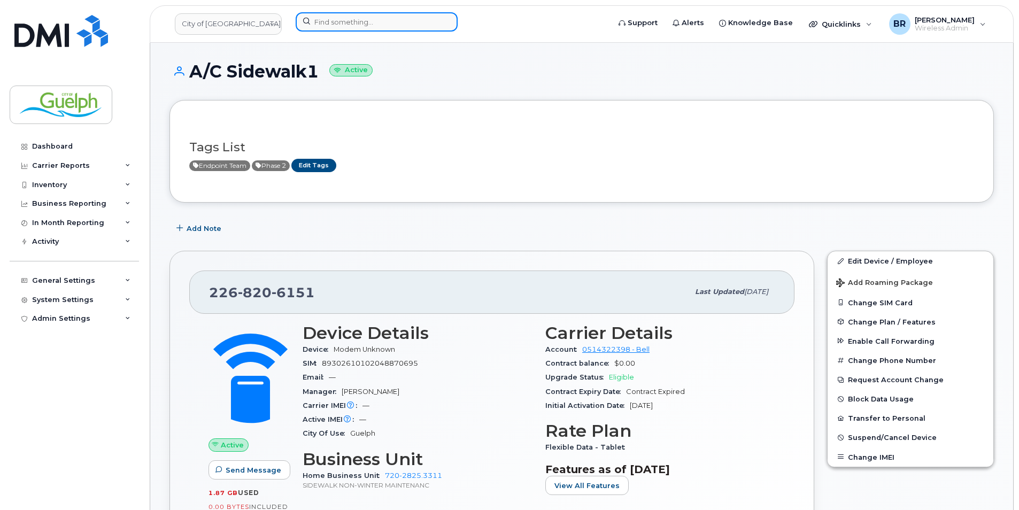
click at [353, 20] on input at bounding box center [377, 21] width 162 height 19
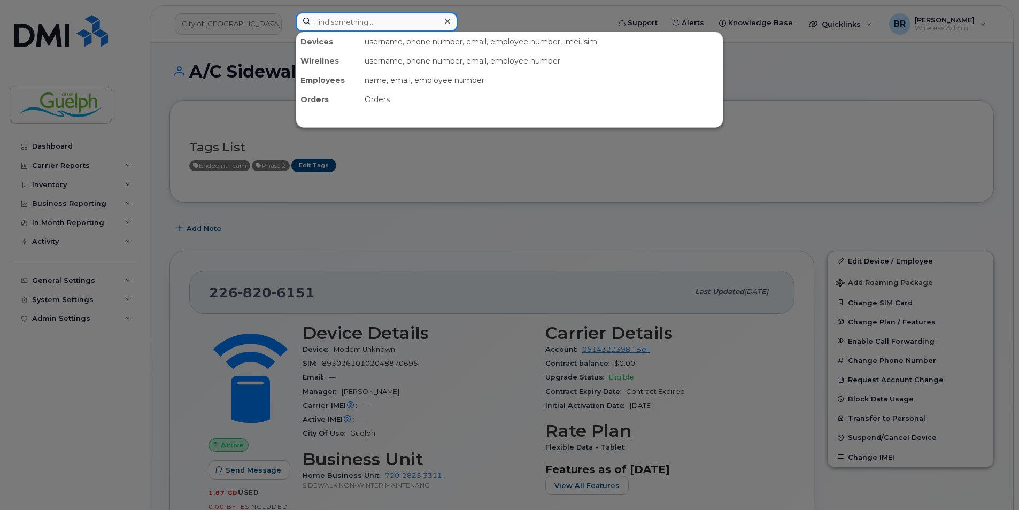
paste input "226-821-3764"
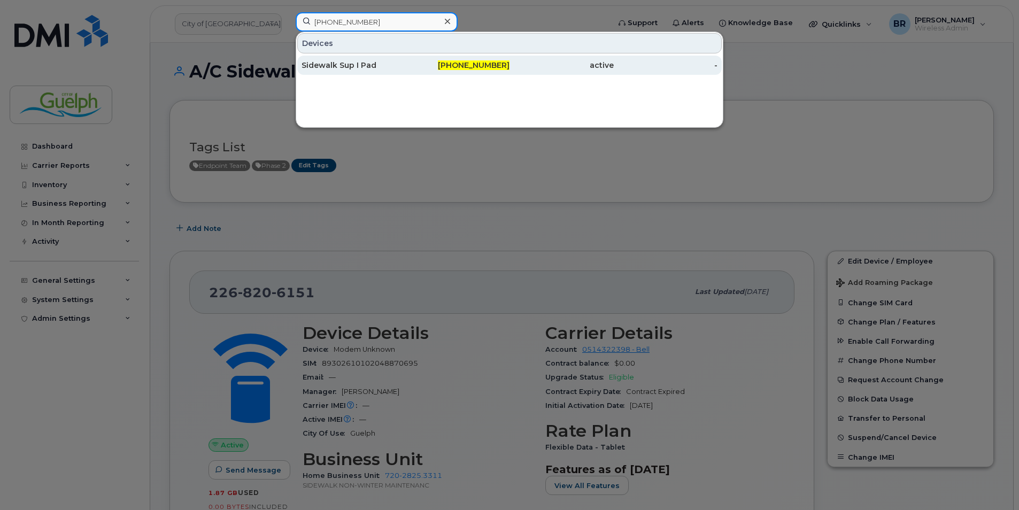
type input "226-821-3764"
click at [406, 58] on div "Sidewalk Sup I Pad" at bounding box center [458, 65] width 104 height 19
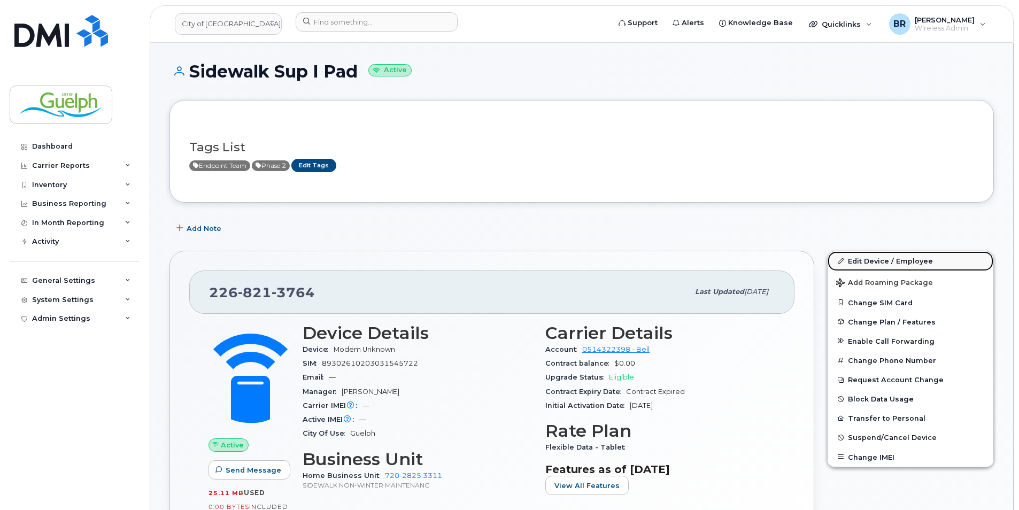
click at [887, 262] on link "Edit Device / Employee" at bounding box center [910, 260] width 166 height 19
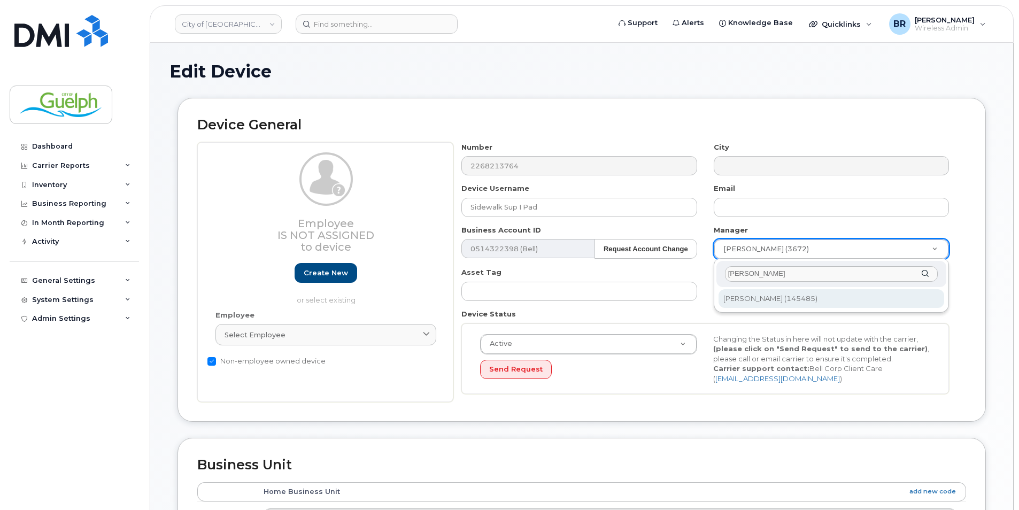
type input "[PERSON_NAME]"
type input "525273"
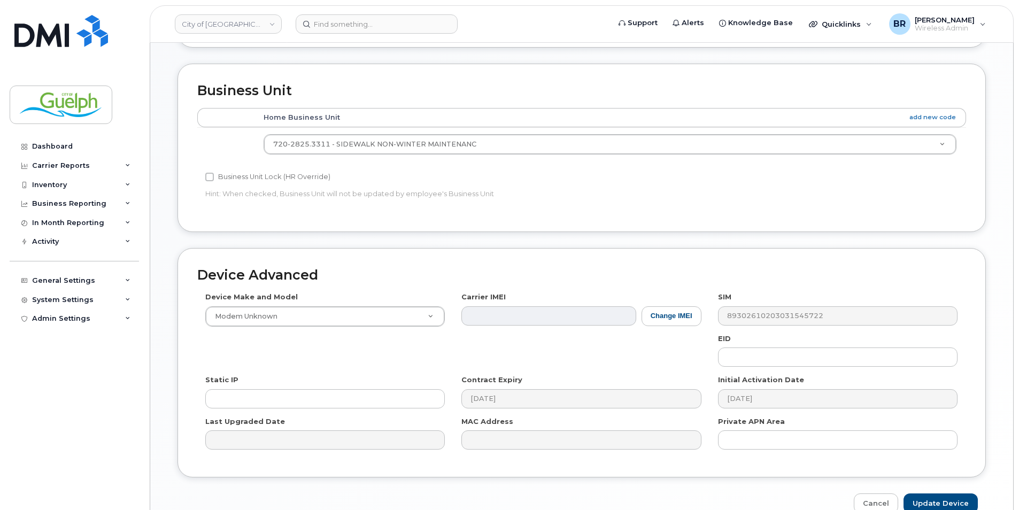
scroll to position [428, 0]
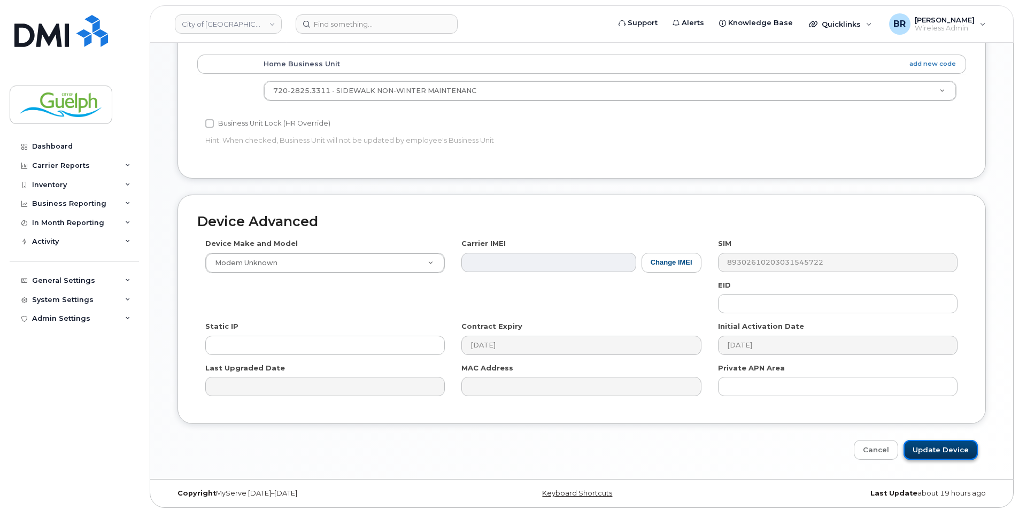
click at [951, 453] on input "Update Device" at bounding box center [940, 450] width 74 height 20
type input "Saving..."
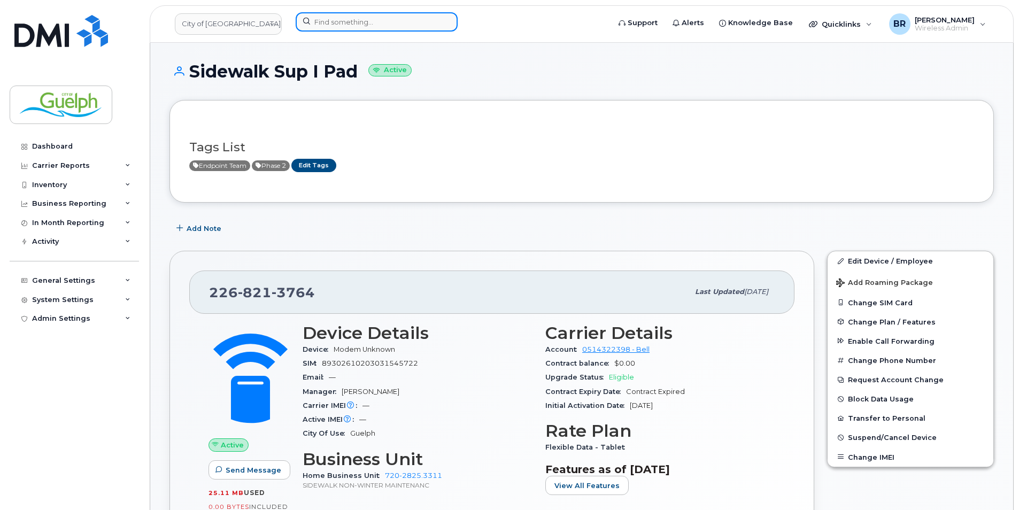
click at [357, 21] on input at bounding box center [377, 21] width 162 height 19
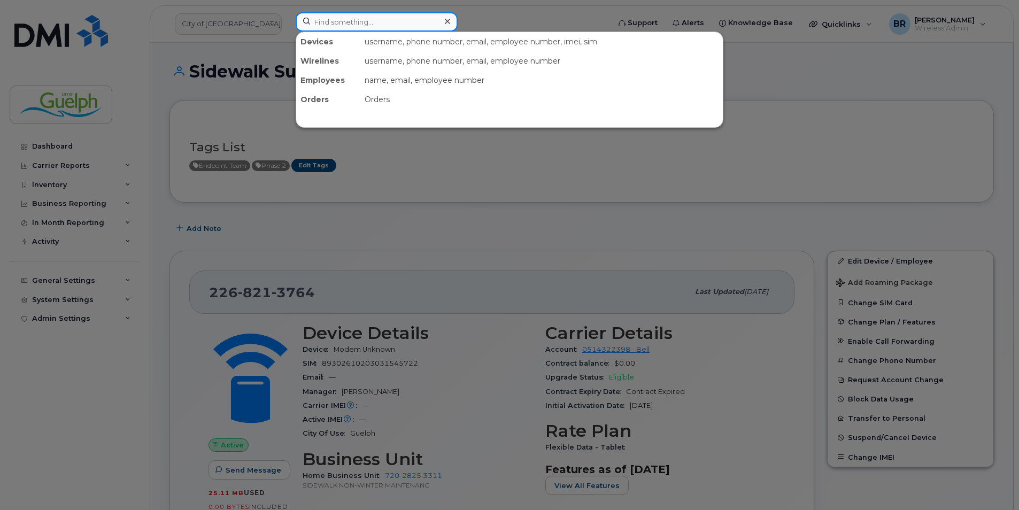
paste input "[PHONE_NUMBER]"
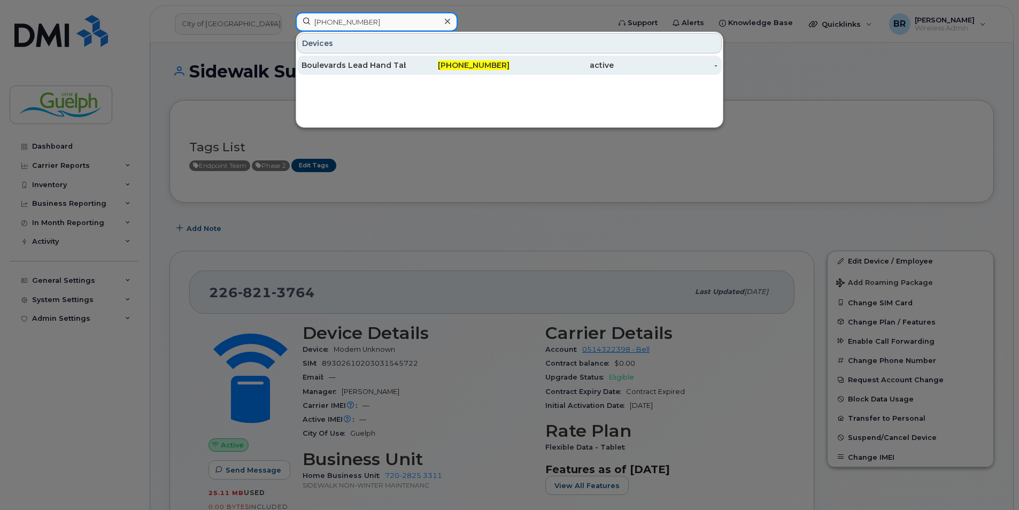
type input "[PHONE_NUMBER]"
click at [348, 68] on div "Boulevards Lead Hand Tablet" at bounding box center [353, 65] width 104 height 11
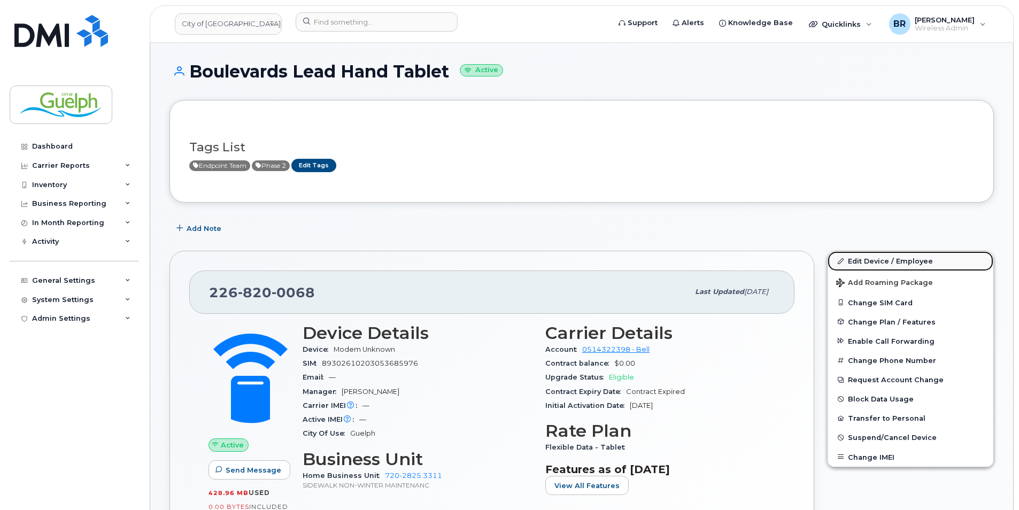
click at [918, 253] on link "Edit Device / Employee" at bounding box center [910, 260] width 166 height 19
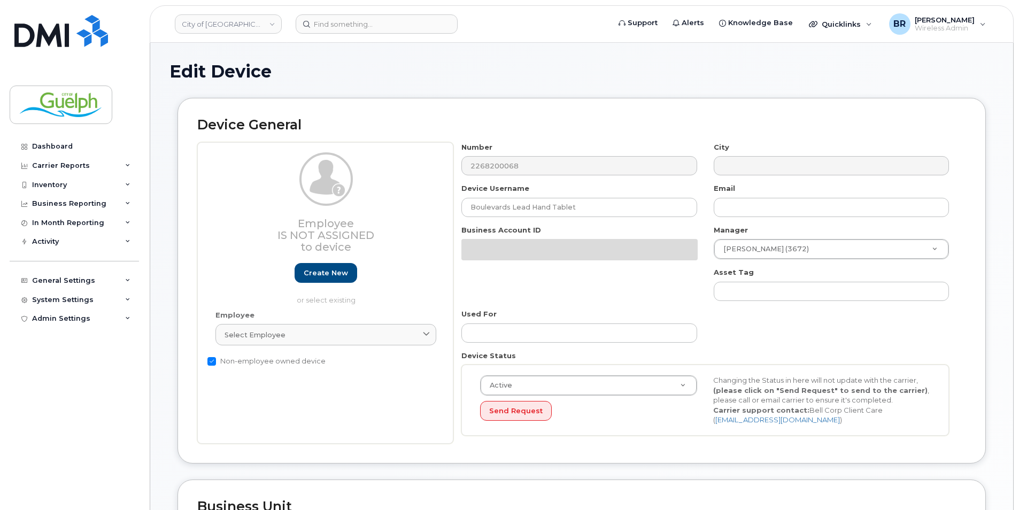
click at [796, 261] on div "Number 2268200068 City Device Username Boulevards Lead Hand Tablet Email Busine…" at bounding box center [705, 292] width 504 height 301
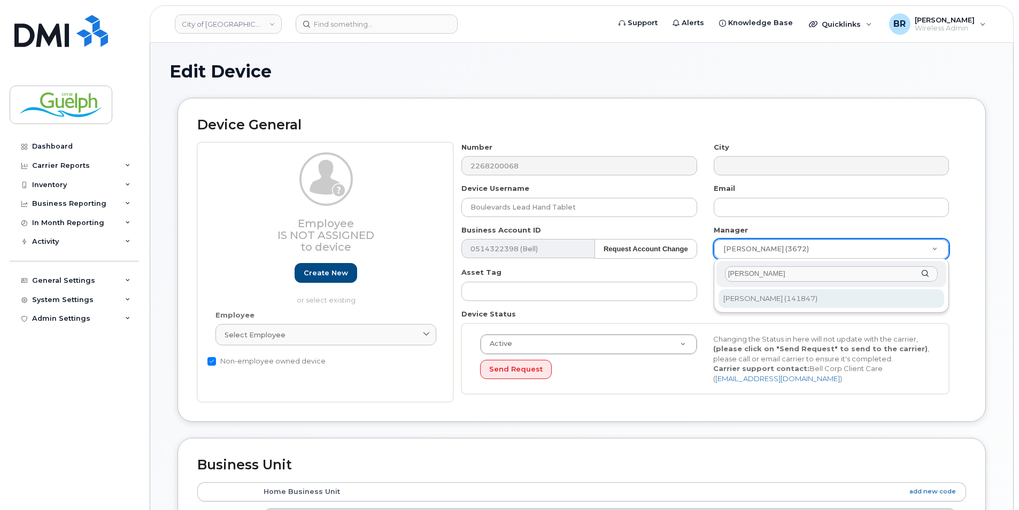
type input "greg r"
type input "525120"
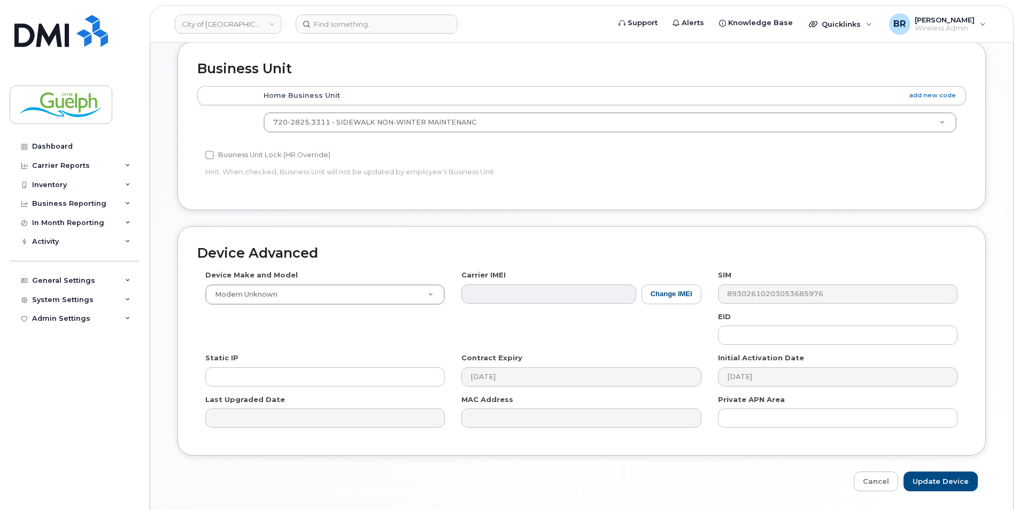
scroll to position [431, 0]
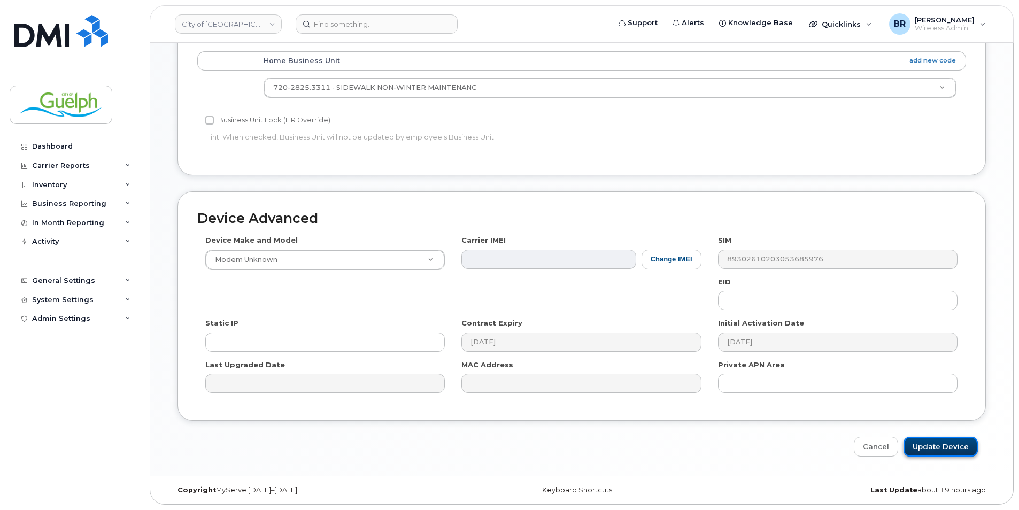
click at [950, 441] on input "Update Device" at bounding box center [940, 447] width 74 height 20
type input "Saving..."
